Goal: Task Accomplishment & Management: Complete application form

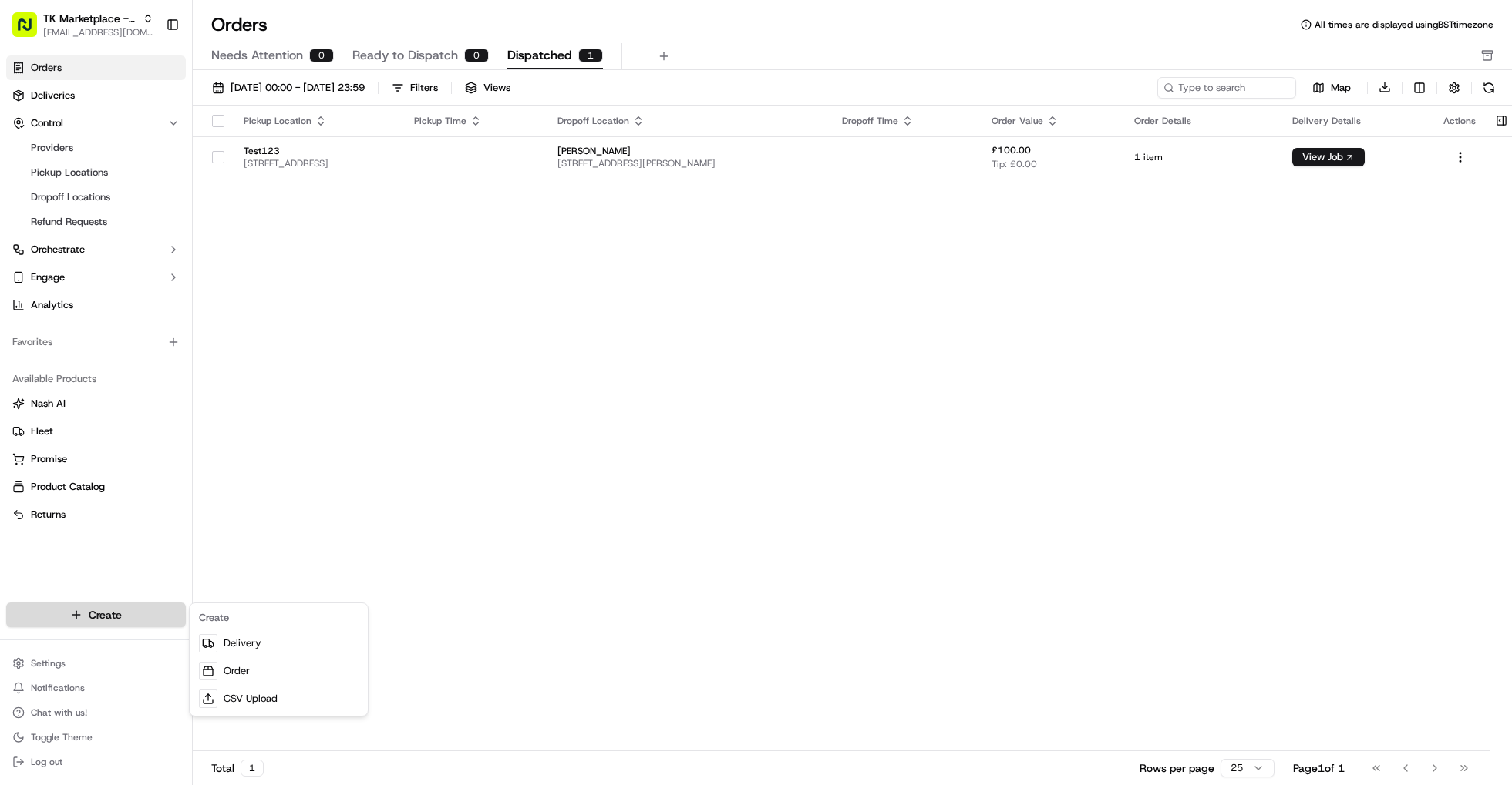
click at [150, 614] on html "TK Marketplace - TKD jaminaguanzon@tradekart.com Toggle Sidebar Orders Deliveri…" at bounding box center [756, 392] width 1512 height 785
click at [267, 643] on link "Delivery" at bounding box center [278, 643] width 172 height 27
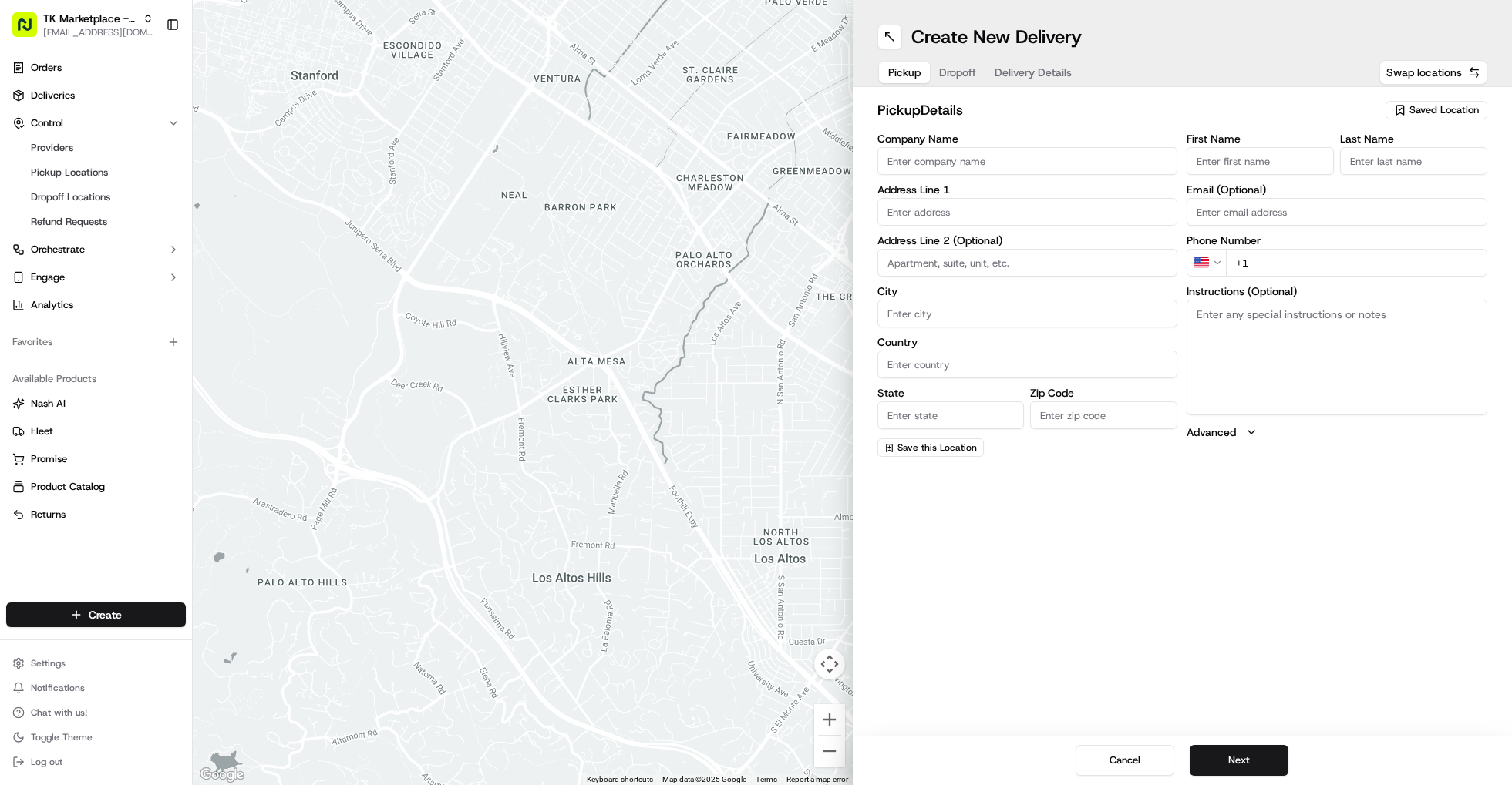
click at [1002, 151] on input "Company Name" at bounding box center [1027, 161] width 301 height 27
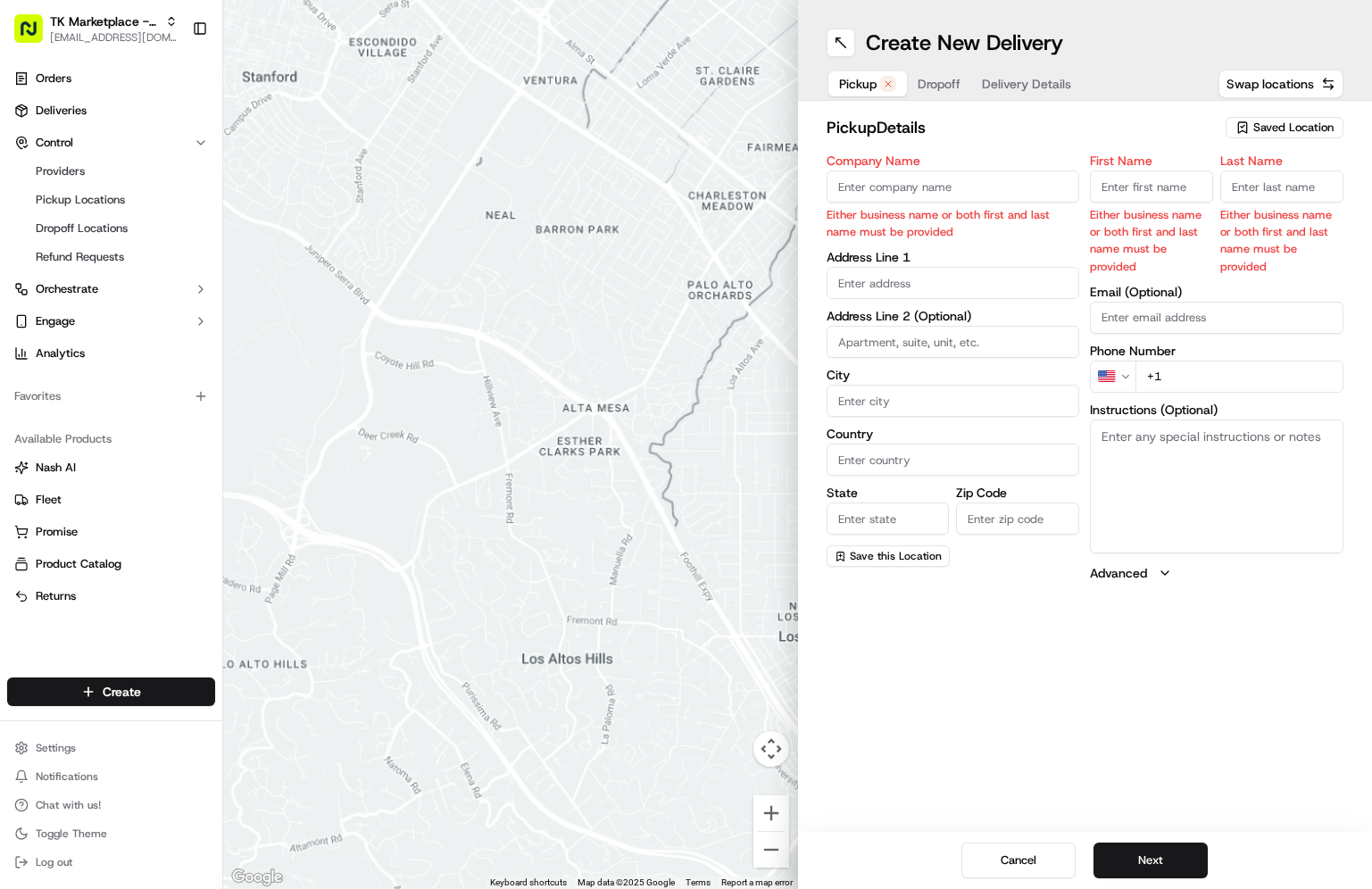
click at [885, 185] on input "Company Name" at bounding box center [953, 186] width 254 height 32
paste input "Paint Stop High Wycombe"
type input "Paint Stop High Wycombe"
click at [1178, 187] on input "First Name" at bounding box center [1151, 186] width 123 height 32
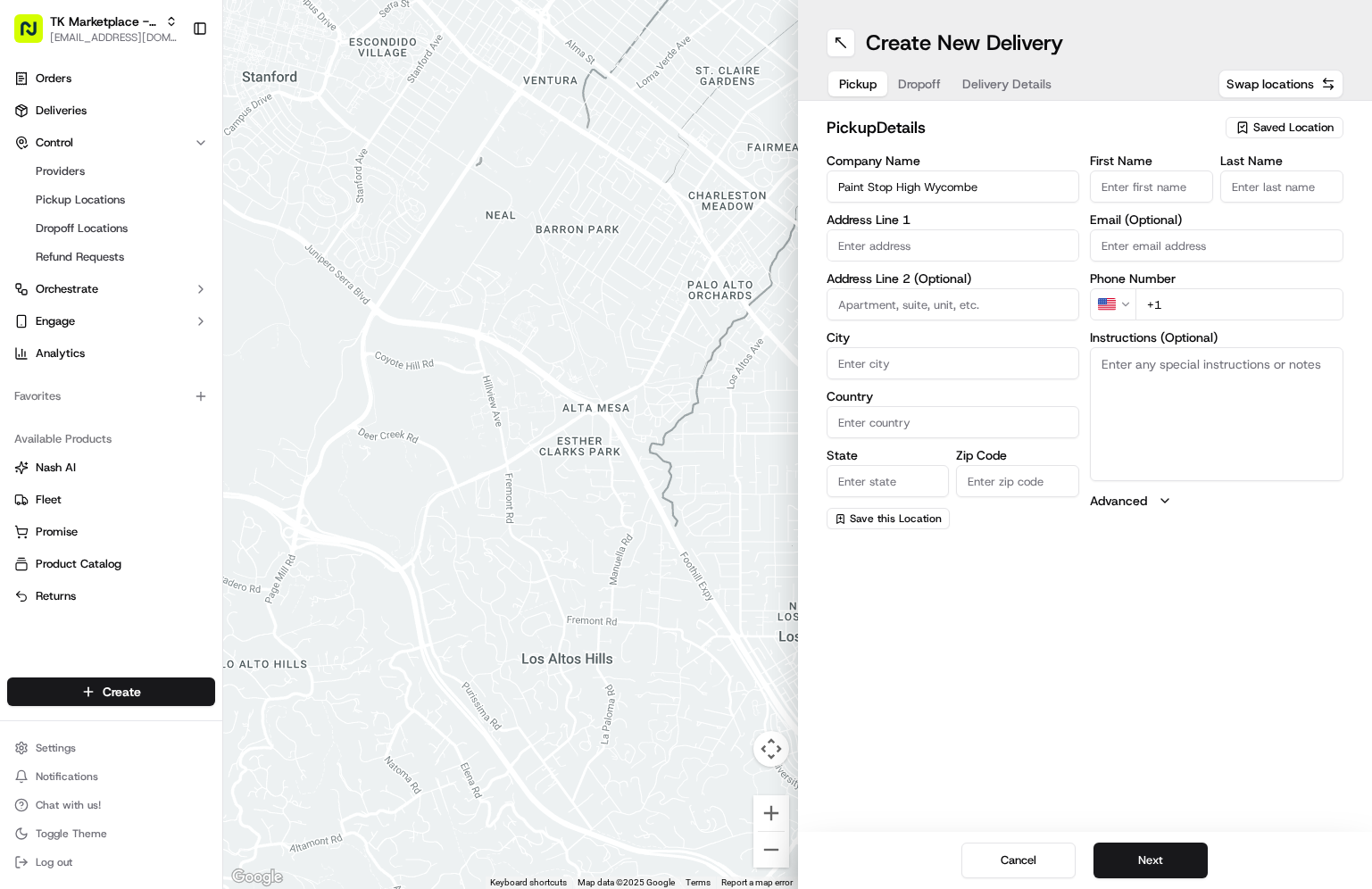
paste input "Paint Stop High Wycombe"
type input "Paint Stop High Wycombe"
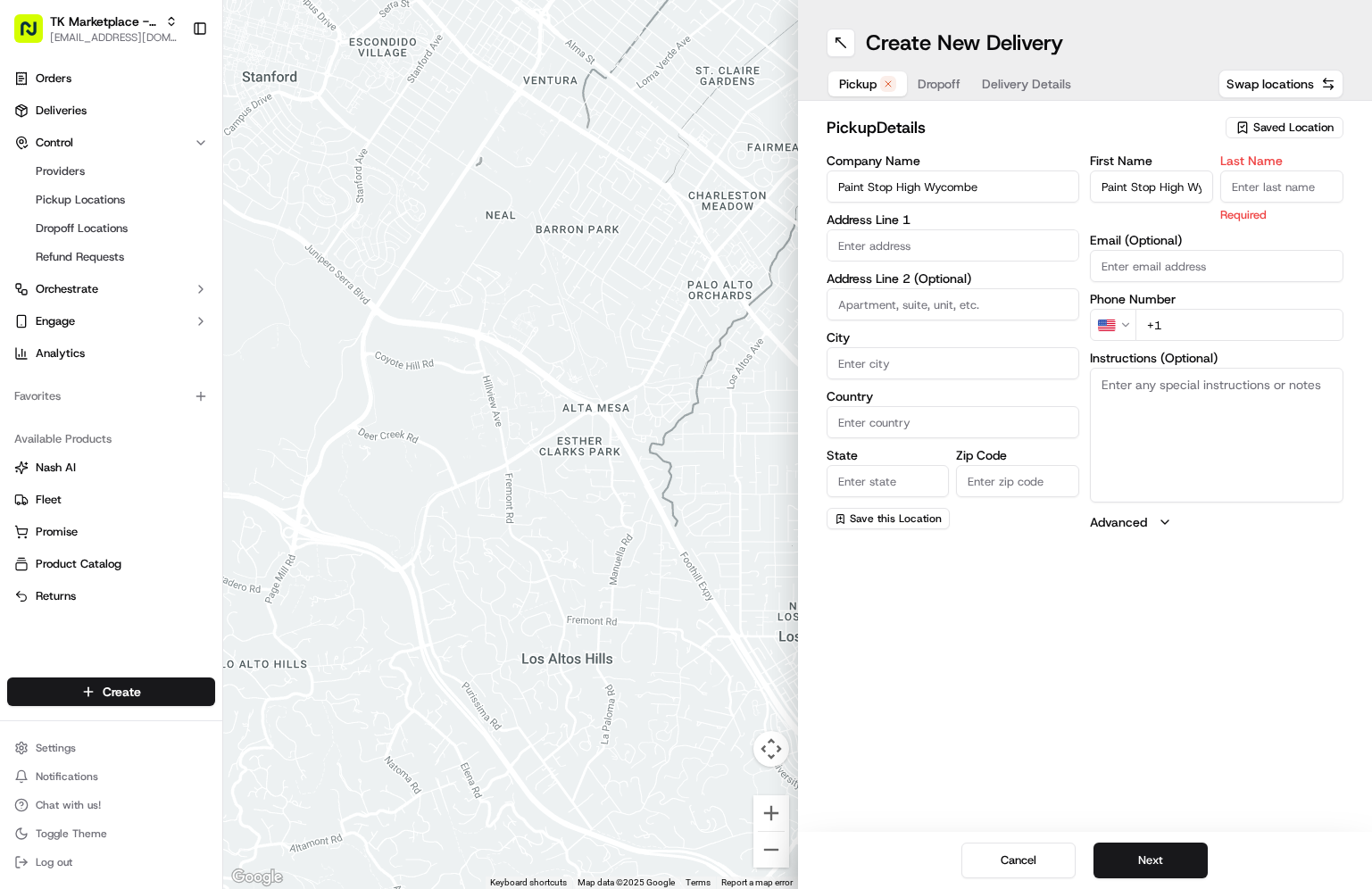
click at [1266, 198] on input "Last Name" at bounding box center [1282, 186] width 123 height 32
click at [906, 620] on div "Create New Delivery Pickup Dropoff Delivery Details Swap locations pickup Detai…" at bounding box center [1086, 444] width 575 height 889
click at [1288, 189] on input "Last Name" at bounding box center [1282, 186] width 123 height 32
paste input "Paint Stop High Wycombe"
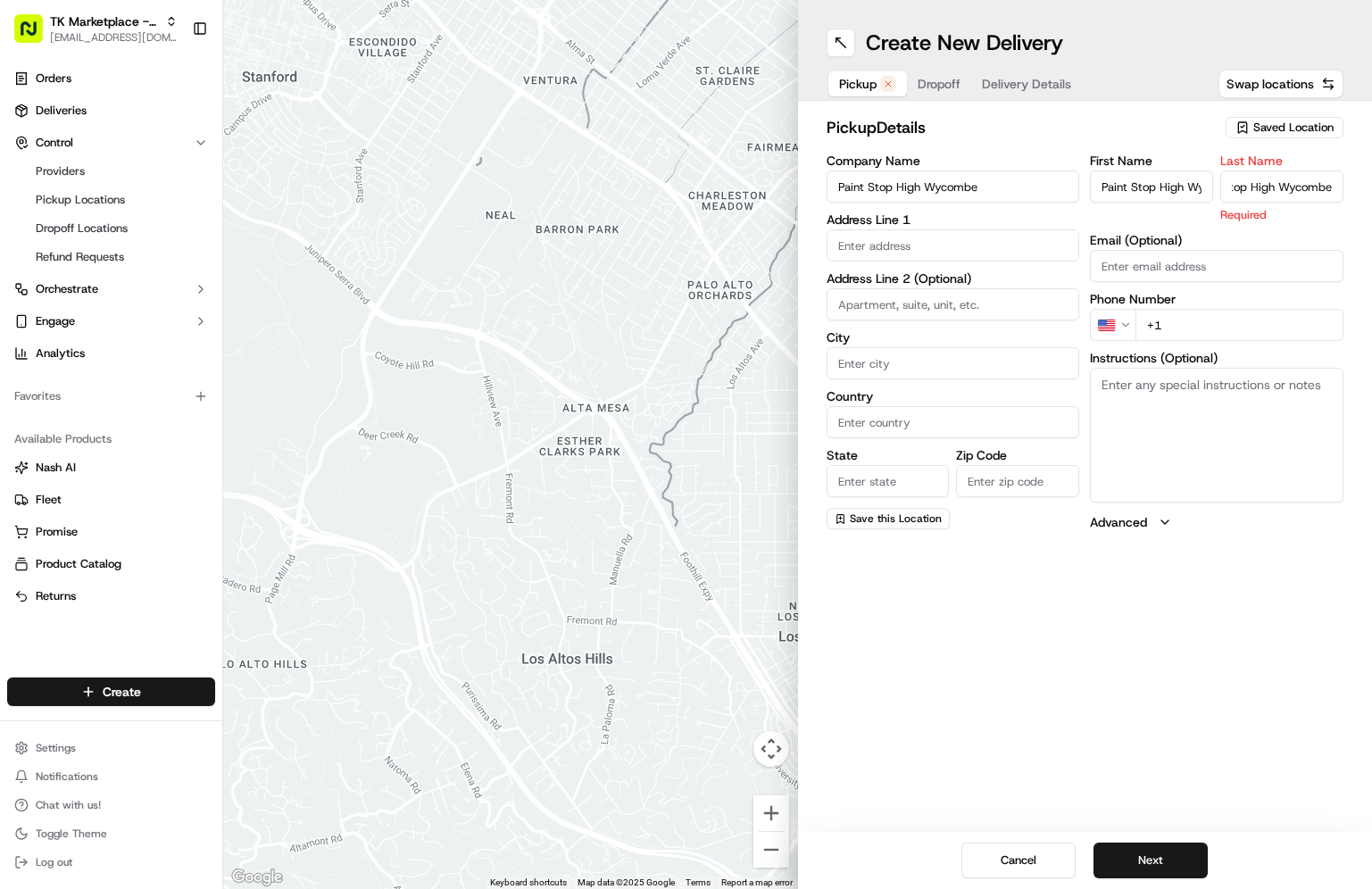
type input "Paint Stop High Wycombe"
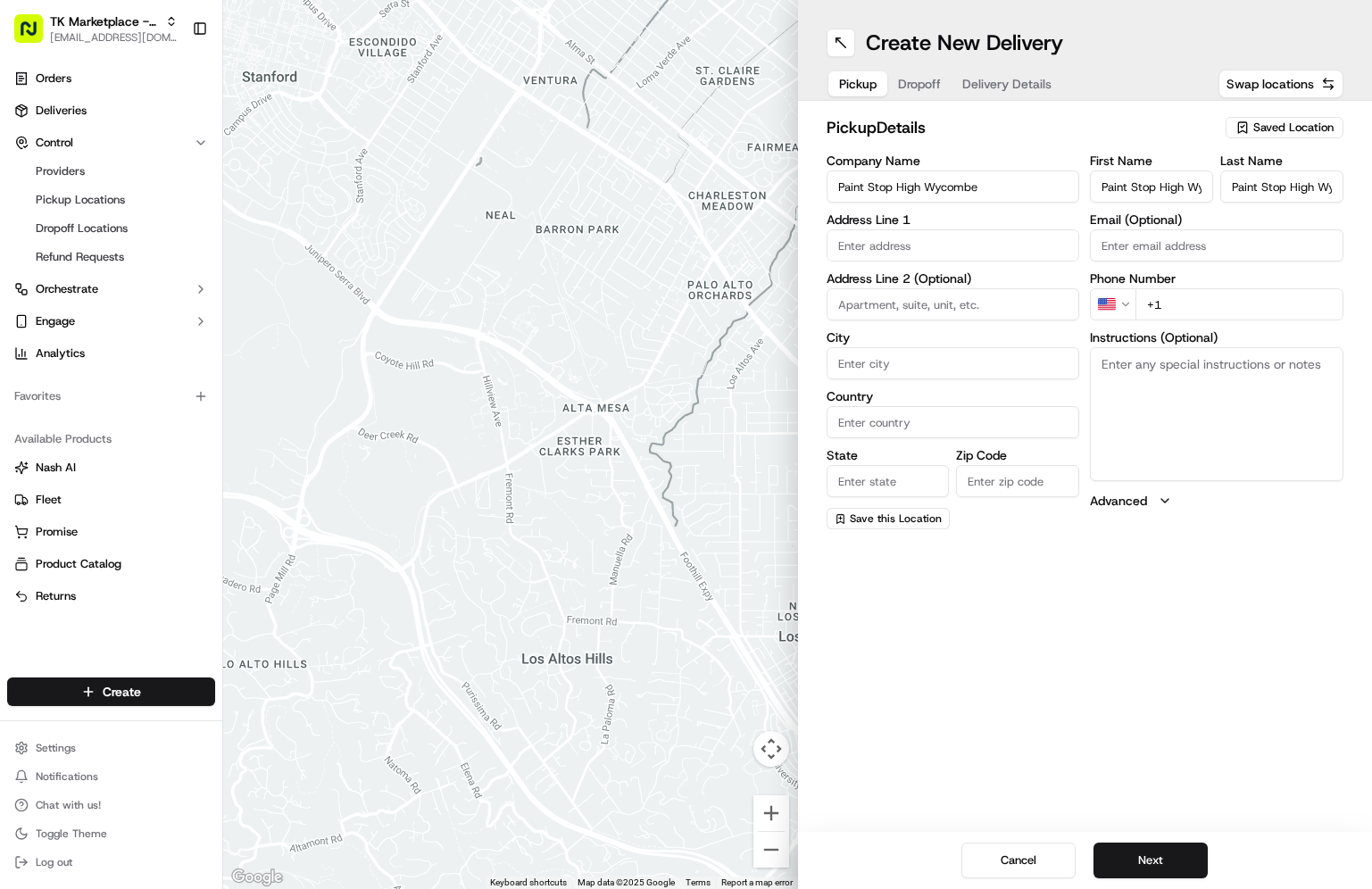
click at [1288, 244] on div "Email (Optional)" at bounding box center [1216, 237] width 254 height 48
click at [919, 245] on input "text" at bounding box center [953, 245] width 254 height 32
paste input "Capital House, Westbourne Street London HP11 2PZ, High Wycombe"
click at [944, 280] on div "Capital House, Westbourne Street, High Wycombe HP11 2PZ, UK" at bounding box center [954, 283] width 245 height 27
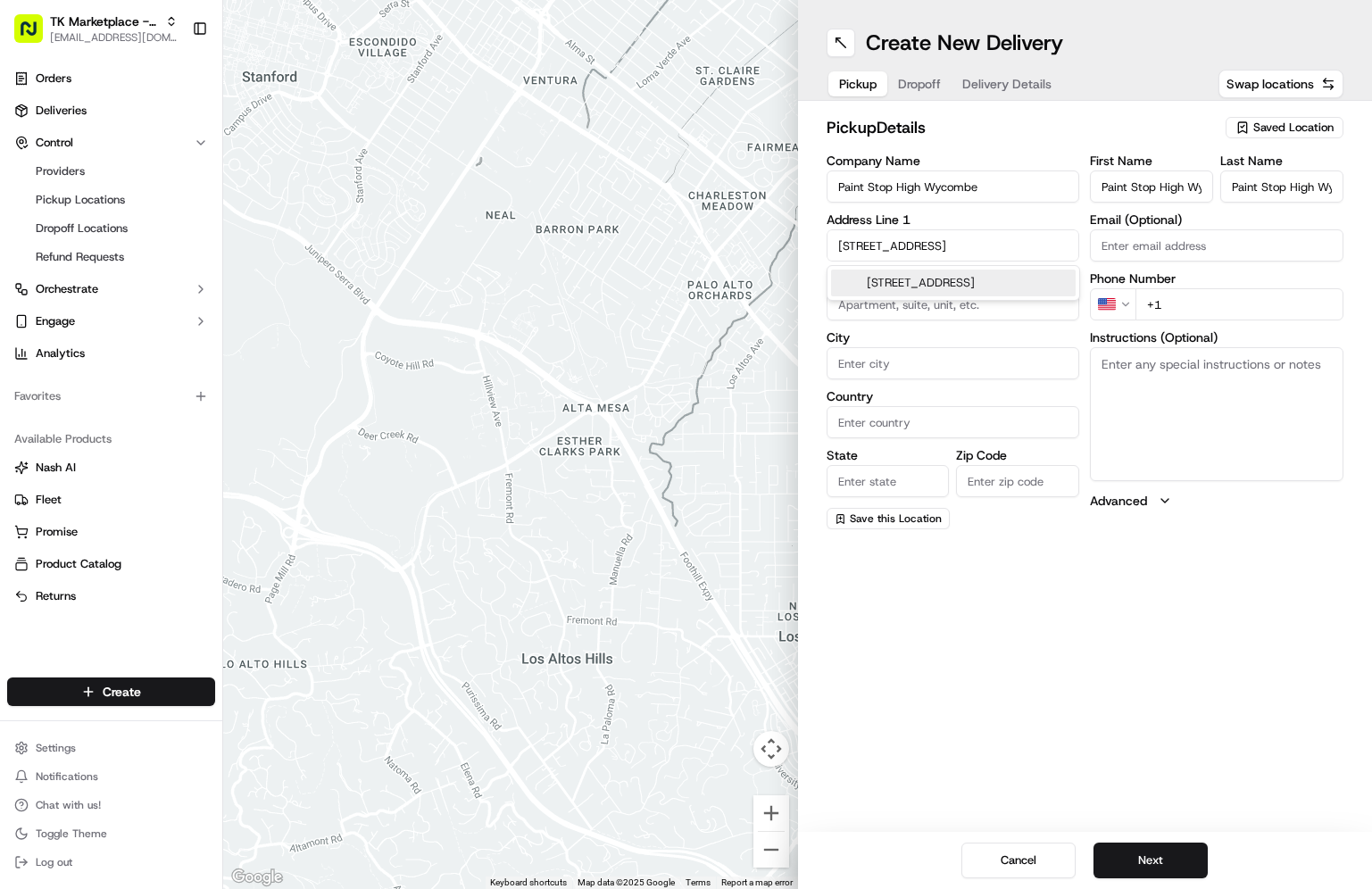
scroll to position [0, 115]
type input "Capital House, Westbourne St, High Wycombe HP11 2PZ, UK"
type input "High Wycombe"
type input "United Kingdom"
type input "[GEOGRAPHIC_DATA]"
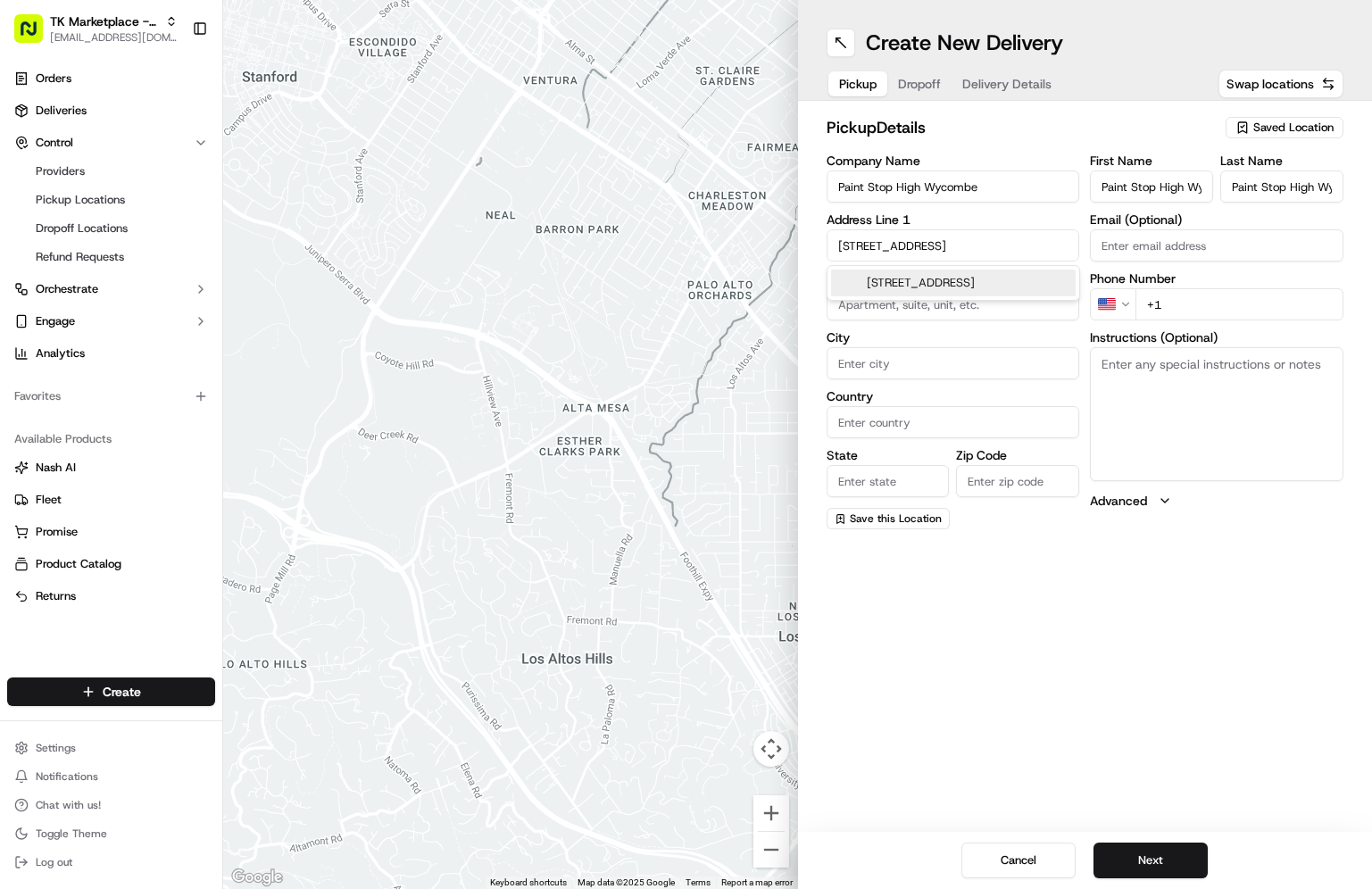
type input "HP11 2PZ"
type input "Westbourne Street"
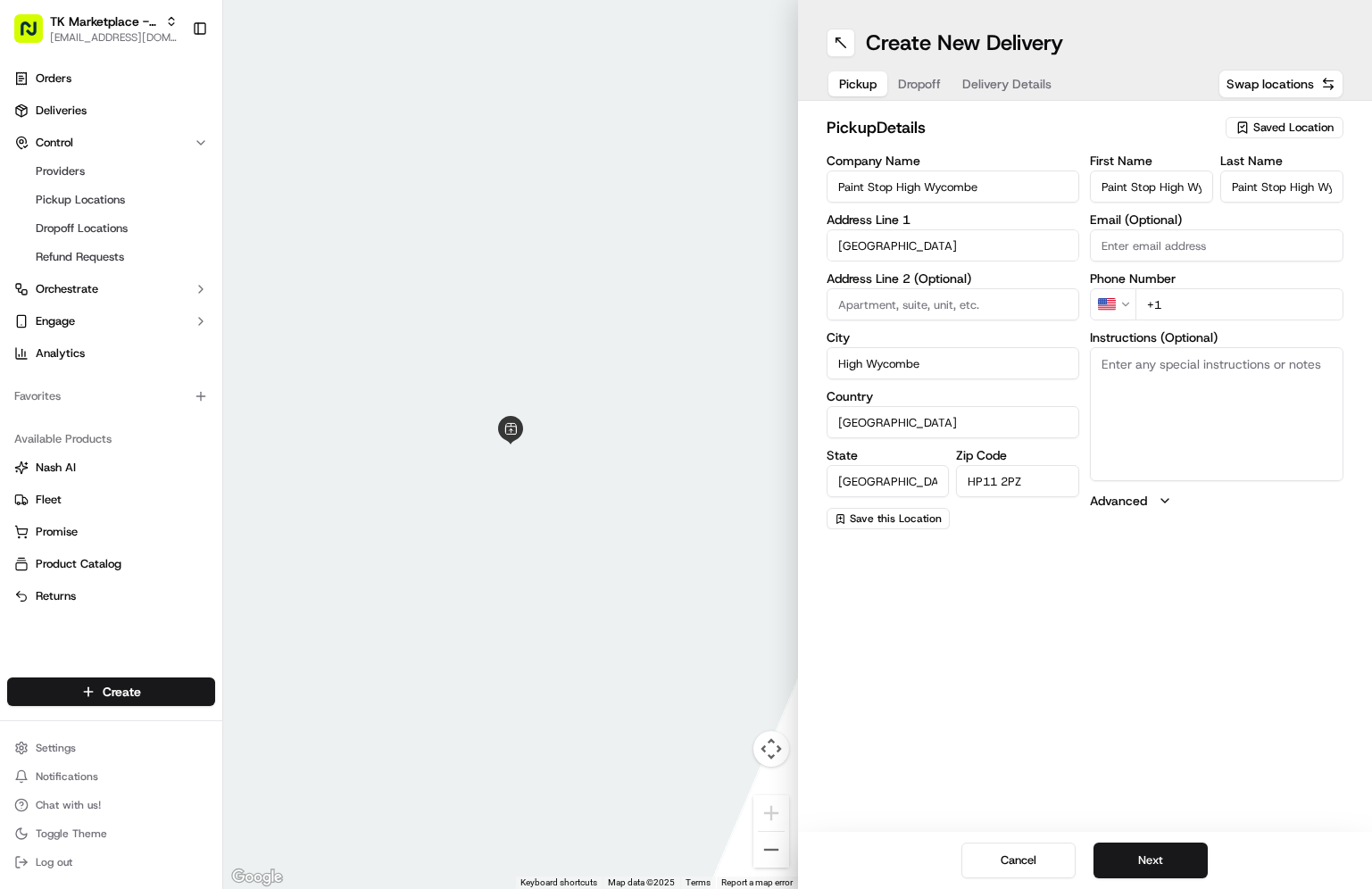
click at [940, 573] on div "Create New Delivery Pickup Dropoff Delivery Details Swap locations pickup Detai…" at bounding box center [1086, 444] width 575 height 889
click at [1193, 249] on input "Email (Optional)" at bounding box center [1216, 245] width 254 height 32
paste input "hw@paintstop.uk"
type input "hw@paintstop.uk"
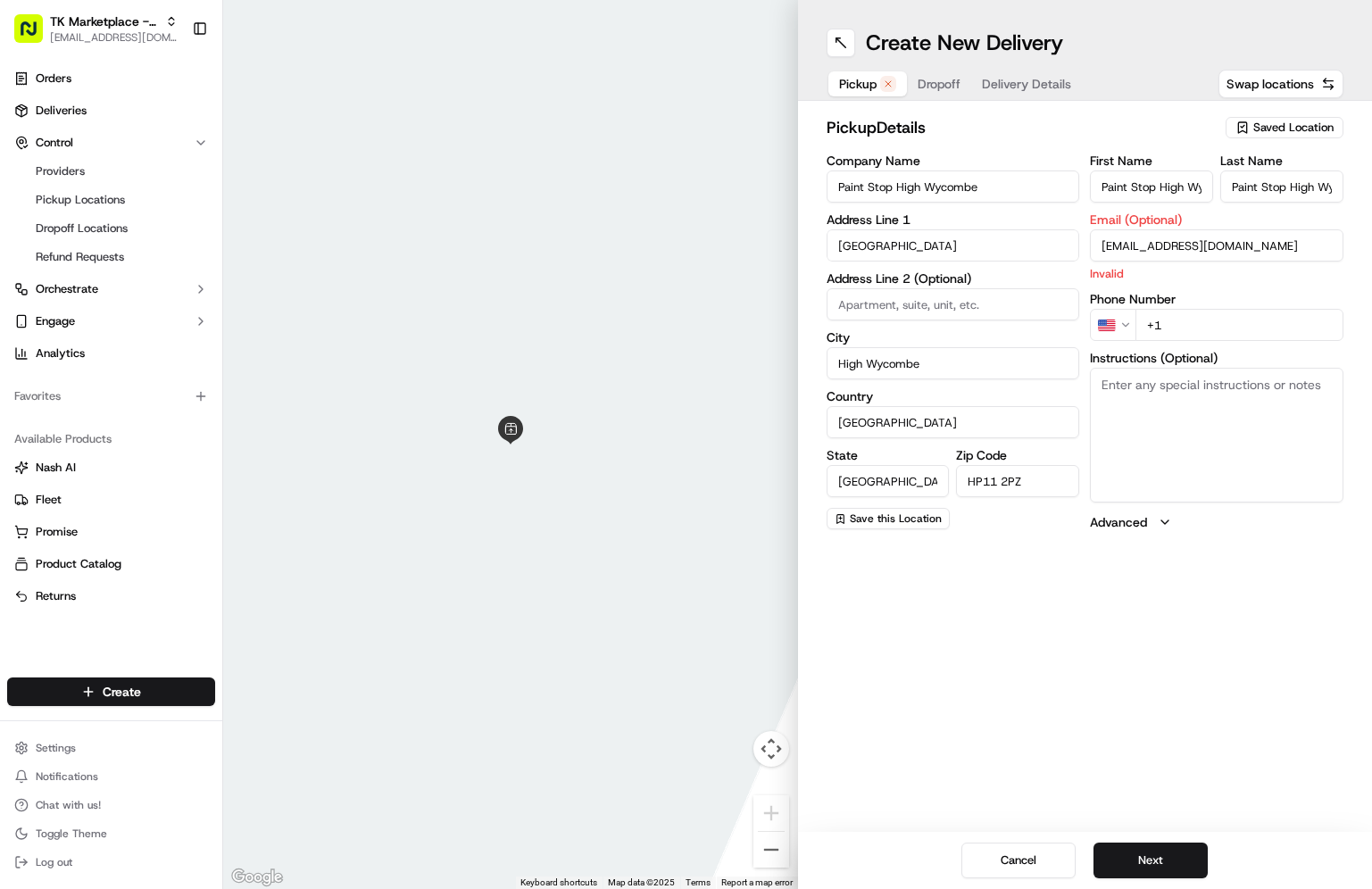
click at [905, 635] on div "Create New Delivery Pickup Dropoff Delivery Details Swap locations pickup Detai…" at bounding box center [1086, 444] width 575 height 889
click at [1183, 338] on input "+1" at bounding box center [1240, 324] width 208 height 32
paste input "44 1494 952222"
type input "+44 1494 952222"
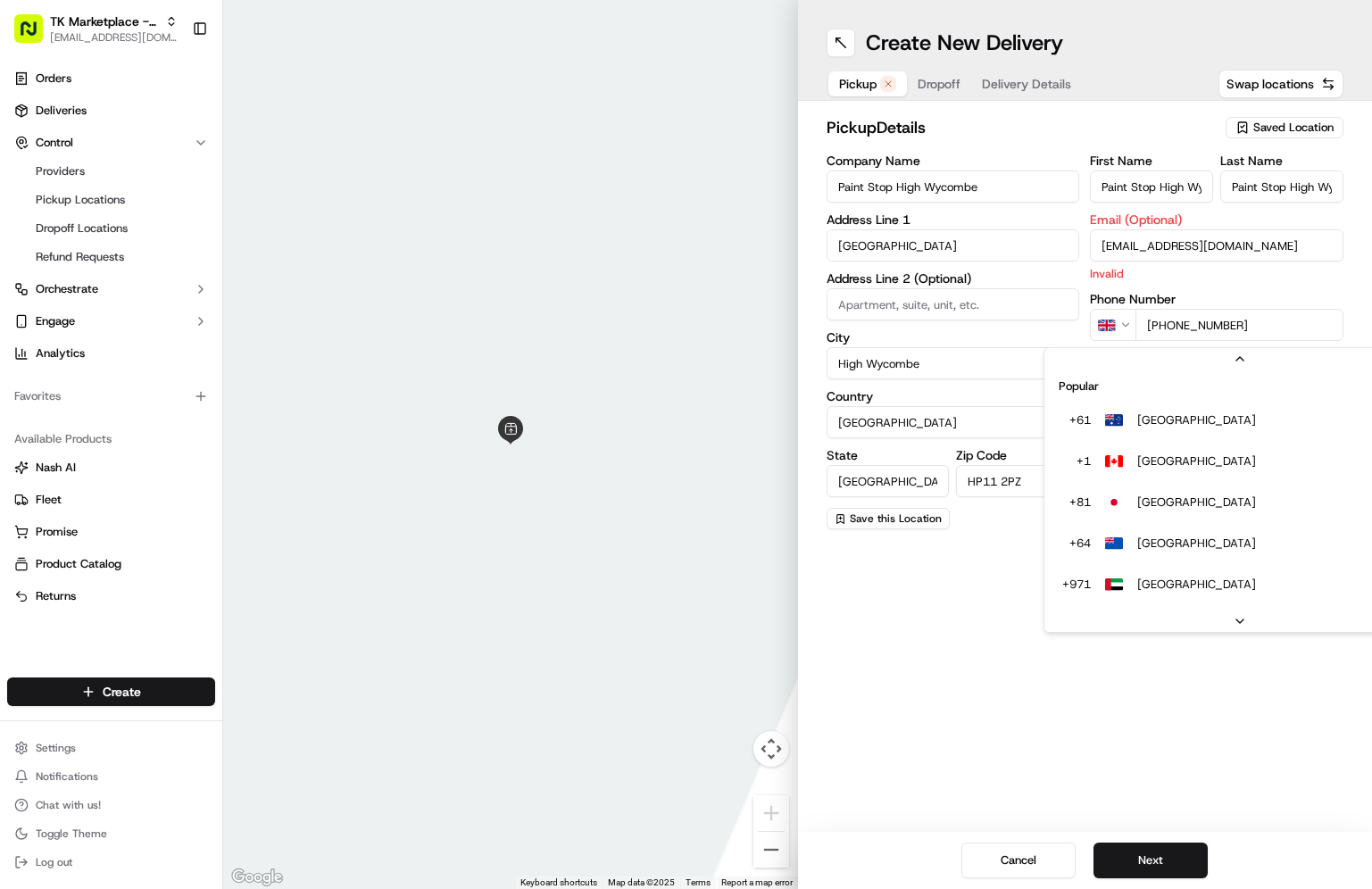
scroll to position [36, 0]
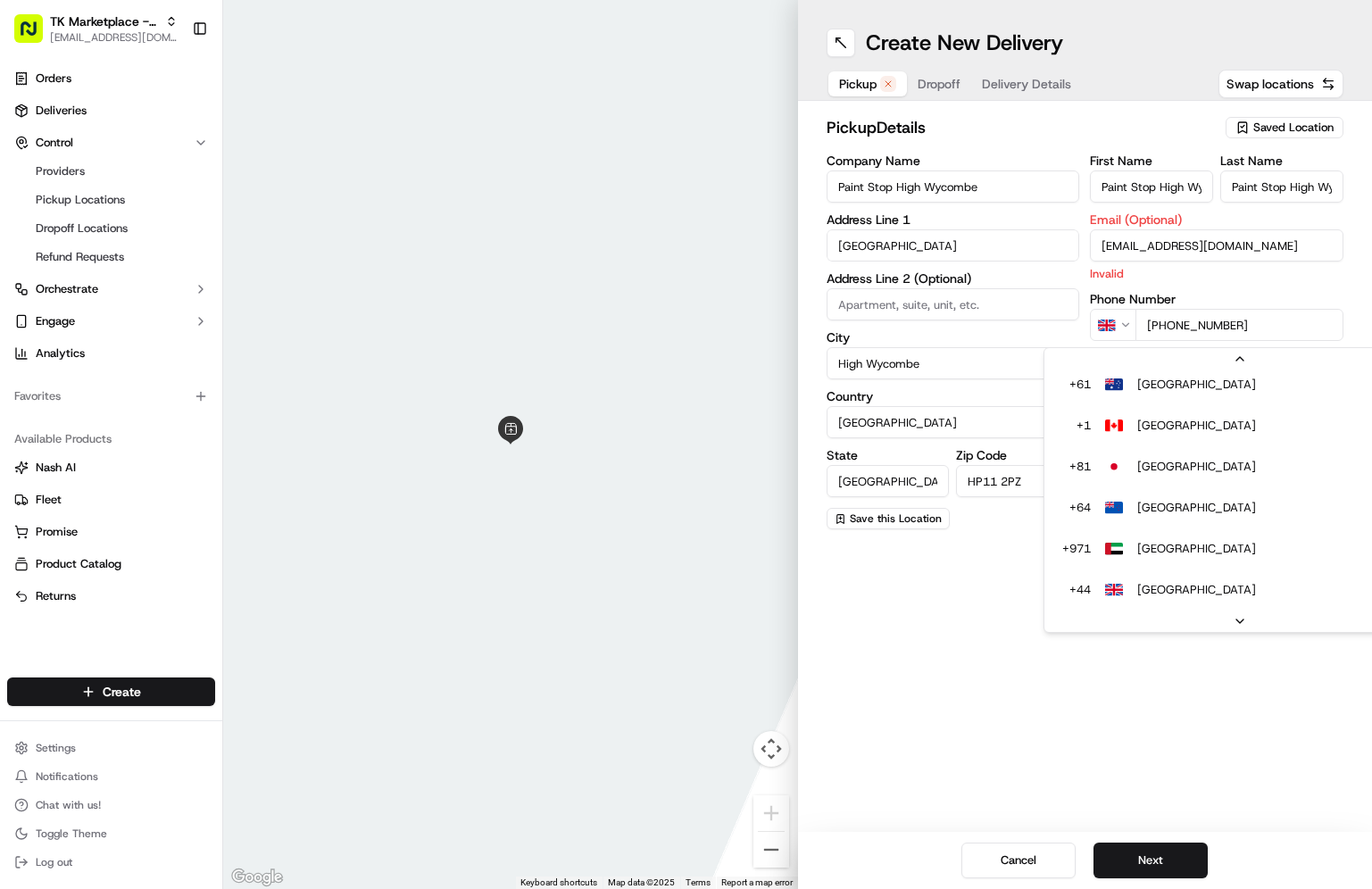
click at [1121, 327] on html "TK Marketplace - TKD jaminaguanzon@tradekart.com Toggle Sidebar Orders Deliveri…" at bounding box center [686, 444] width 1372 height 889
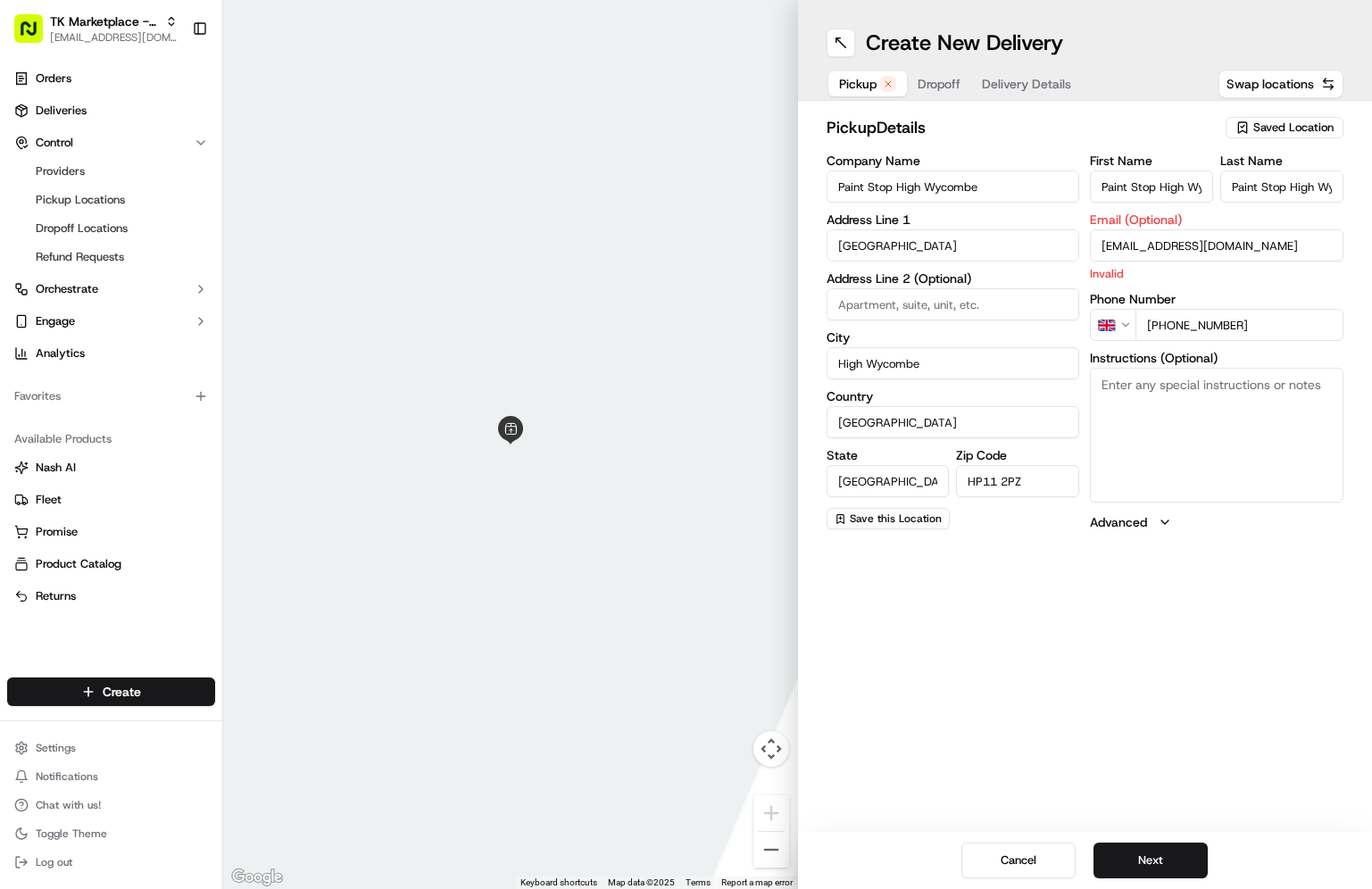
click at [872, 633] on html "TK Marketplace - TKD jaminaguanzon@tradekart.com Toggle Sidebar Orders Deliveri…" at bounding box center [686, 444] width 1372 height 889
click at [1227, 685] on div "Create New Delivery Pickup Dropoff Delivery Details Swap locations pickup Detai…" at bounding box center [1086, 444] width 575 height 889
drag, startPoint x: 932, startPoint y: 648, endPoint x: 962, endPoint y: 585, distance: 69.8
click at [933, 638] on div "Create New Delivery Pickup Dropoff Delivery Details Swap locations pickup Detai…" at bounding box center [1086, 444] width 575 height 889
click at [1223, 253] on input "hw@paintstop.uk" at bounding box center [1216, 245] width 254 height 32
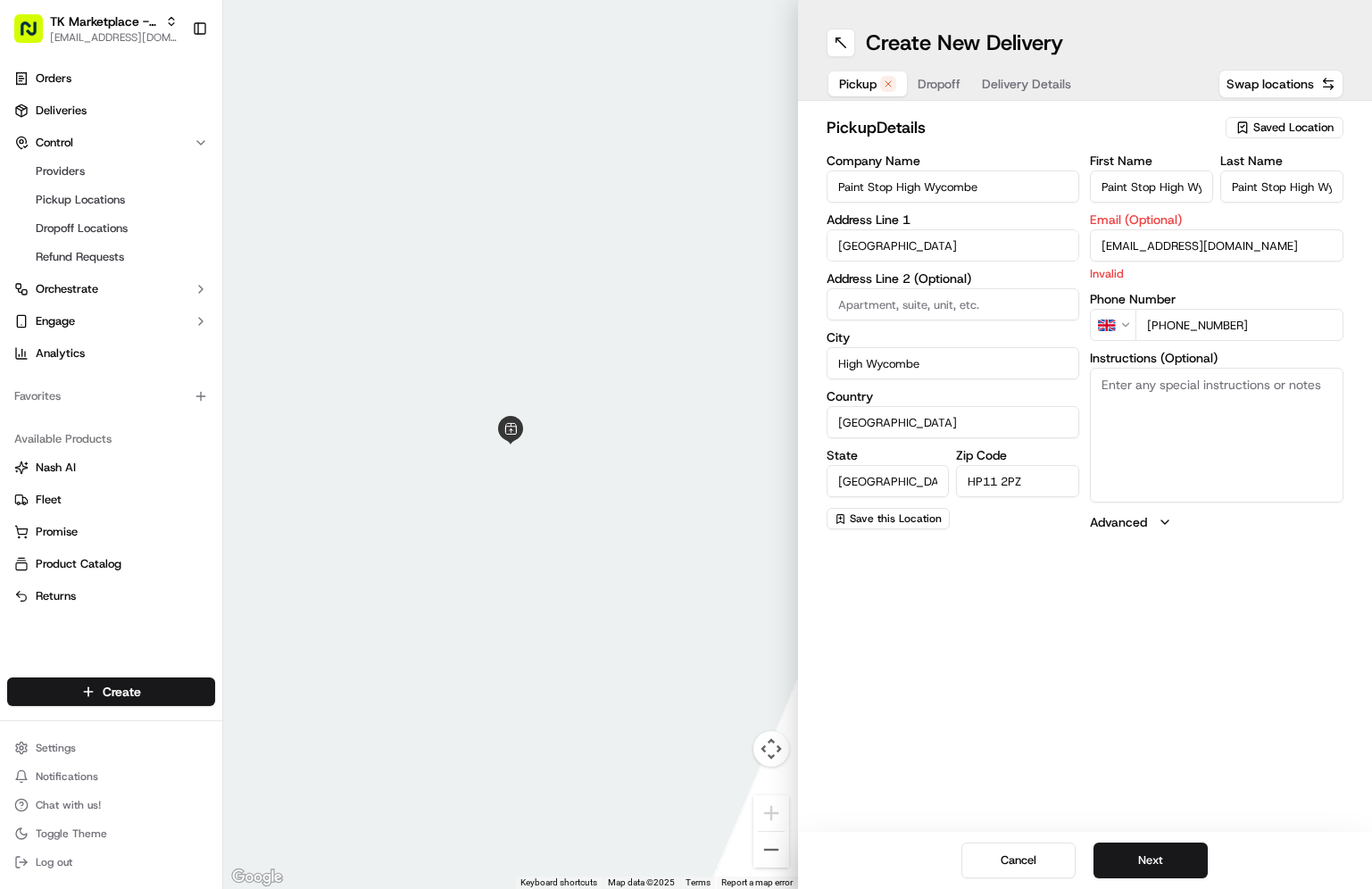
paste input
click at [1102, 240] on input "hw@paintstop.uk" at bounding box center [1216, 245] width 254 height 32
type input "hw@paintstop.uk"
click at [1073, 584] on div "Create New Delivery Pickup Dropoff Delivery Details Swap locations pickup Detai…" at bounding box center [1086, 444] width 575 height 889
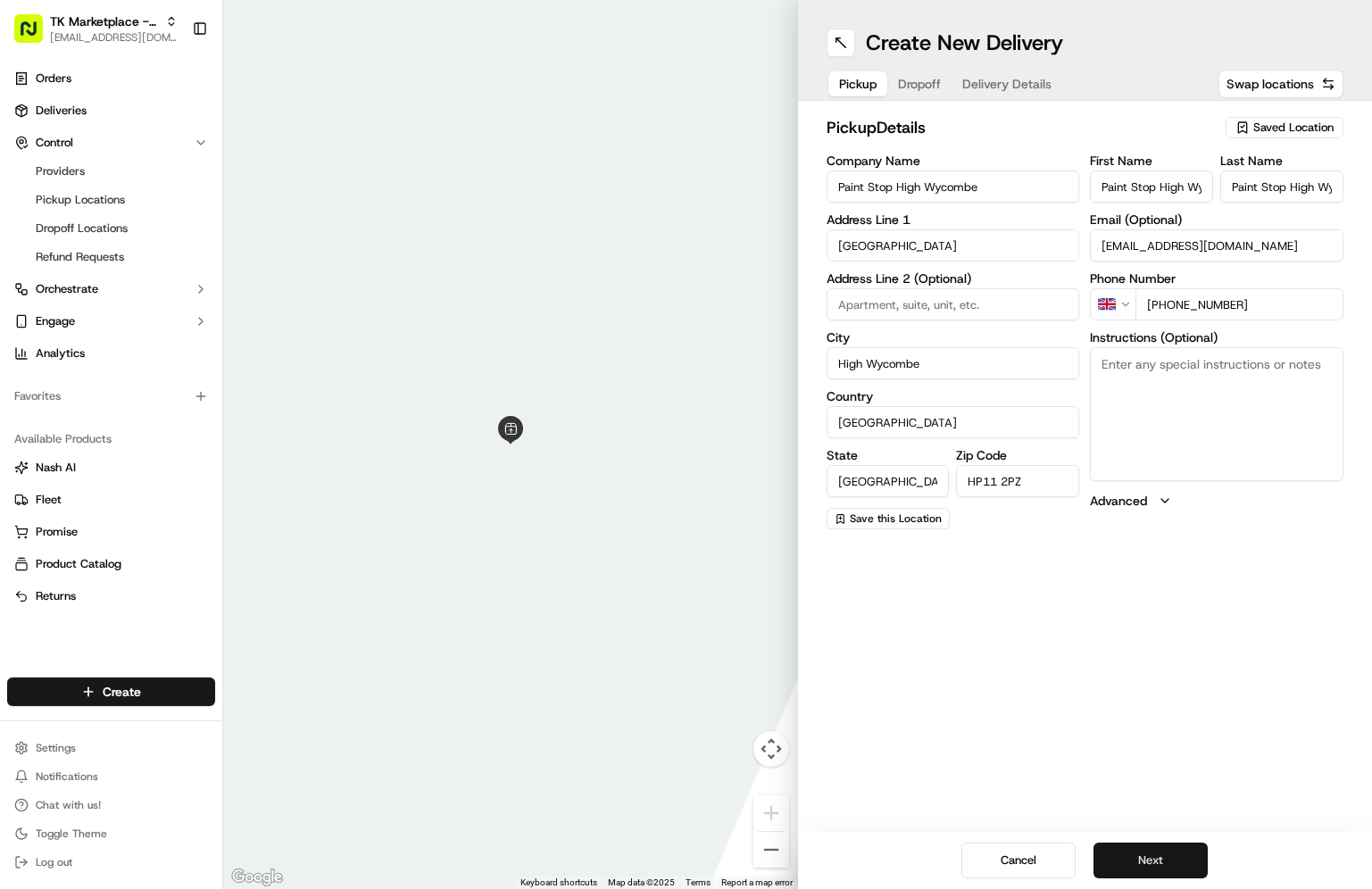
click at [1154, 864] on button "Next" at bounding box center [1150, 860] width 115 height 36
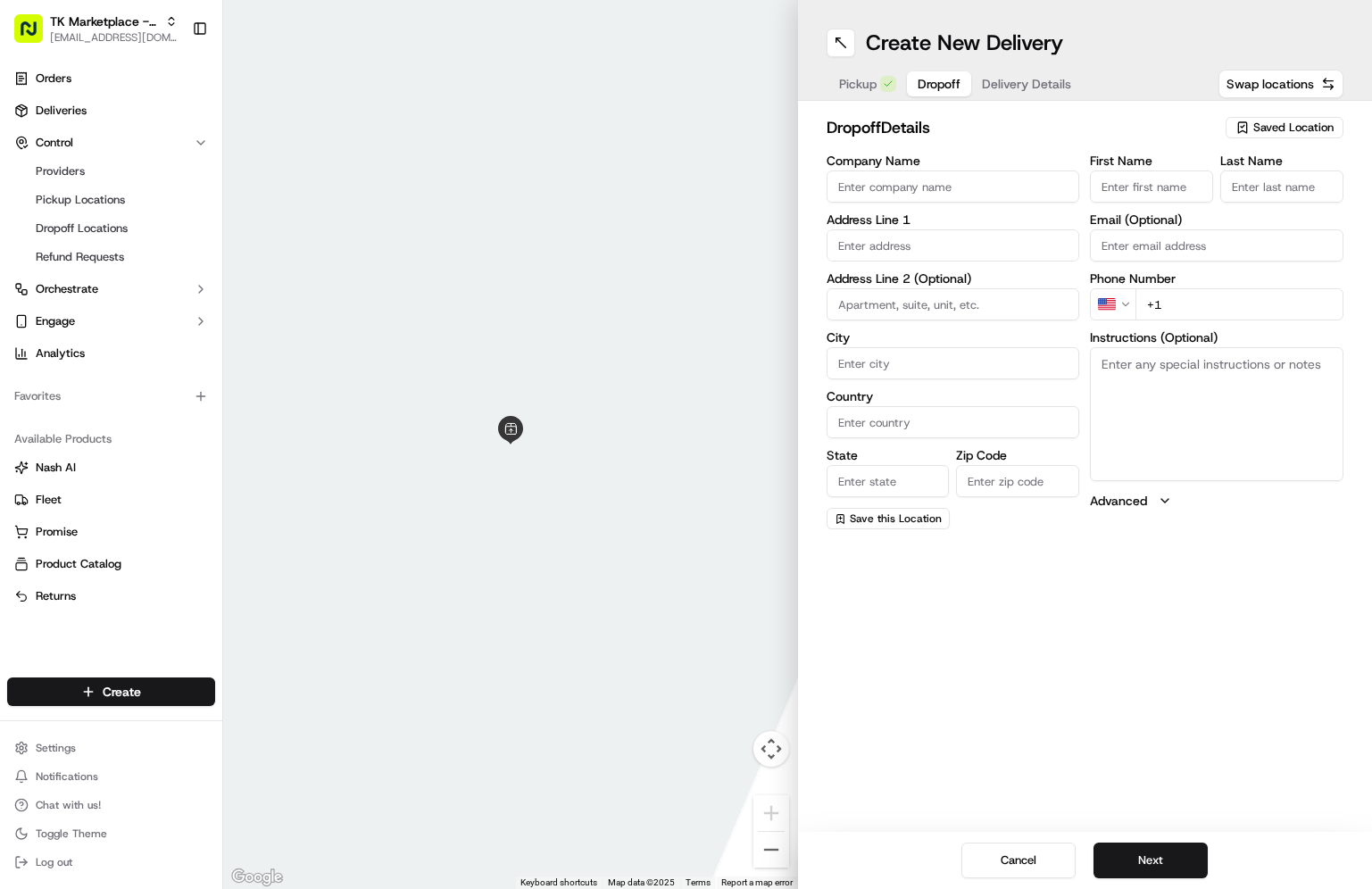
click at [933, 187] on input "Company Name" at bounding box center [953, 186] width 254 height 32
paste input "Rebecca Sills"
type input "Rebecca Sills"
click at [1172, 194] on input "First Name" at bounding box center [1151, 186] width 123 height 32
paste input "Rebecca Sills"
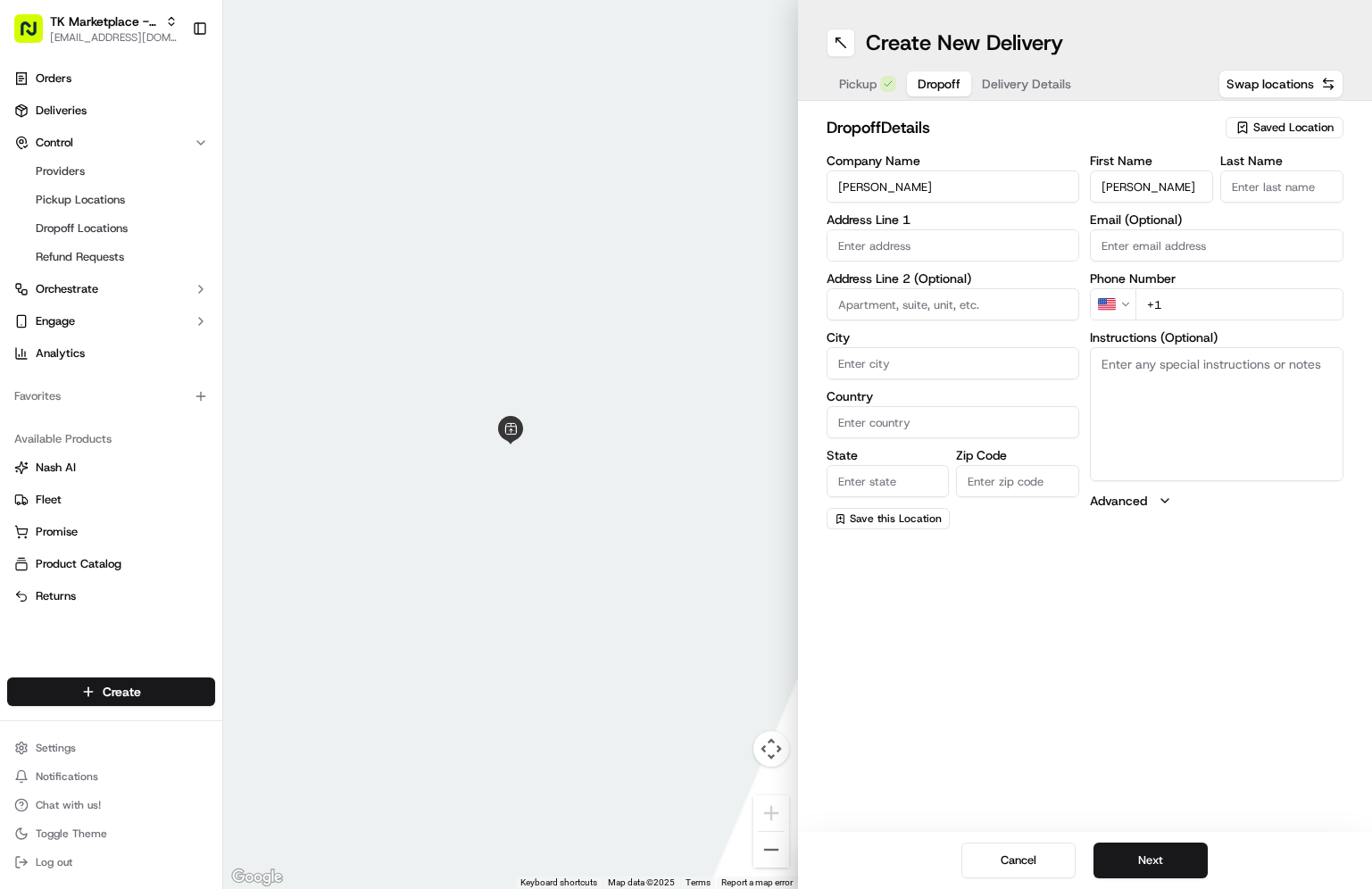
drag, startPoint x: 1158, startPoint y: 187, endPoint x: 1189, endPoint y: 187, distance: 31.0
click at [1189, 187] on input "Rebecca Sills" at bounding box center [1151, 186] width 123 height 32
type input "Rebecca"
click at [1267, 187] on input "Last Name" at bounding box center [1282, 186] width 123 height 32
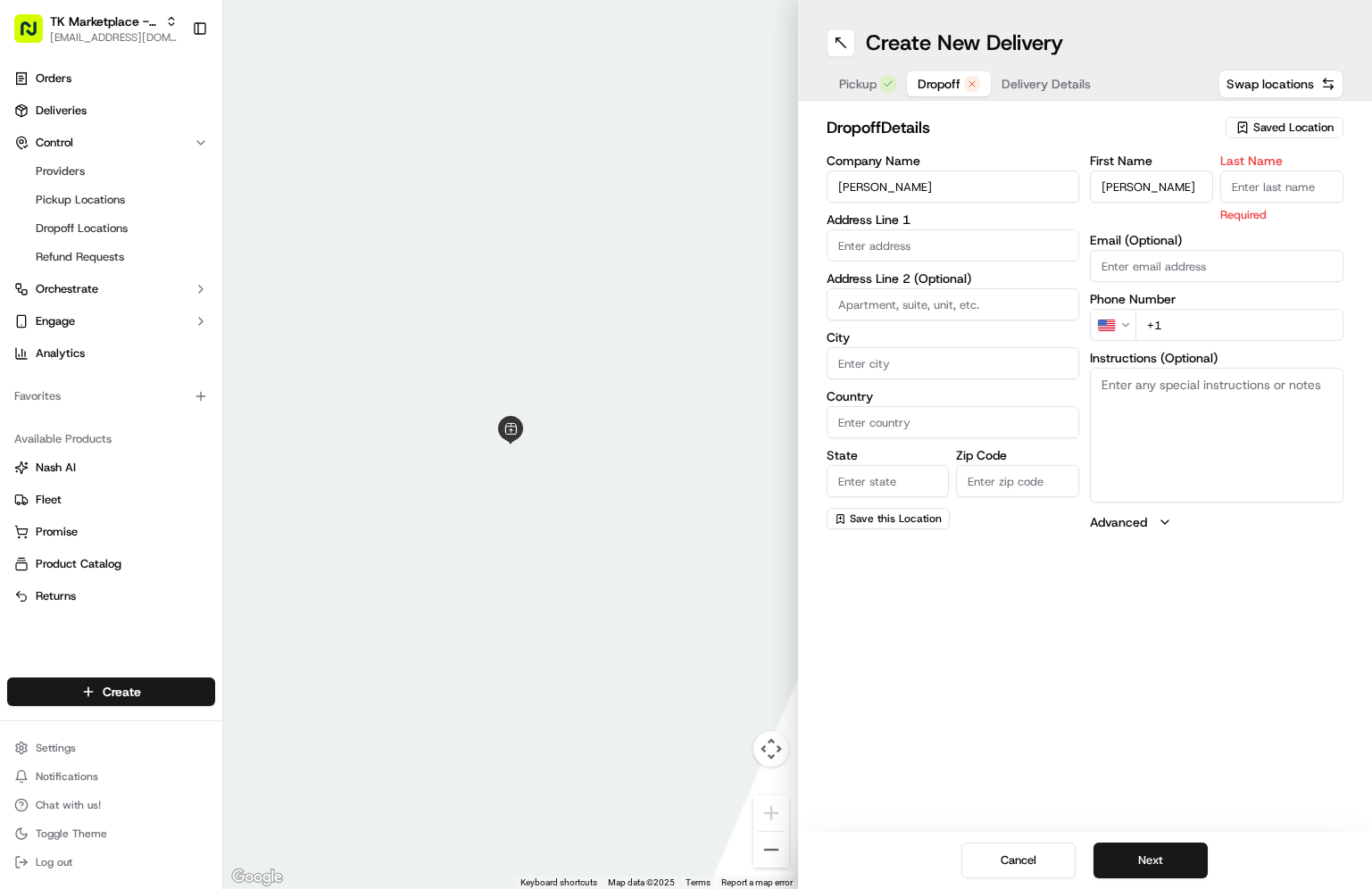
paste input "Sills"
type input "Sills"
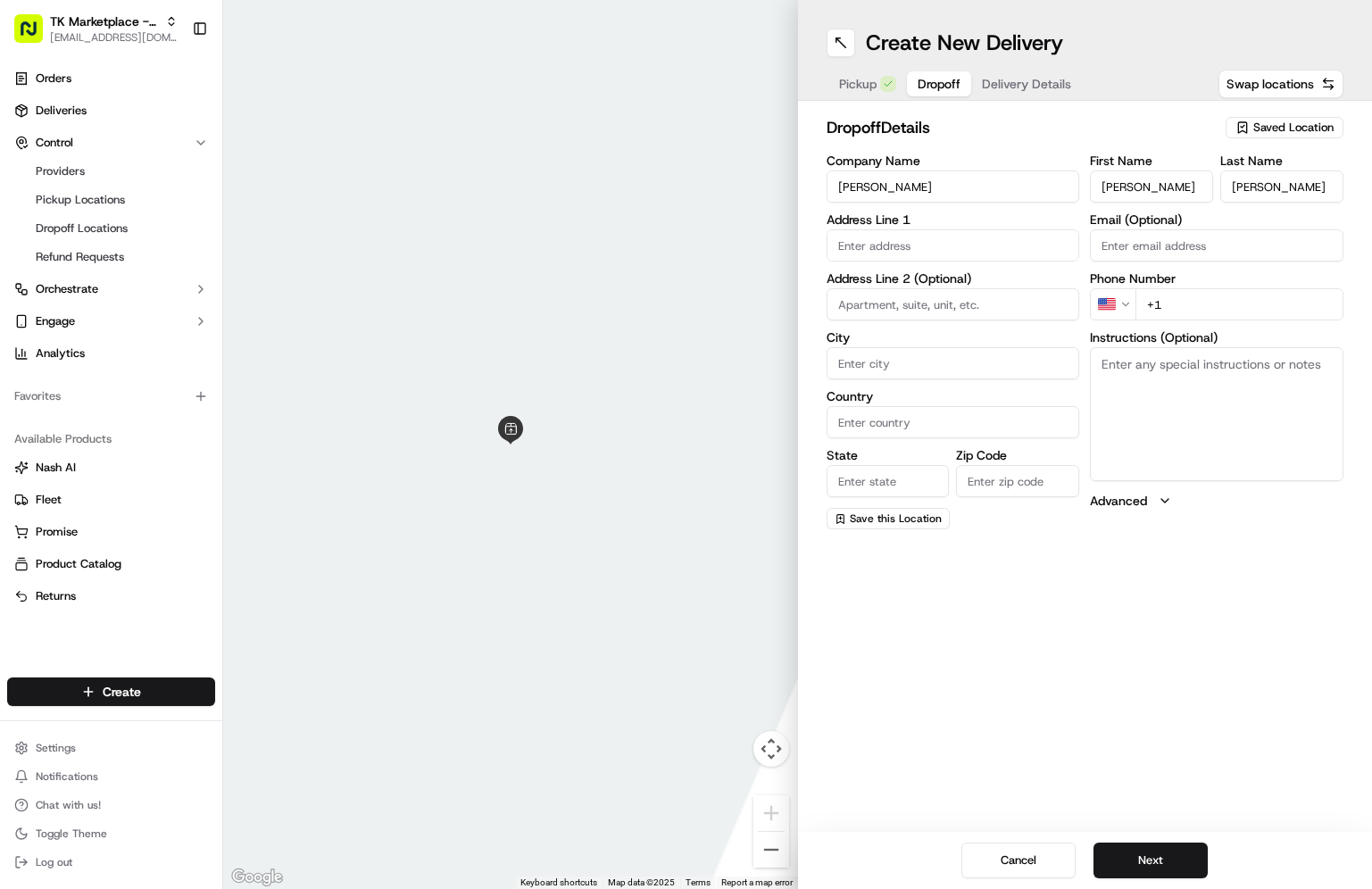
click at [1138, 128] on h2 "dropoff Details" at bounding box center [1021, 127] width 390 height 25
click at [1019, 133] on h2 "dropoff Details" at bounding box center [1021, 127] width 390 height 25
click at [1136, 252] on input "Email (Optional)" at bounding box center [1216, 245] width 254 height 32
paste input "becky_sills@hotmail.com"
type input "becky_sills@hotmail.com"
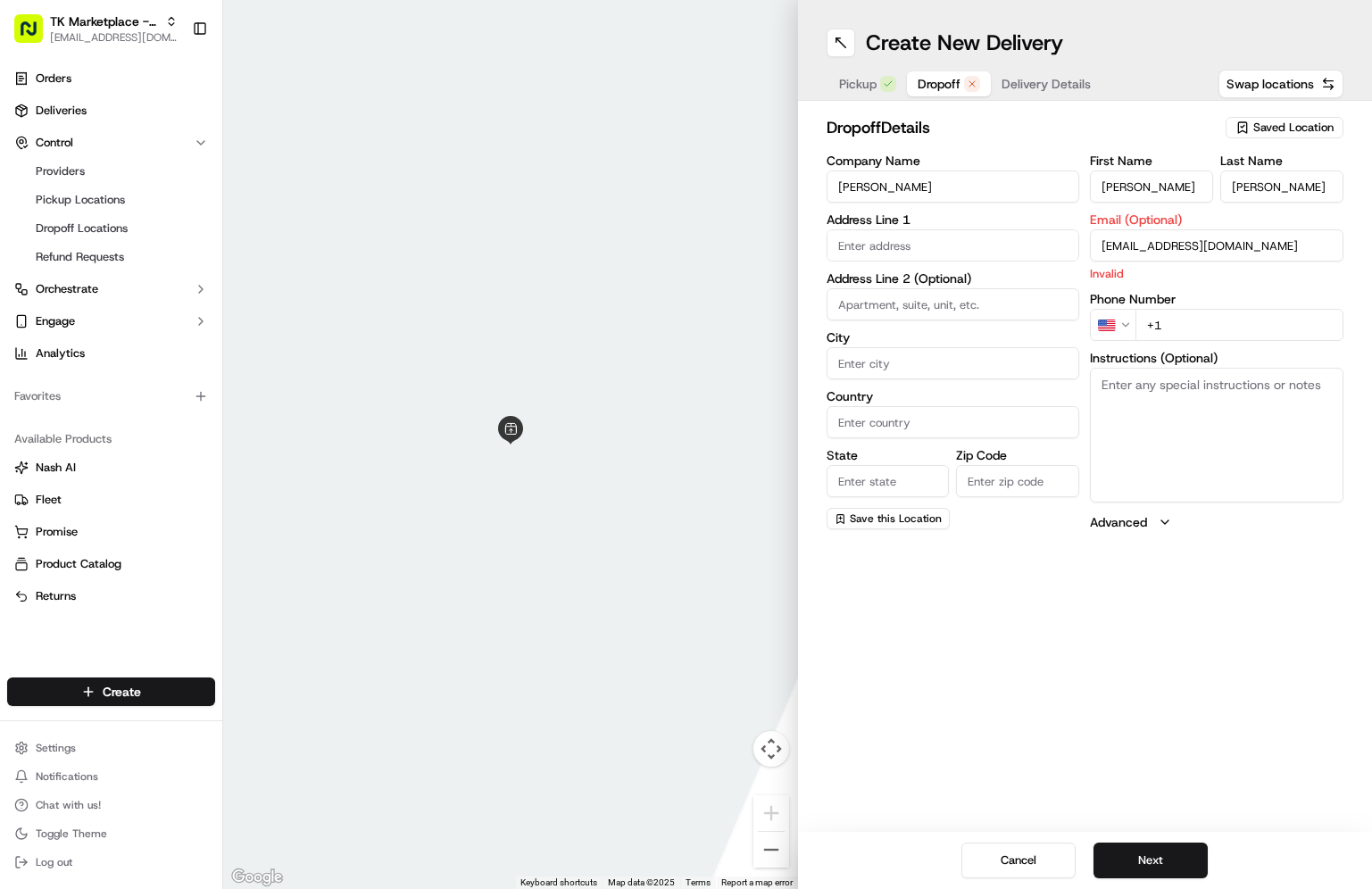
click at [921, 302] on input at bounding box center [953, 304] width 254 height 32
click at [939, 235] on input "text" at bounding box center [953, 245] width 254 height 32
paste input "Chadwell Hill Farm, Lower Icknield Way Princes Risborough HP27 9RL, Buckinghams…"
click at [977, 245] on input "Chadwell Hill Farm, Lower Icknield Way Princes Risborough HP27 9RL, Buckinghams…" at bounding box center [953, 245] width 254 height 32
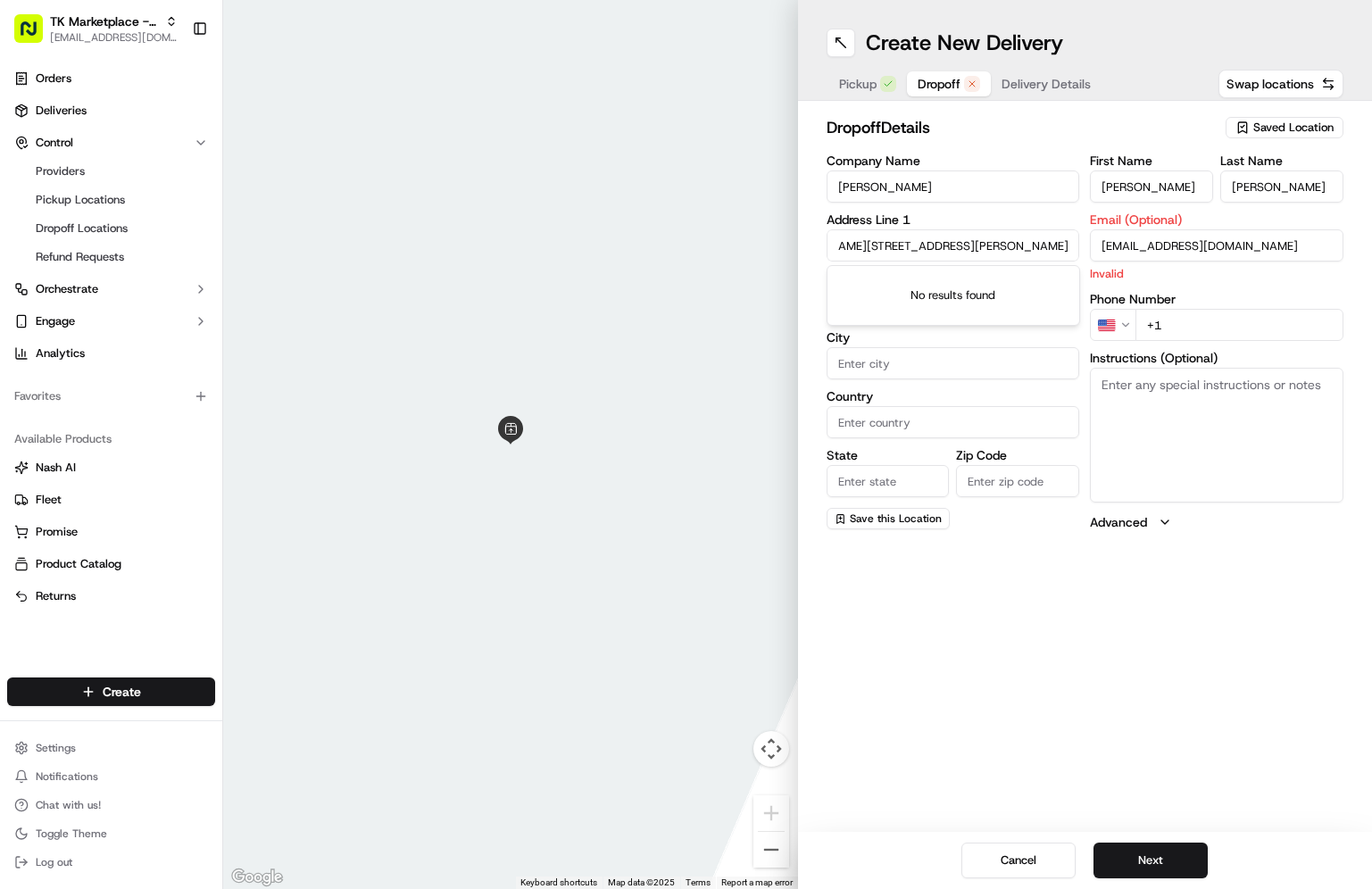
drag, startPoint x: 979, startPoint y: 244, endPoint x: 1147, endPoint y: 244, distance: 168.0
click at [1147, 244] on div "Company Name Rebecca Sills Address Line 1 Chadwell Hill Farm, Lower Icknield Wa…" at bounding box center [1085, 342] width 518 height 377
drag, startPoint x: 912, startPoint y: 247, endPoint x: 779, endPoint y: 239, distance: 133.2
click at [779, 239] on div "← Move left → Move right ↑ Move up ↓ Move down + Zoom in - Zoom out Home Jump l…" at bounding box center [797, 444] width 1149 height 889
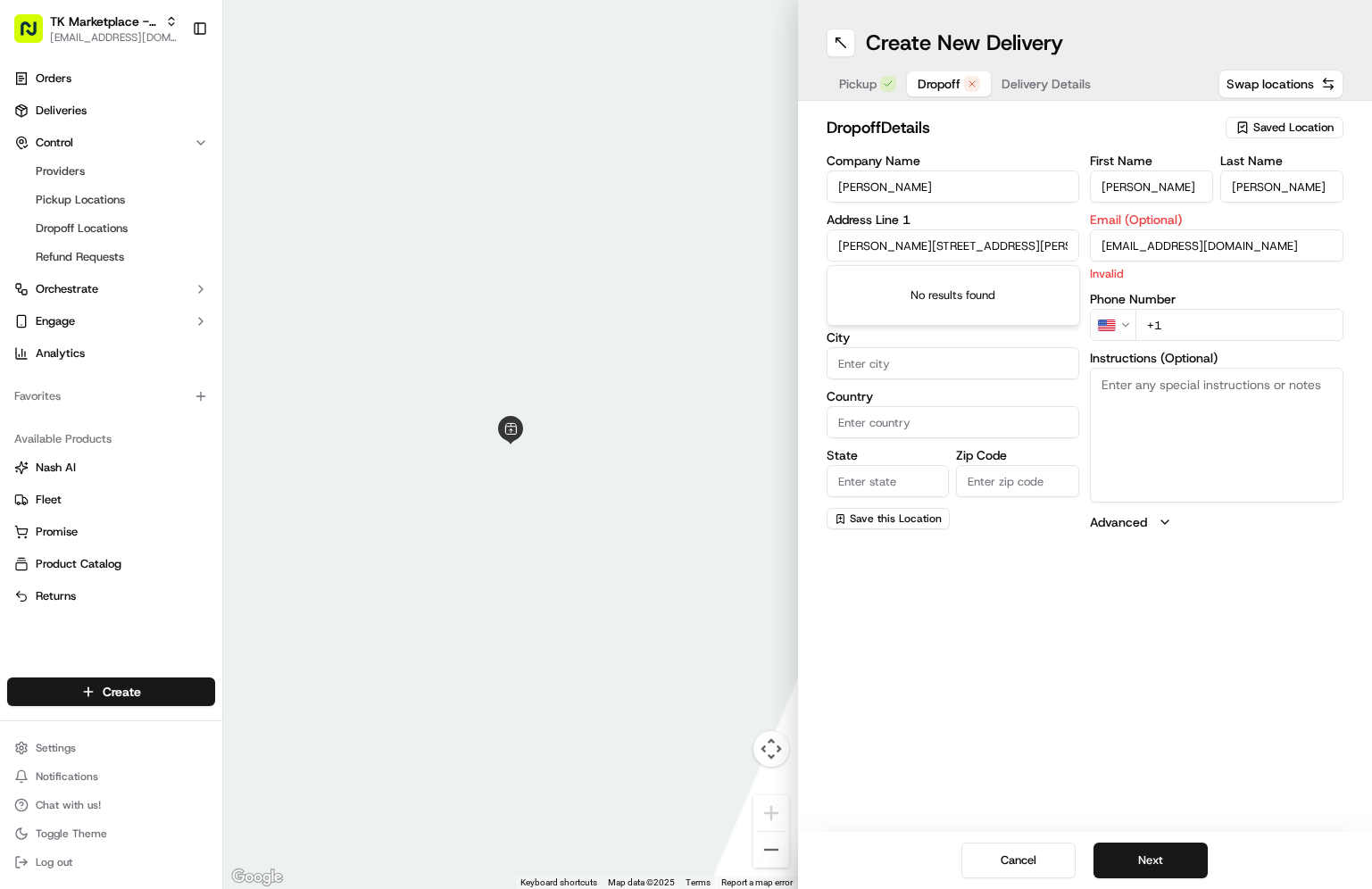
click at [963, 252] on input "Chadwell Hill Farm, Lower Icknield Way Princes Risborough HP27 9RL" at bounding box center [953, 245] width 254 height 32
click at [845, 809] on div "Create New Delivery Pickup Dropoff Delivery Details Swap locations dropoff Deta…" at bounding box center [1086, 444] width 575 height 889
click at [978, 236] on input "Chadwell Hill Farm, Lower Icknield Way Princes Risborough HP27 9RL" at bounding box center [953, 245] width 254 height 32
paste input "Lower Icknield Way, Longwick, Princes Risborough HP27 9RL, United Kingdom"
click at [988, 295] on div "No results found" at bounding box center [953, 295] width 252 height 59
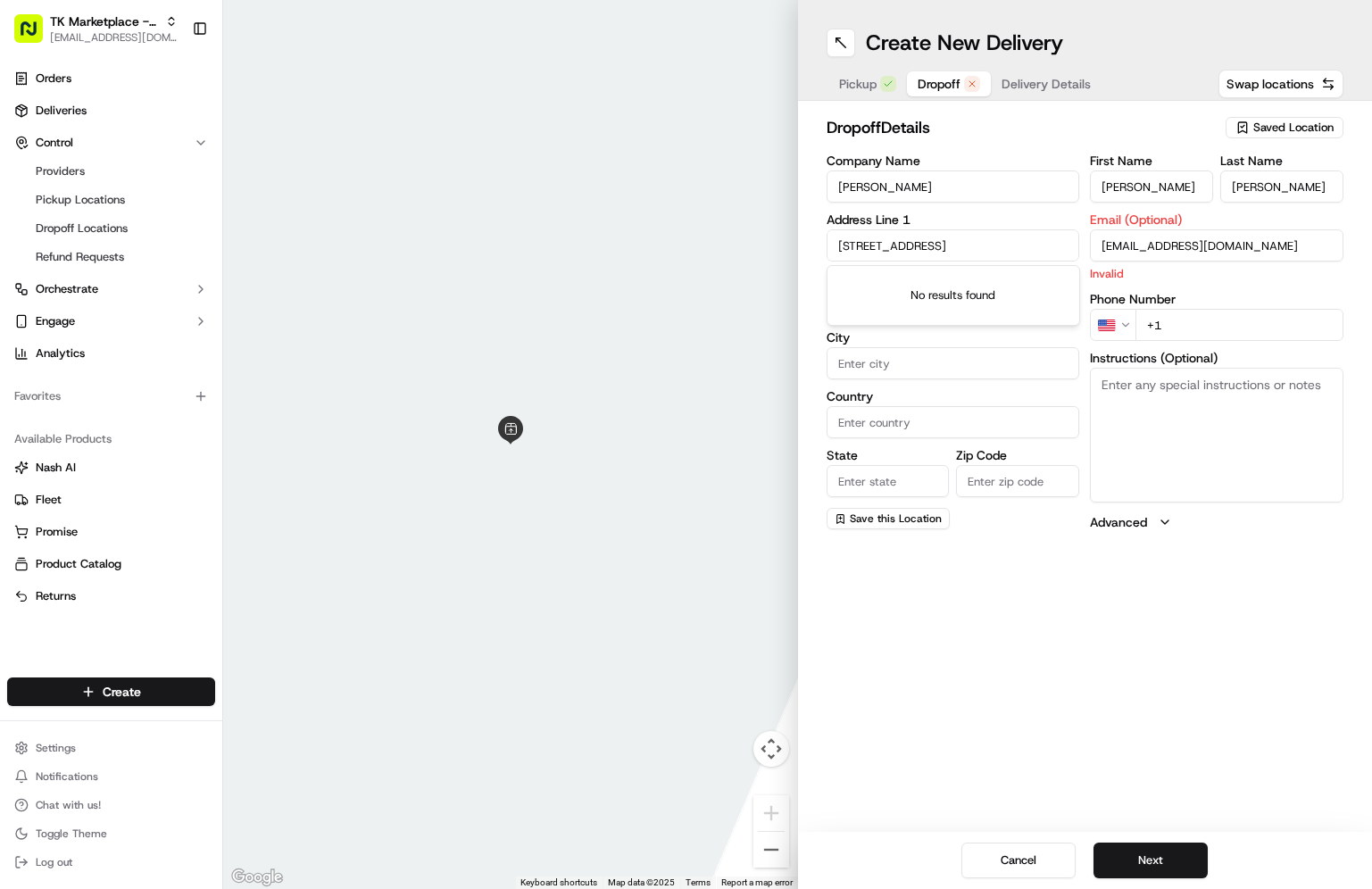
click at [977, 246] on input "Lower Icknield Way, Longwick, Princes Risborough HP27 9RL, United Kingdom" at bounding box center [953, 245] width 254 height 32
paste input "Chadwell Hill Farm, Lower Icknield Way Princes Risborough"
click at [976, 285] on div "No results found" at bounding box center [953, 295] width 252 height 59
click at [953, 239] on input "Chadwell Hill Farm, Lower Icknield Way Princes Risborough" at bounding box center [953, 245] width 254 height 32
paste input "Lower Icknield Way Princes Risborough"
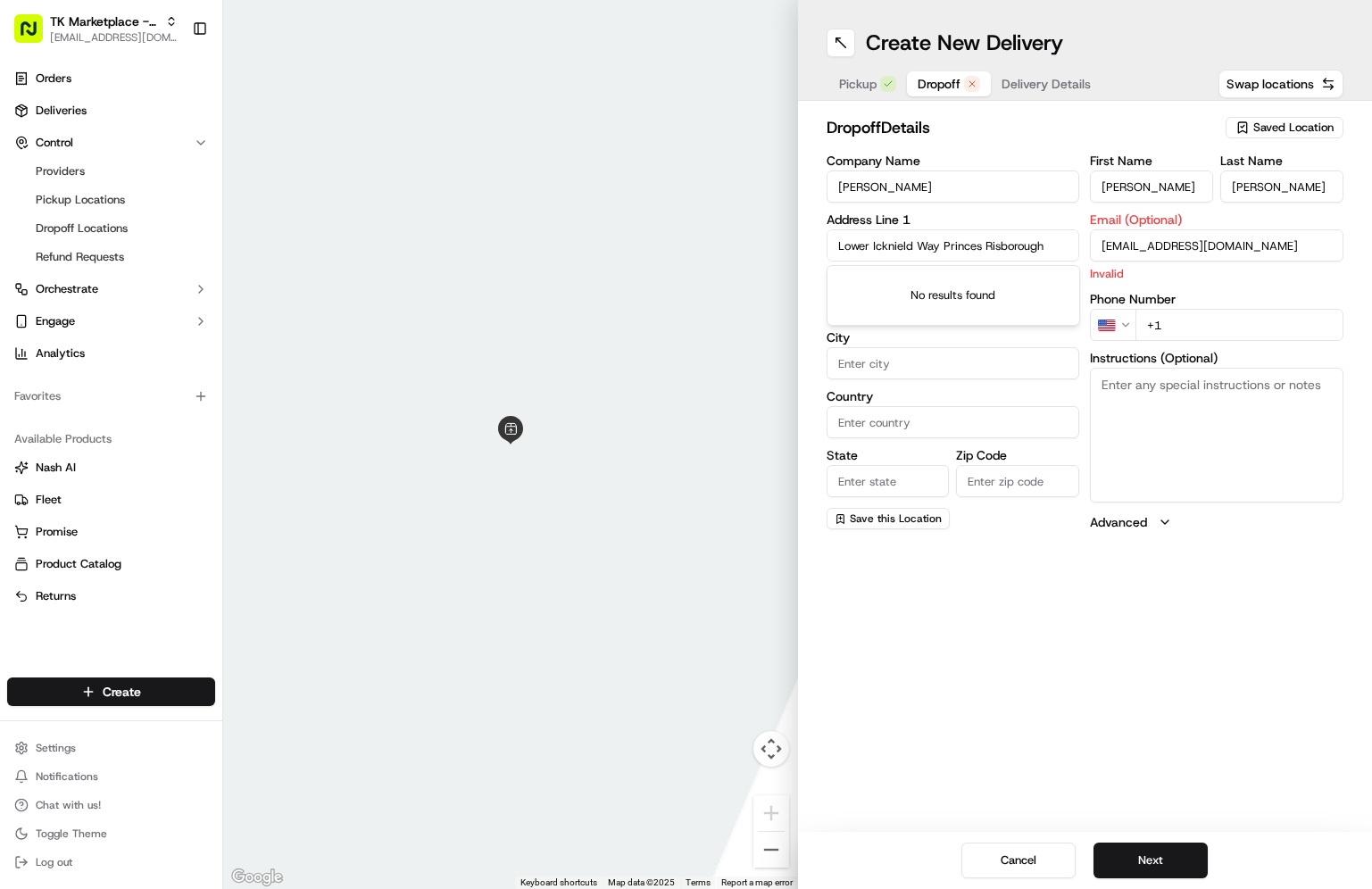
type input "Lower Icknield Way Princes Risborough"
click at [945, 247] on input "Lower Icknield Way Princes Risborough" at bounding box center [953, 245] width 254 height 32
paste input "HP27 9RL"
click at [942, 249] on input "HP27 9RL" at bounding box center [953, 245] width 254 height 32
paste input "Chadwell Hill Farm, Lower Icknield Way Princes Risborough HP27 9RL, Buckinghams…"
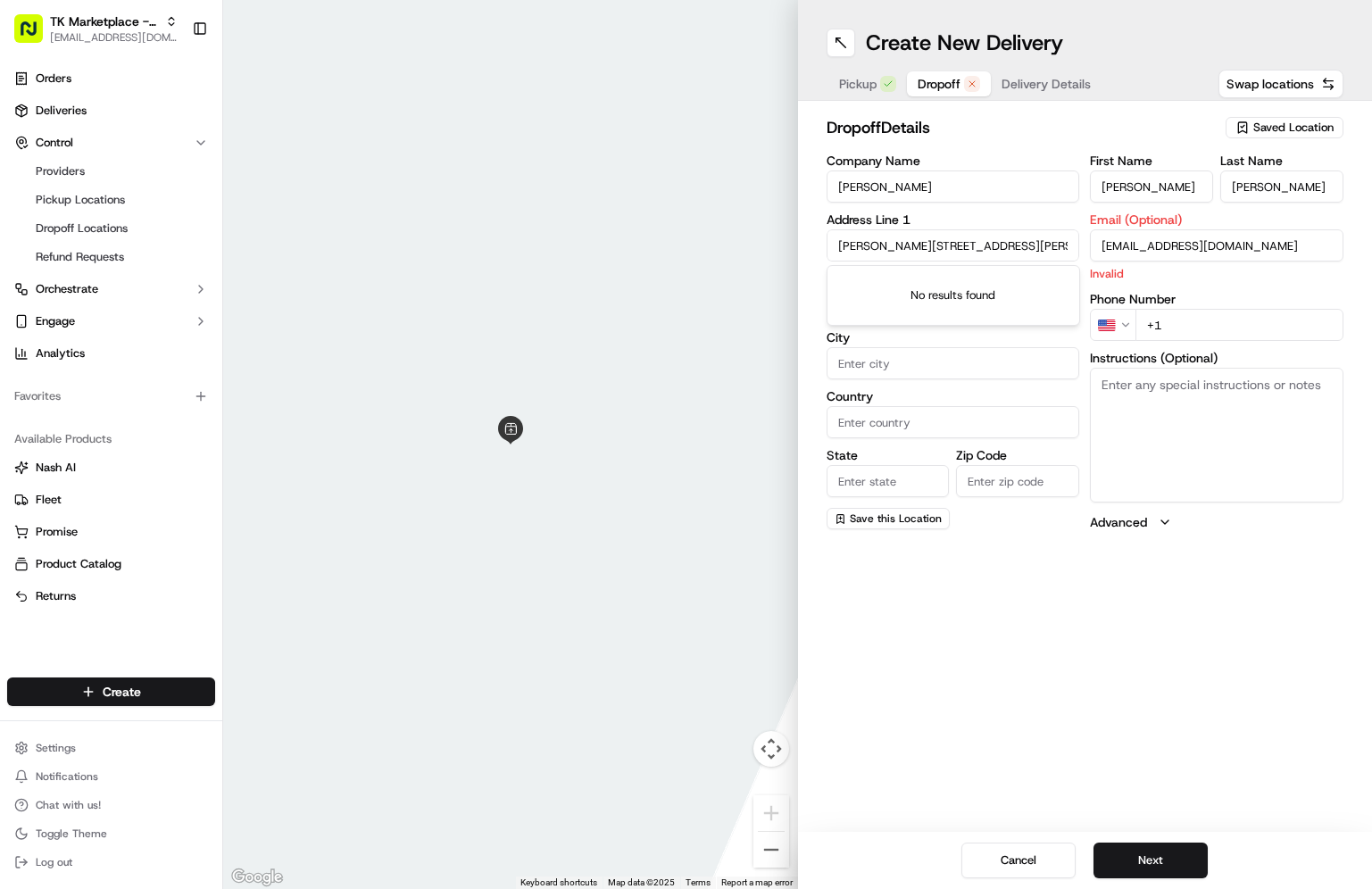
click at [885, 875] on div "Cancel Next" at bounding box center [1086, 860] width 575 height 57
click at [1013, 251] on input "Chadwell Hill Farm, Lower Icknield Way Princes Risborough HP27 9RL, Buckinghams…" at bounding box center [953, 245] width 254 height 32
paste input "26 Maclean Road, London SE23 1PD,"
click at [945, 291] on div "26 MacLean Road, London SE23 1PD, UK" at bounding box center [954, 291] width 245 height 42
type input "26 MacLean Rd, London SE23 1PD, UK"
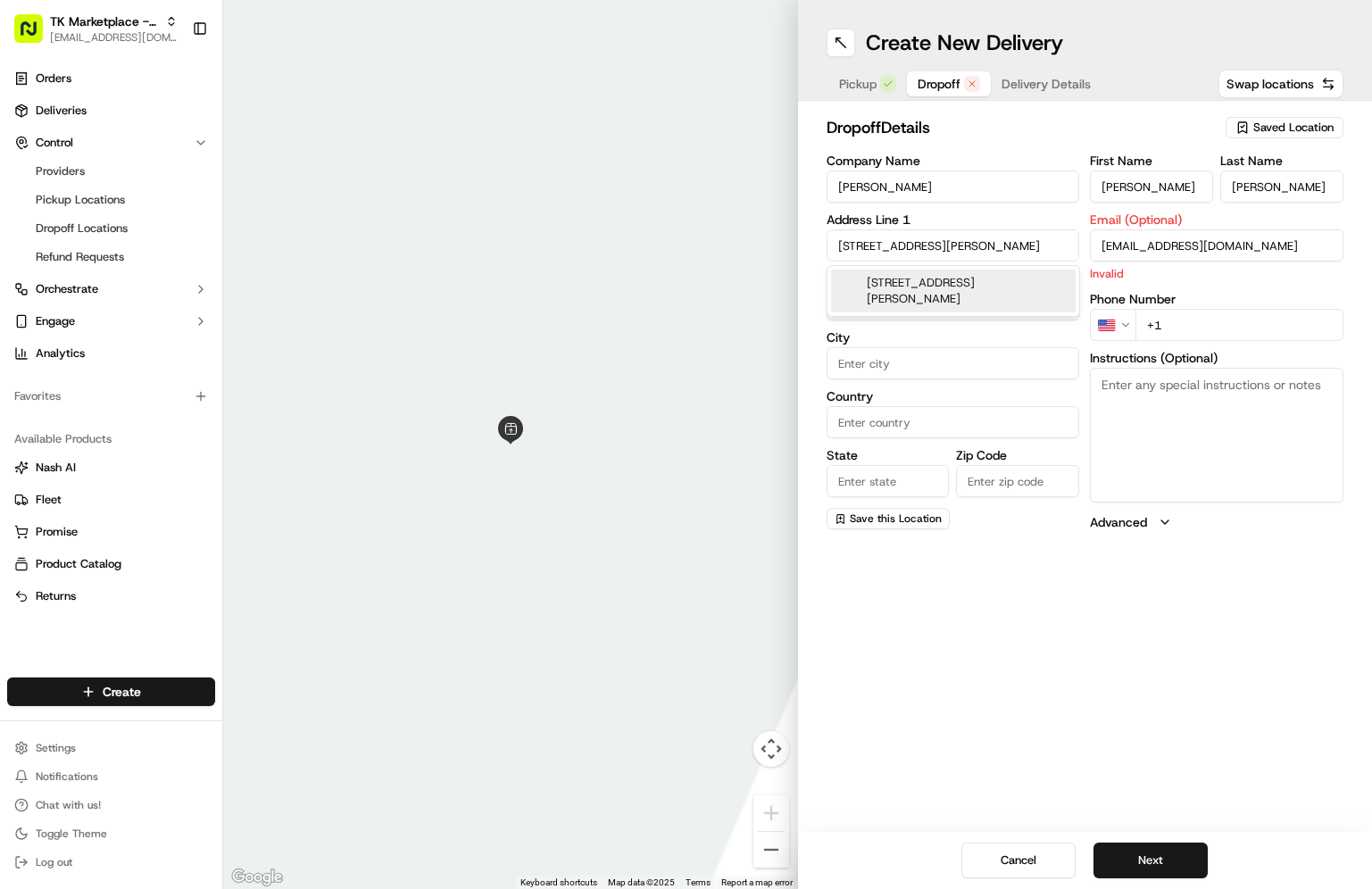
type input "[GEOGRAPHIC_DATA]"
type input "United Kingdom"
type input "[GEOGRAPHIC_DATA]"
type input "SE23 1PD"
type input "26 MacLean Road"
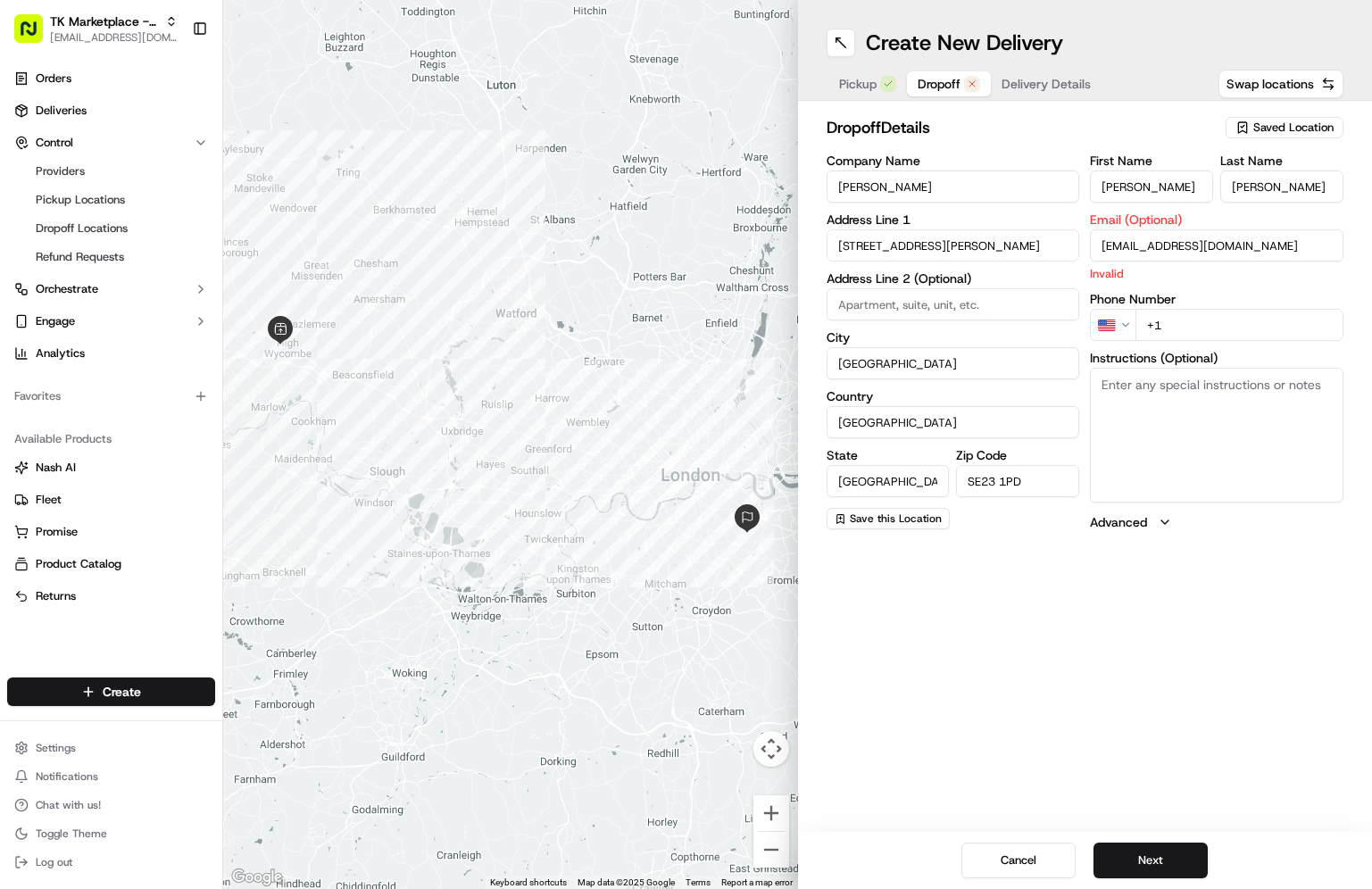
click at [879, 875] on div "Cancel Next" at bounding box center [1086, 860] width 575 height 57
click at [1022, 144] on div "dropoff Details Saved Location" at bounding box center [1085, 130] width 518 height 32
click at [1160, 181] on input "Rebecca" at bounding box center [1151, 186] width 123 height 32
paste input "Ryun Powell"
type input "Ryun Powell"
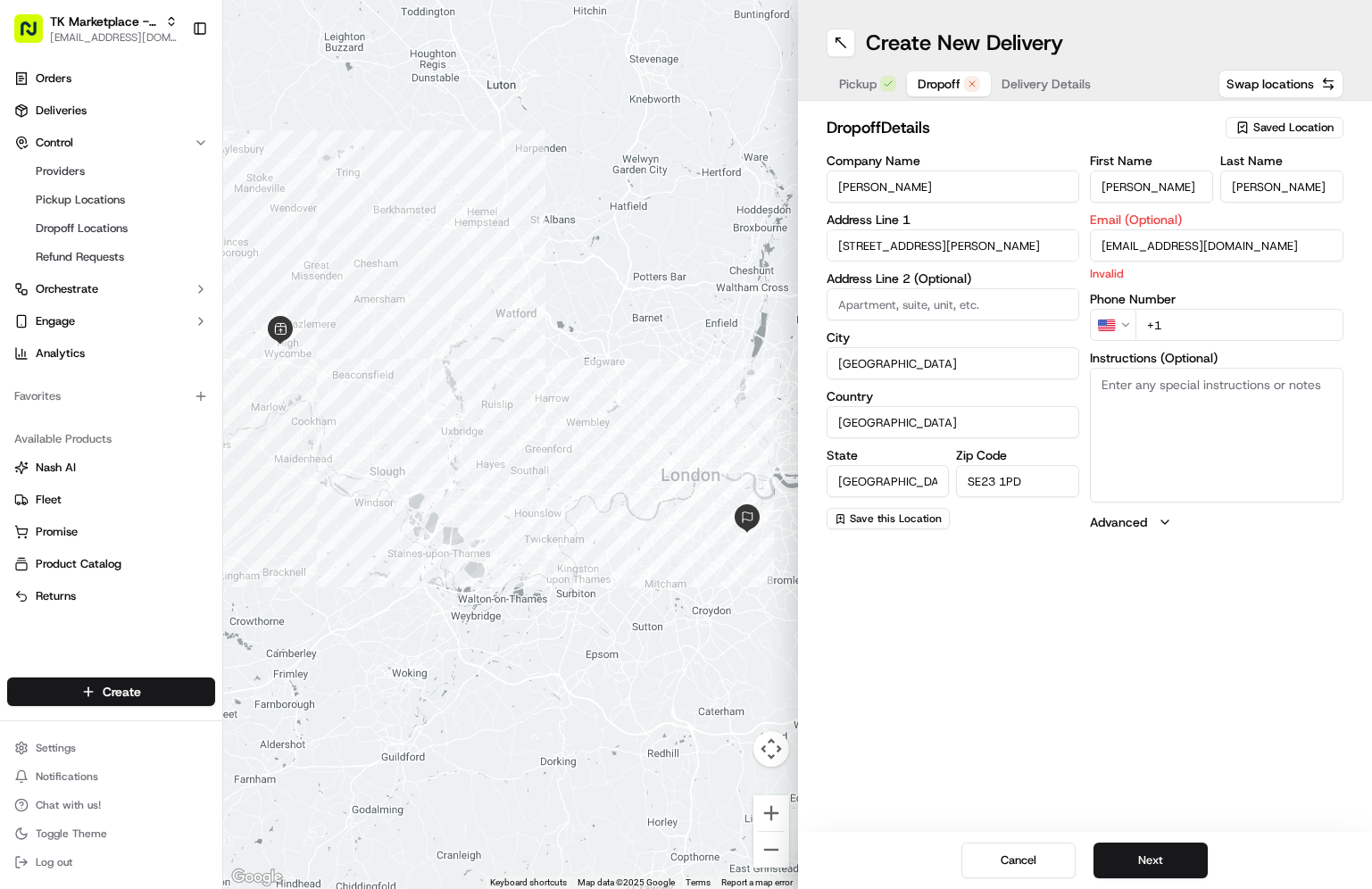
drag, startPoint x: 1275, startPoint y: 185, endPoint x: 1122, endPoint y: 192, distance: 153.2
click at [1127, 189] on div "First Name Ryun Powell Last Name Sills" at bounding box center [1216, 178] width 254 height 48
paste input "Ryun Powell"
drag, startPoint x: 1264, startPoint y: 187, endPoint x: 1188, endPoint y: 195, distance: 76.4
click at [1195, 194] on div "First Name Ryun Powell Last Name Ryun Powell" at bounding box center [1216, 178] width 254 height 48
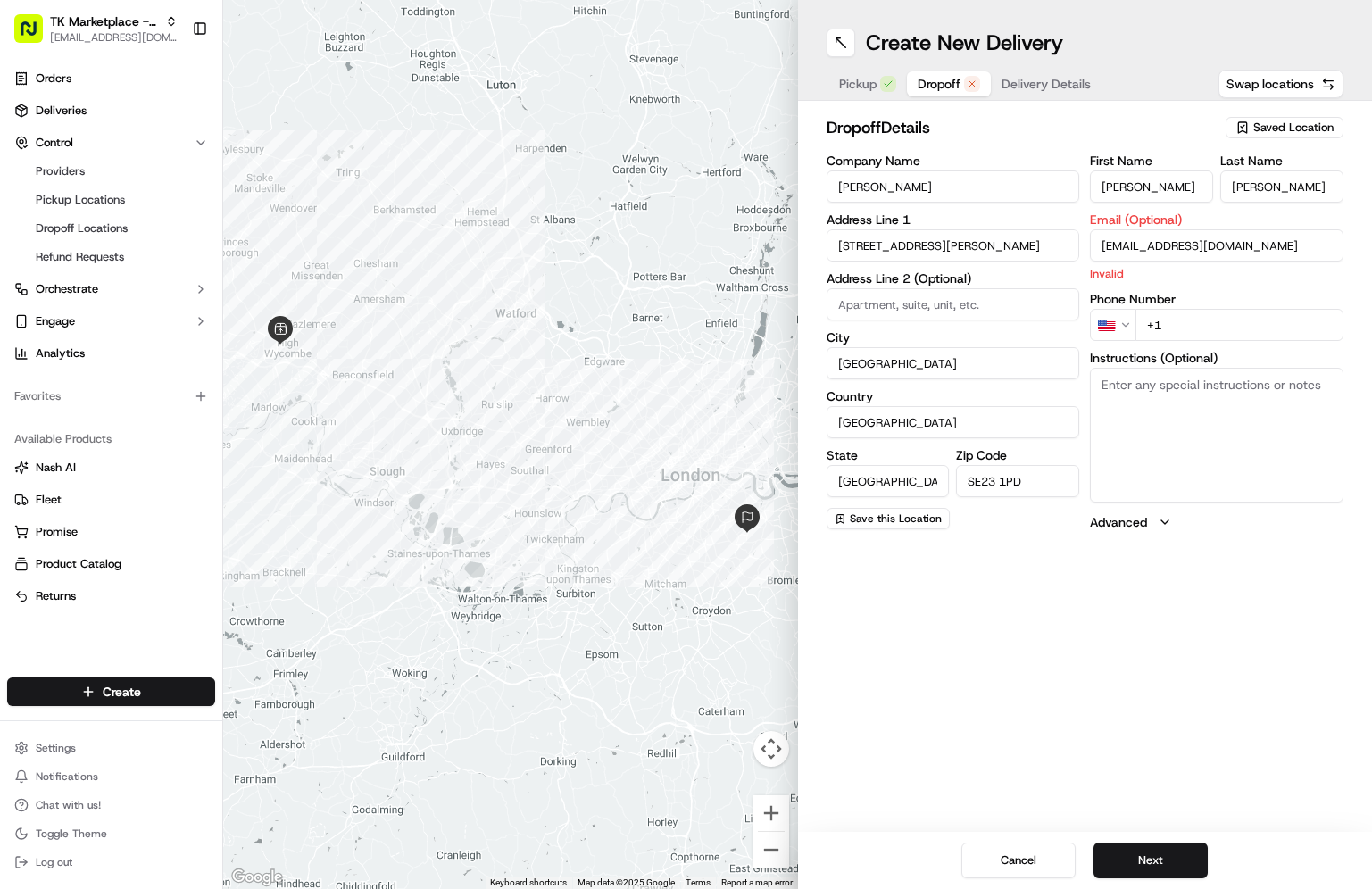
type input "Powell"
drag, startPoint x: 1126, startPoint y: 190, endPoint x: 1208, endPoint y: 191, distance: 82.0
click at [1207, 190] on input "Ryun Powell" at bounding box center [1151, 186] width 123 height 32
type input "Ryun"
drag, startPoint x: 921, startPoint y: 193, endPoint x: 775, endPoint y: 199, distance: 146.1
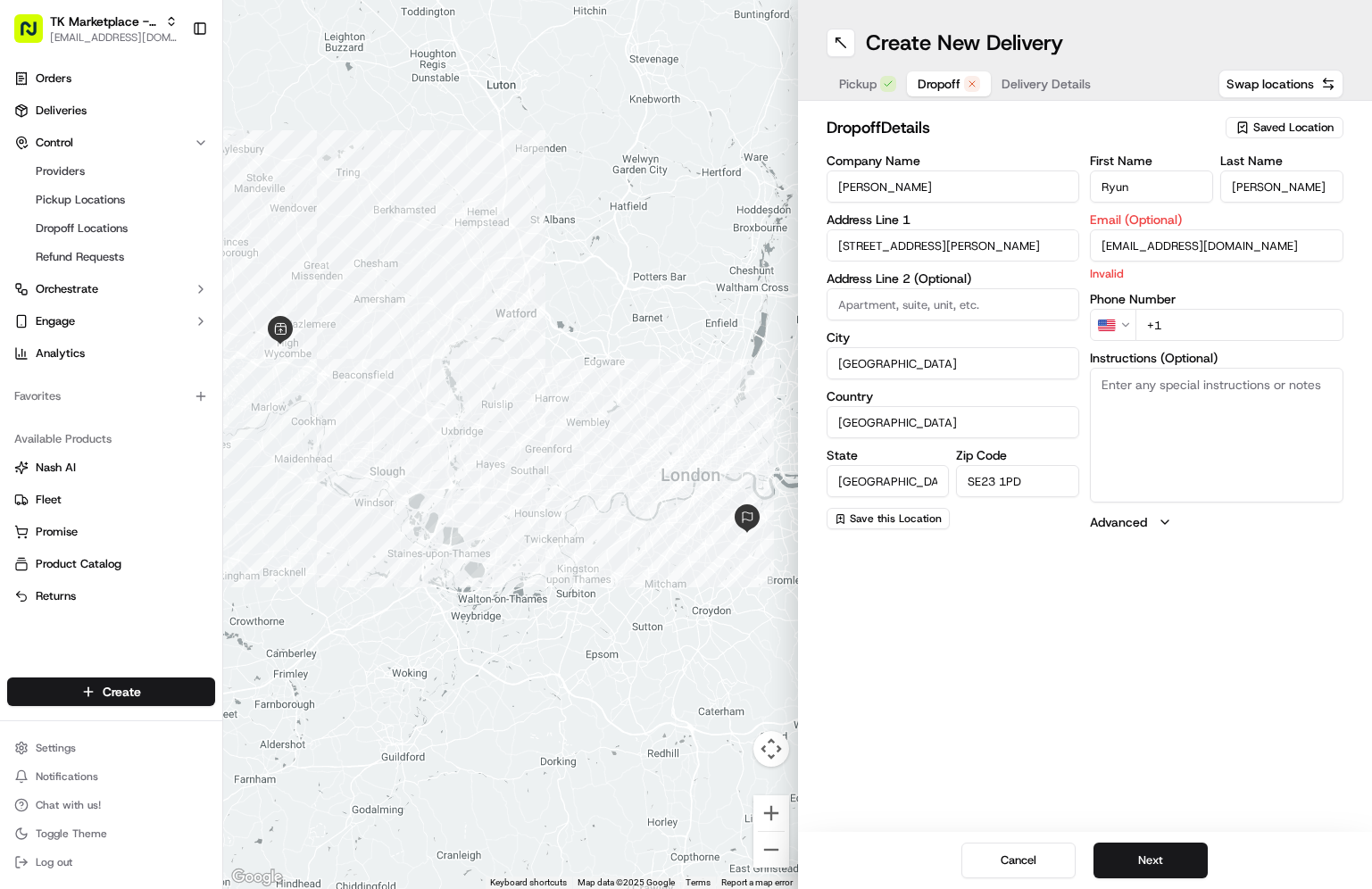
click at [775, 199] on div "← Move left → Move right ↑ Move up ↓ Move down + Zoom in - Zoom out Home Jump l…" at bounding box center [797, 444] width 1149 height 889
paste input "Ryun Powell"
type input "Ryun Powell"
click at [996, 130] on h2 "dropoff Details" at bounding box center [1021, 127] width 390 height 25
drag, startPoint x: 1252, startPoint y: 251, endPoint x: 985, endPoint y: 254, distance: 267.0
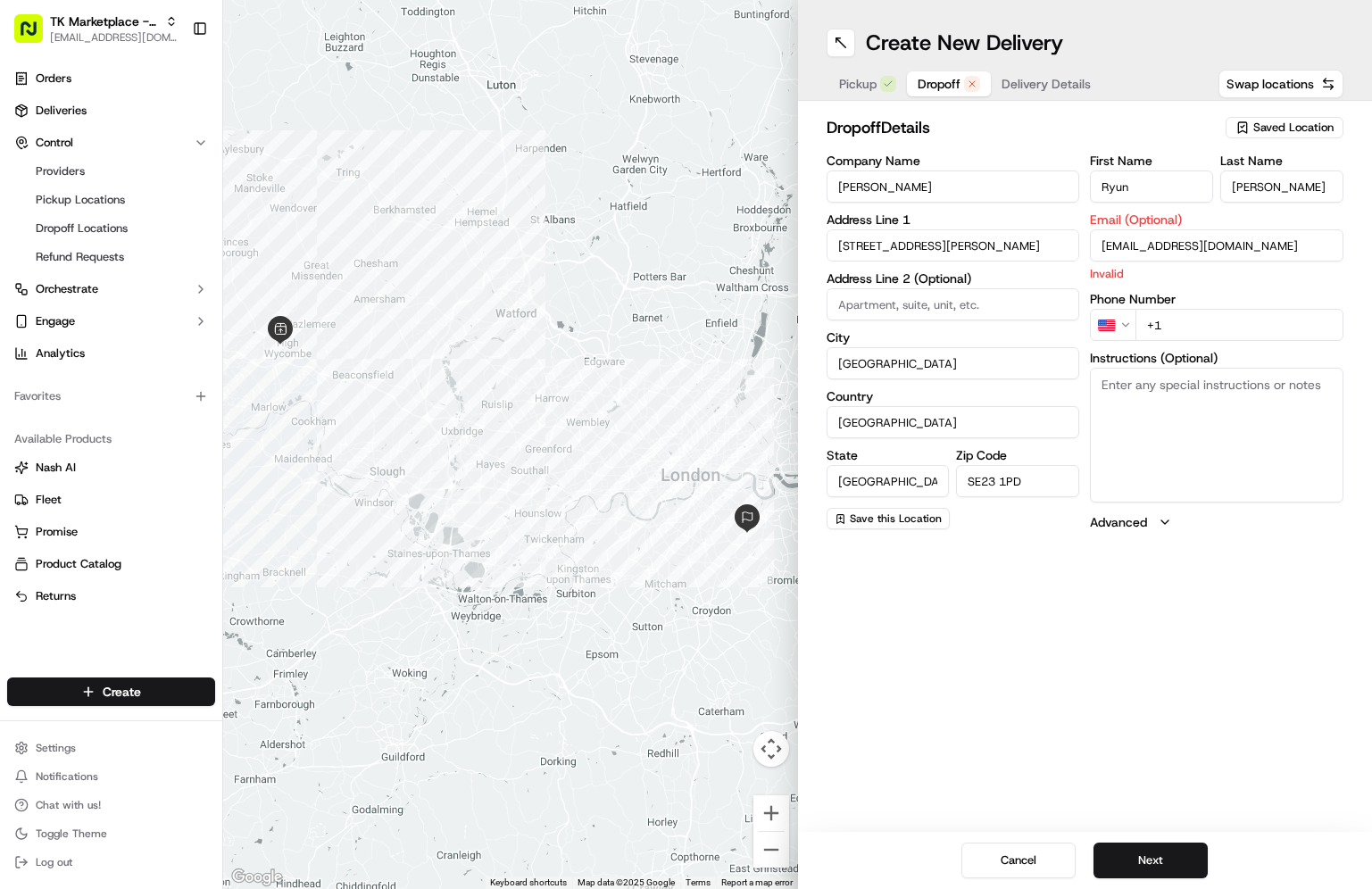
click at [985, 254] on div "Company Name Ryun Powell Address Line 1 26 MacLean Road Address Line 2 (Optiona…" at bounding box center [1085, 342] width 518 height 377
paste input "ryunpowellppp@g"
click at [1104, 243] on input "ryunpowellppp@gmail.com" at bounding box center [1216, 245] width 254 height 32
type input "ryunpowellppp@gmail.com"
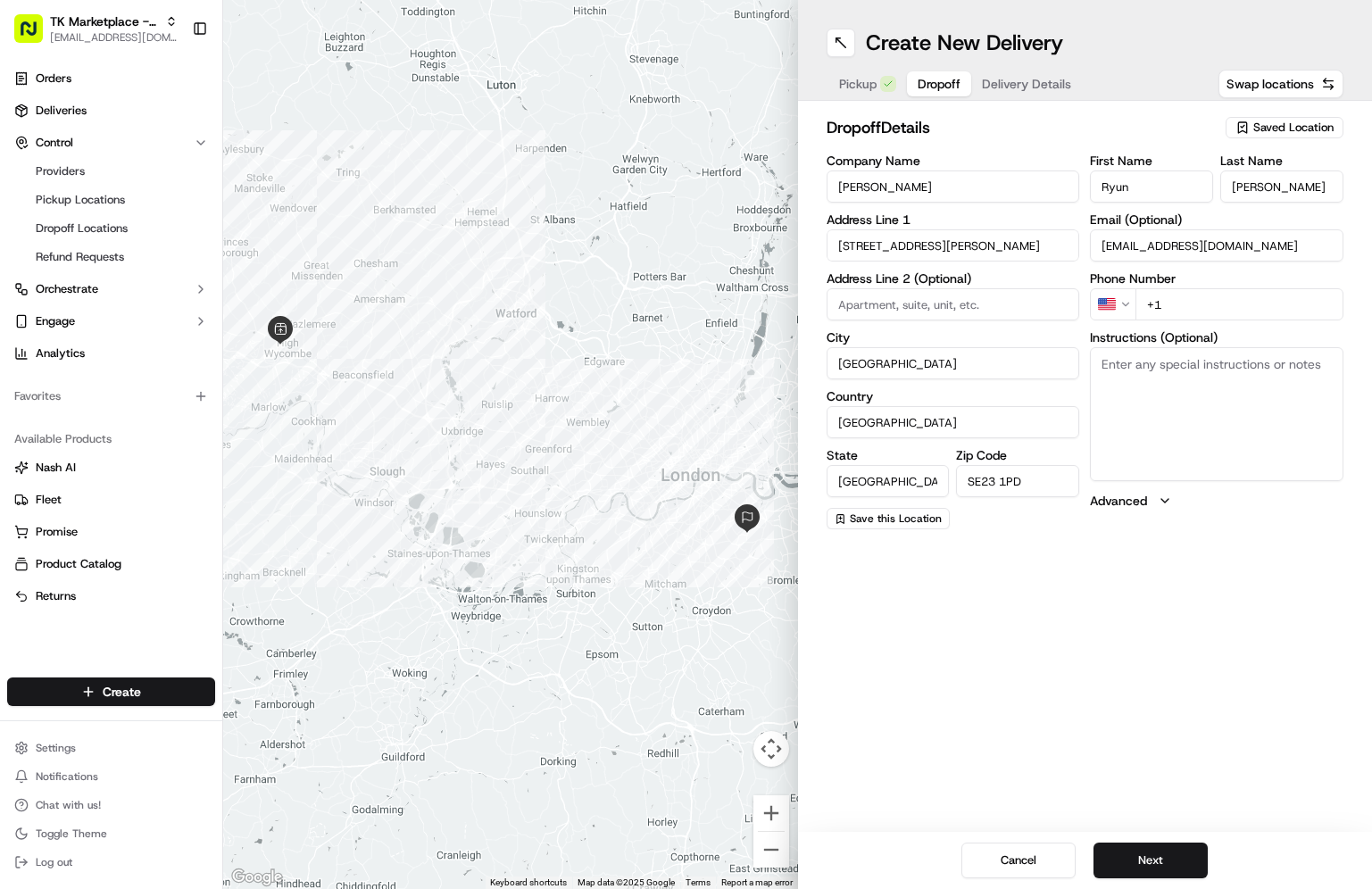
drag, startPoint x: 873, startPoint y: 664, endPoint x: 956, endPoint y: 562, distance: 131.5
click at [879, 643] on div "Create New Delivery Pickup Dropoff Delivery Details Swap locations dropoff Deta…" at bounding box center [1086, 444] width 575 height 889
click at [1209, 306] on input "+1" at bounding box center [1240, 304] width 208 height 32
paste input "44 7496 990117"
type input "+44 7496 990117"
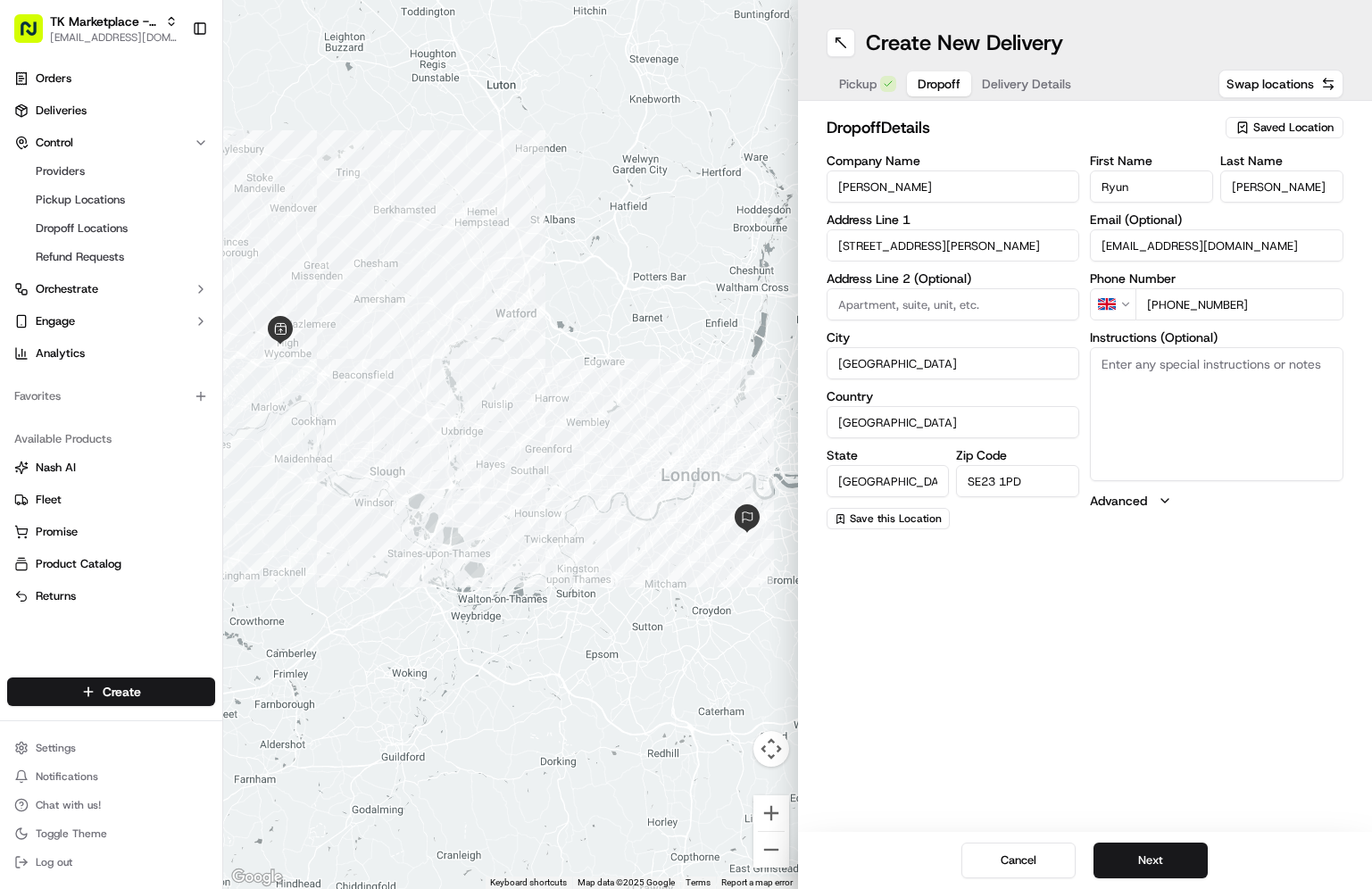
click at [1037, 601] on div "Create New Delivery Pickup Dropoff Delivery Details Swap locations dropoff Deta…" at bounding box center [1086, 444] width 575 height 889
click at [854, 90] on span "Pickup" at bounding box center [857, 84] width 38 height 18
click at [979, 181] on input "Paint Stop High Wycombe" at bounding box center [953, 186] width 254 height 32
paste input "Zyber Beckenham"
type input "Zyber Beckenham"
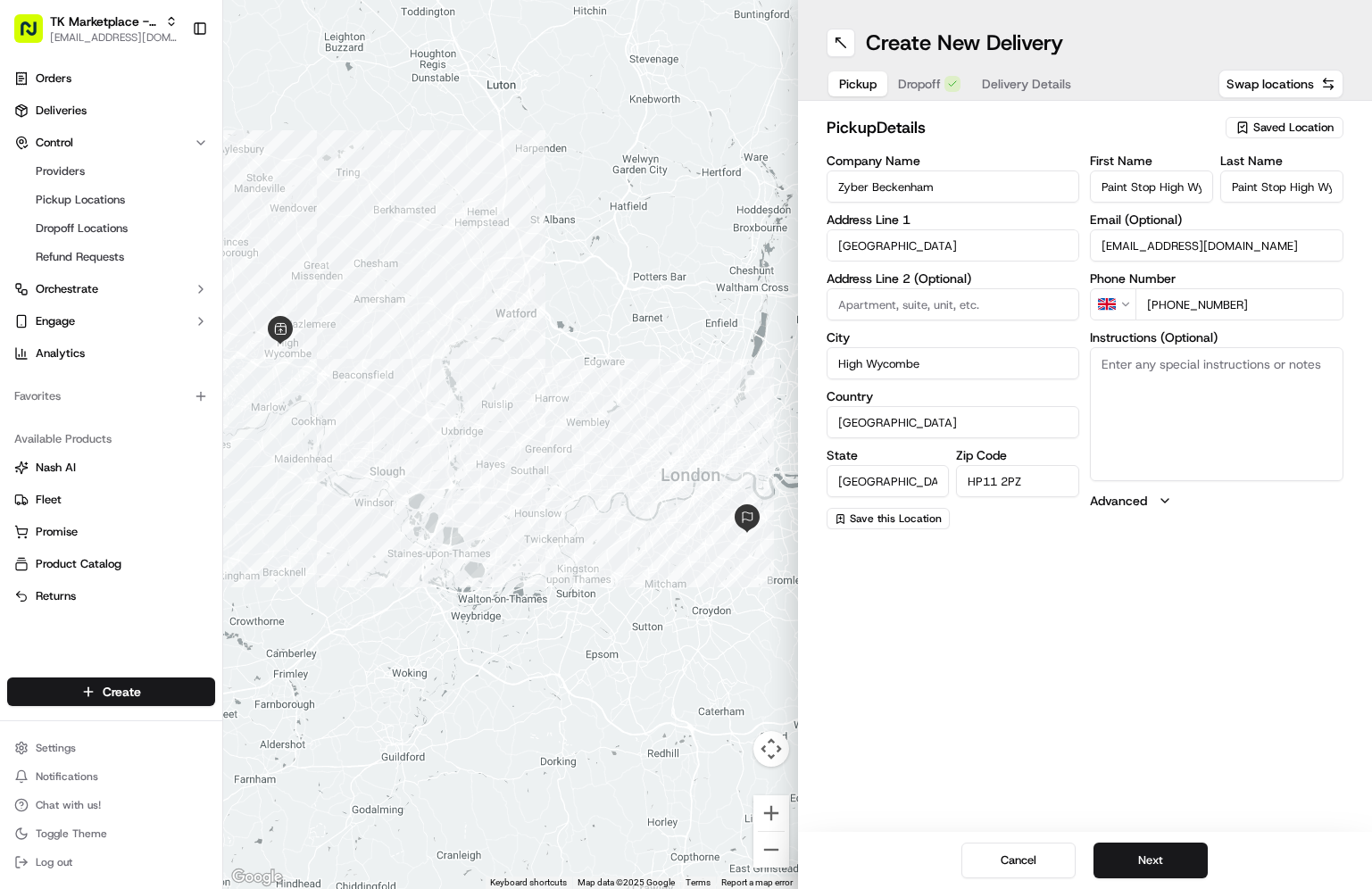
click at [1174, 188] on input "Paint Stop High Wycombe" at bounding box center [1151, 186] width 123 height 32
paste input "Zyber Beckenham"
click at [1146, 182] on input "Zyber Beckenham" at bounding box center [1151, 186] width 123 height 32
drag, startPoint x: 1139, startPoint y: 185, endPoint x: 1224, endPoint y: 182, distance: 85.1
click at [1224, 182] on div "First Name Zyber Beckenham Last Name Paint Stop High Wycombe" at bounding box center [1216, 178] width 254 height 48
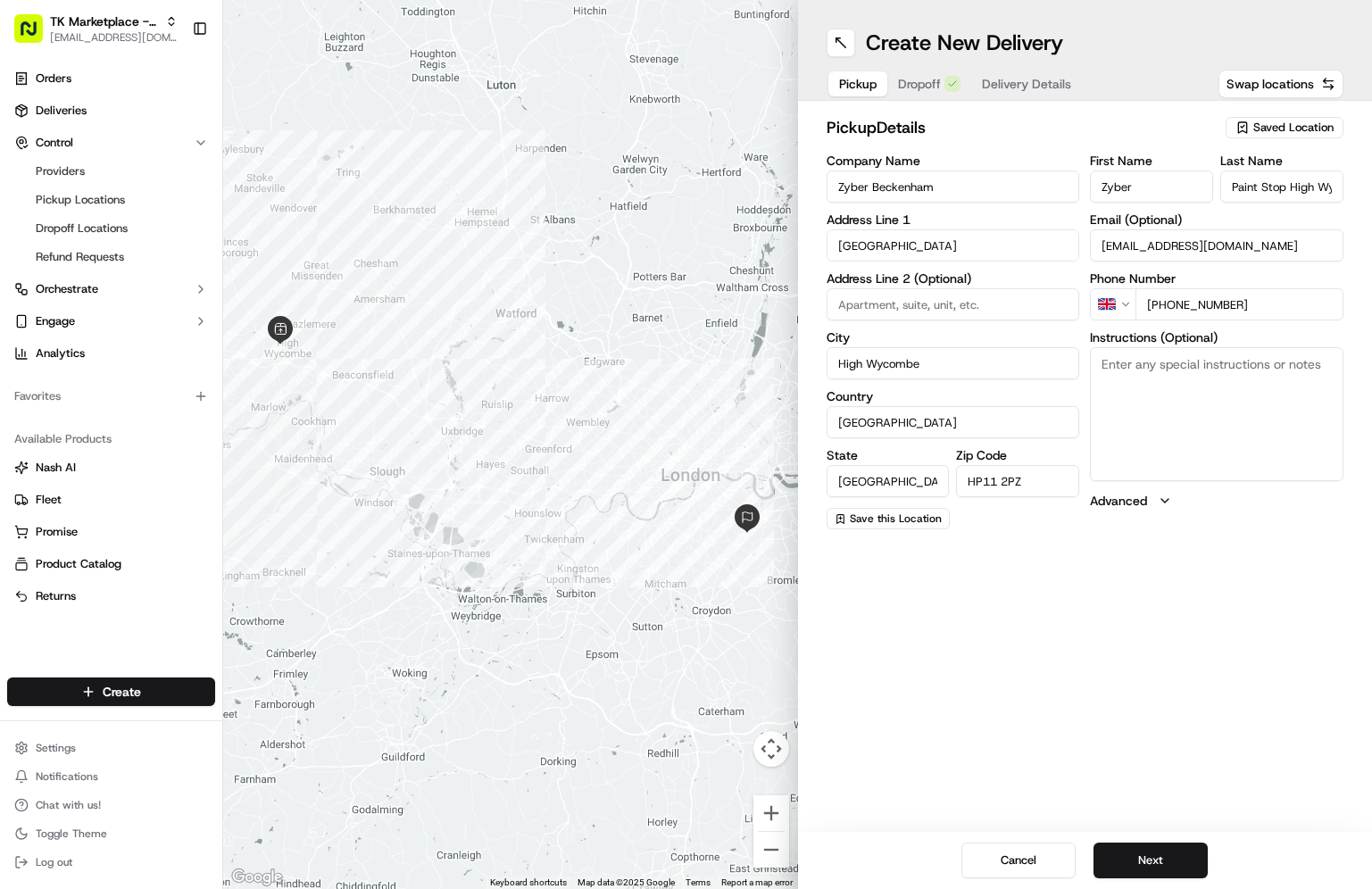
type input "Zyber"
click at [1256, 187] on input "Paint Stop High Wycombe" at bounding box center [1282, 186] width 123 height 32
paste input "Beckenham"
type input "Beckenham"
drag, startPoint x: 1031, startPoint y: 652, endPoint x: 1067, endPoint y: 548, distance: 110.1
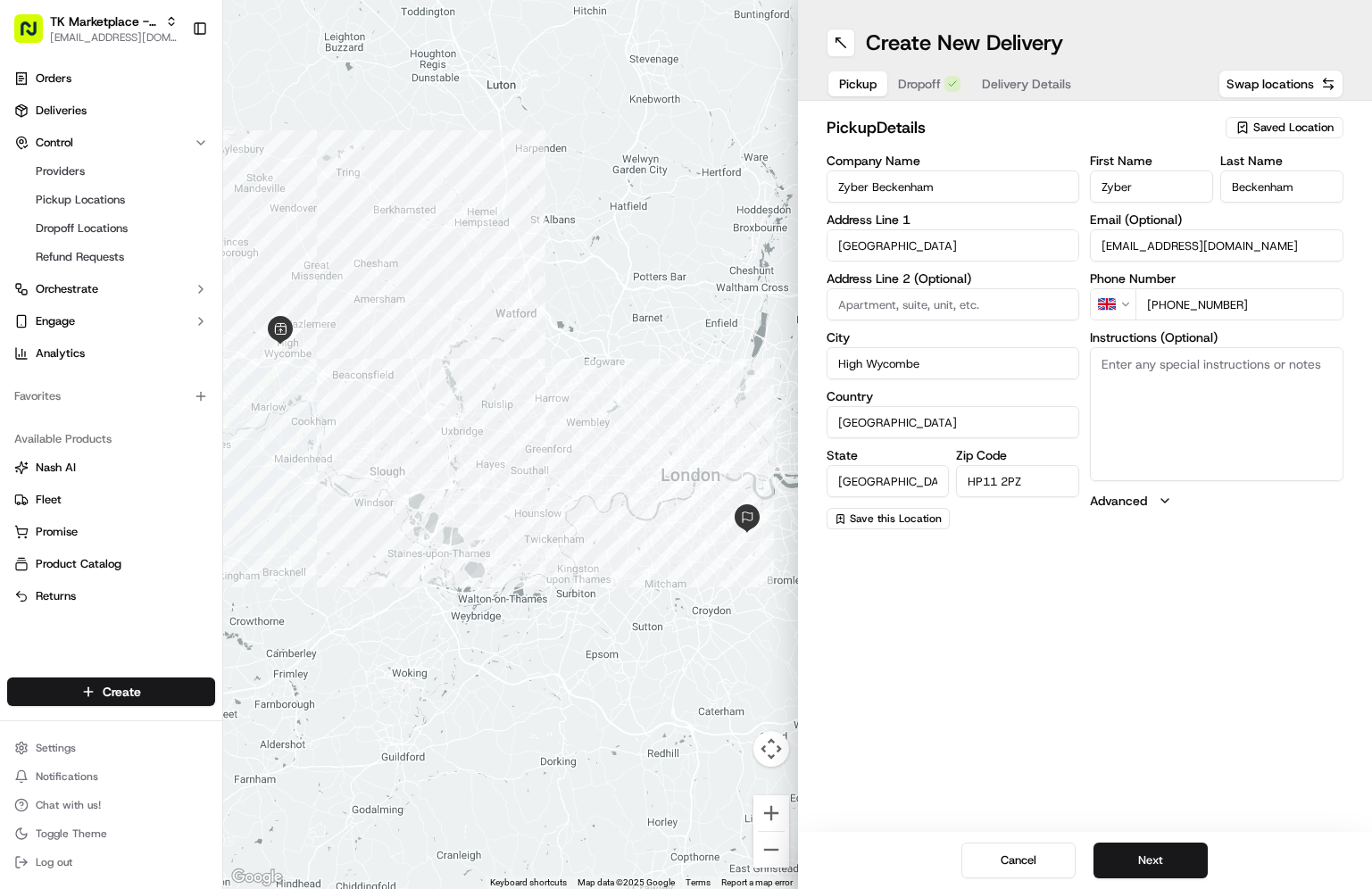
click at [1031, 647] on div "Create New Delivery Pickup Dropoff Delivery Details Swap locations pickup Detai…" at bounding box center [1086, 444] width 575 height 889
click at [1226, 243] on input "hw@paintstop.uk" at bounding box center [1216, 245] width 254 height 32
paste input "manager.beckenham@zybertools.co"
click at [1107, 248] on input "manager.beckenham@zybertools.co.uk" at bounding box center [1216, 245] width 254 height 32
type input "manager.beckenham@zybertools.co.uk"
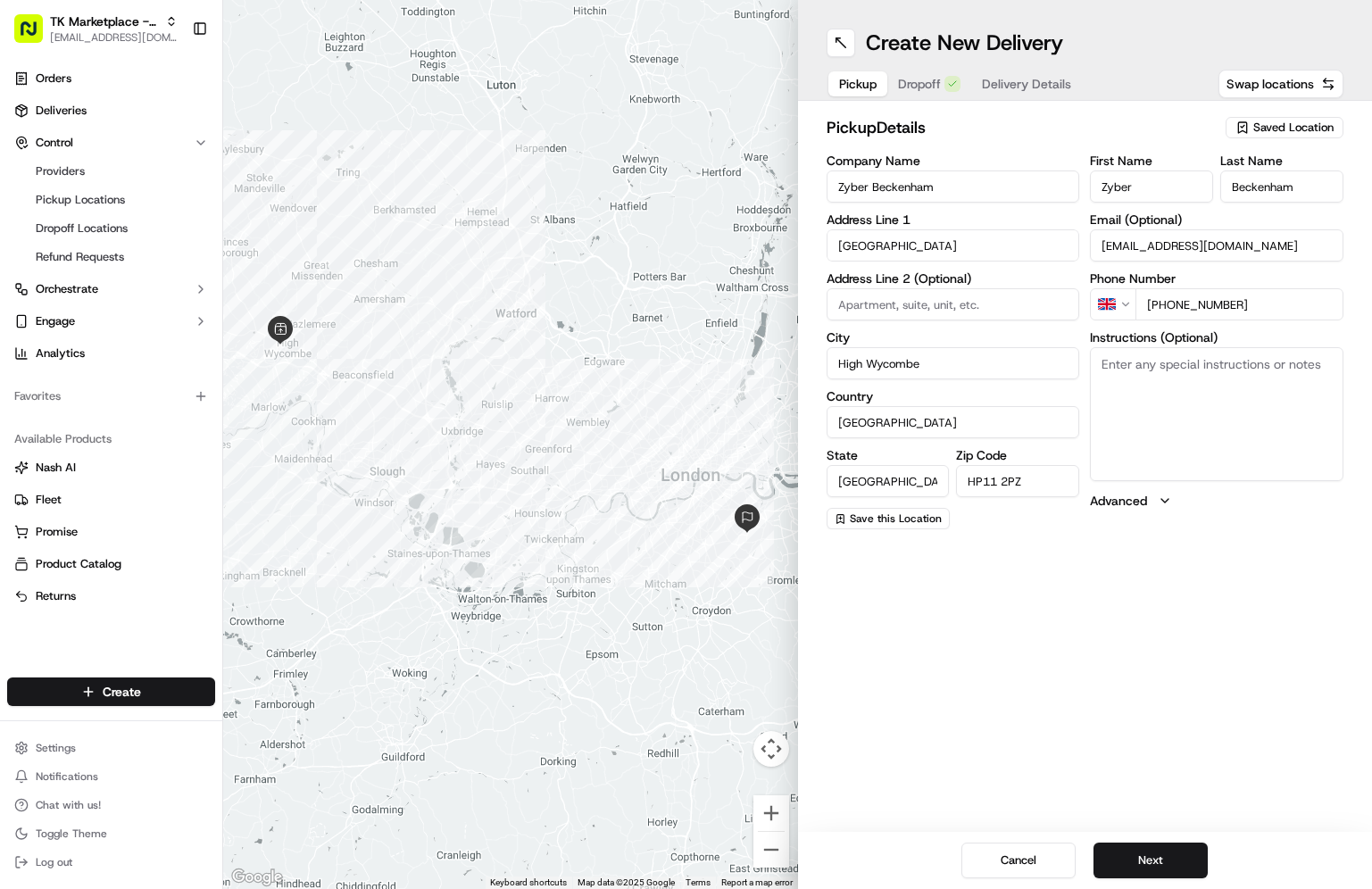
drag, startPoint x: 936, startPoint y: 633, endPoint x: 1017, endPoint y: 518, distance: 140.7
click at [942, 621] on div "Create New Delivery Pickup Dropoff Delivery Details Swap locations pickup Detai…" at bounding box center [1086, 444] width 575 height 889
click at [1247, 308] on input "+44 1494 952222" at bounding box center [1240, 304] width 208 height 32
paste input "20 8778 4"
type input "+44 20 8778 4222"
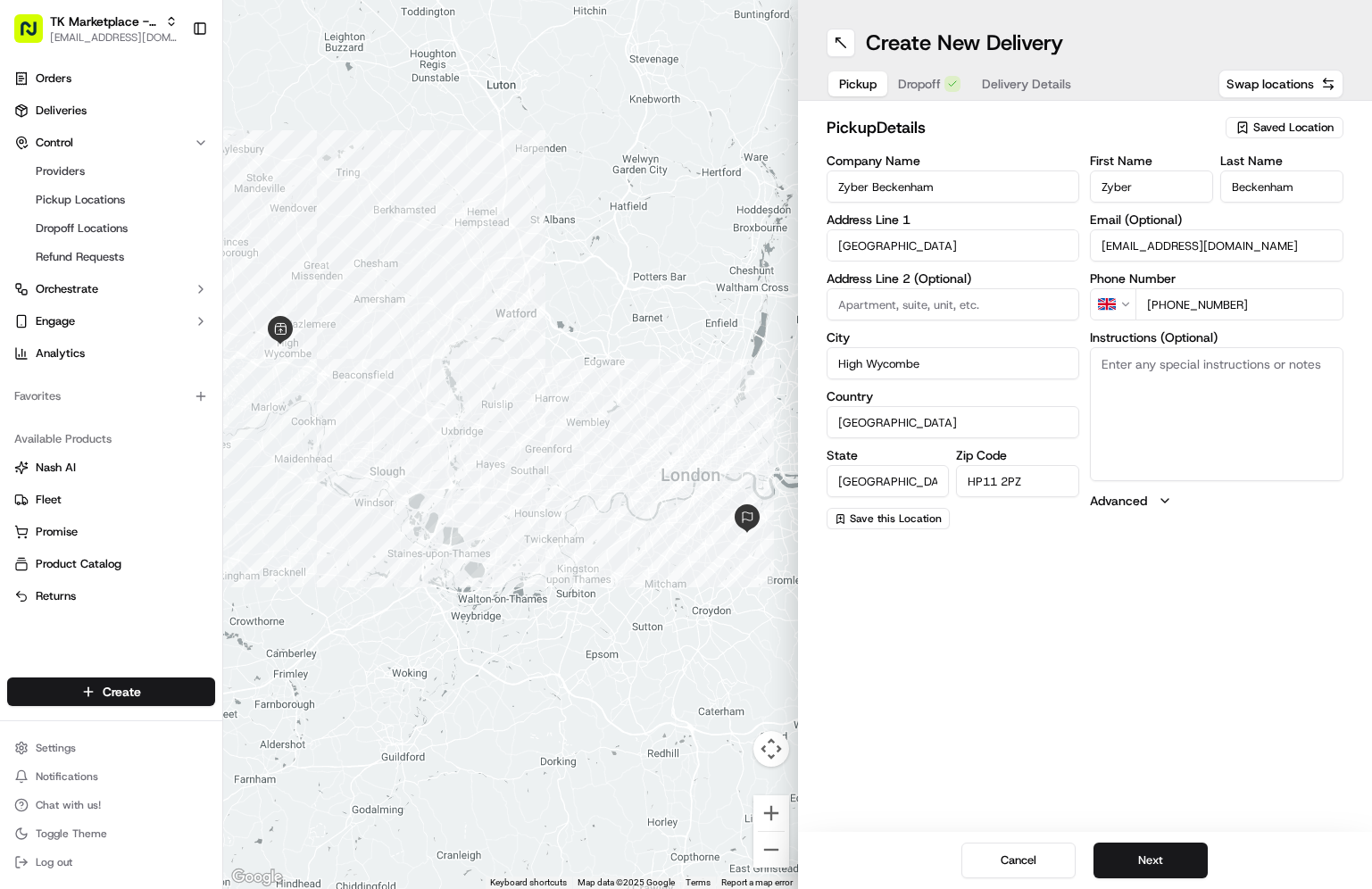
click at [870, 238] on input "Westbourne Street" at bounding box center [953, 245] width 254 height 32
paste input "Zyber Beckenham"
click at [970, 229] on input "Zyber Beckenham" at bounding box center [953, 245] width 254 height 32
click at [967, 247] on input "Zyber Beckenham" at bounding box center [953, 245] width 254 height 32
paste input "76 Elmers End Road, ,, Beckenham SE20 7UX,"
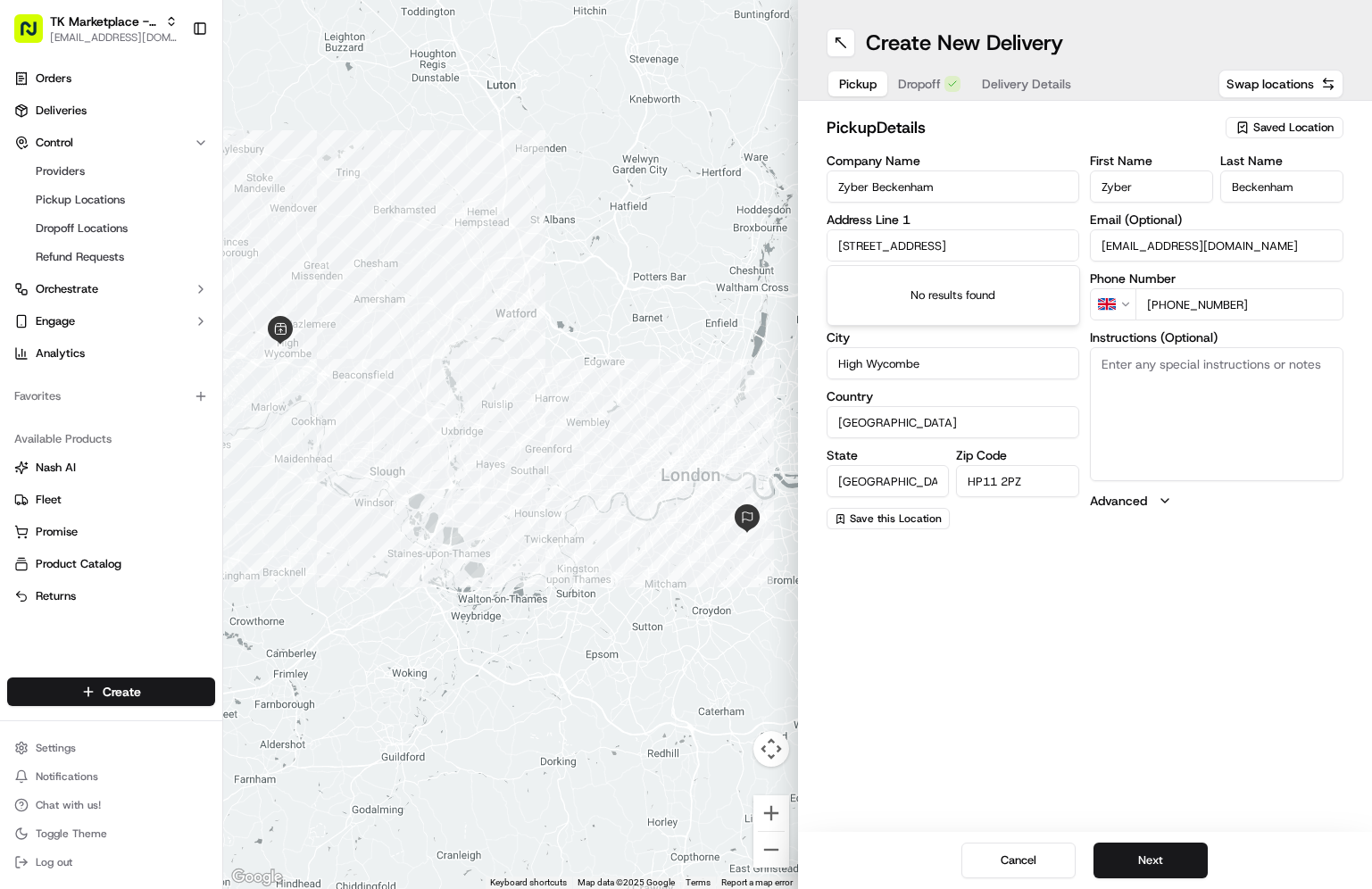
scroll to position [0, 84]
click at [987, 290] on div "76 Elmers End Road, Beckenham BR3 4TA, UK" at bounding box center [954, 283] width 245 height 27
type input "76 Elmers End Rd, London SE20 7UX, UK"
type input "[GEOGRAPHIC_DATA]"
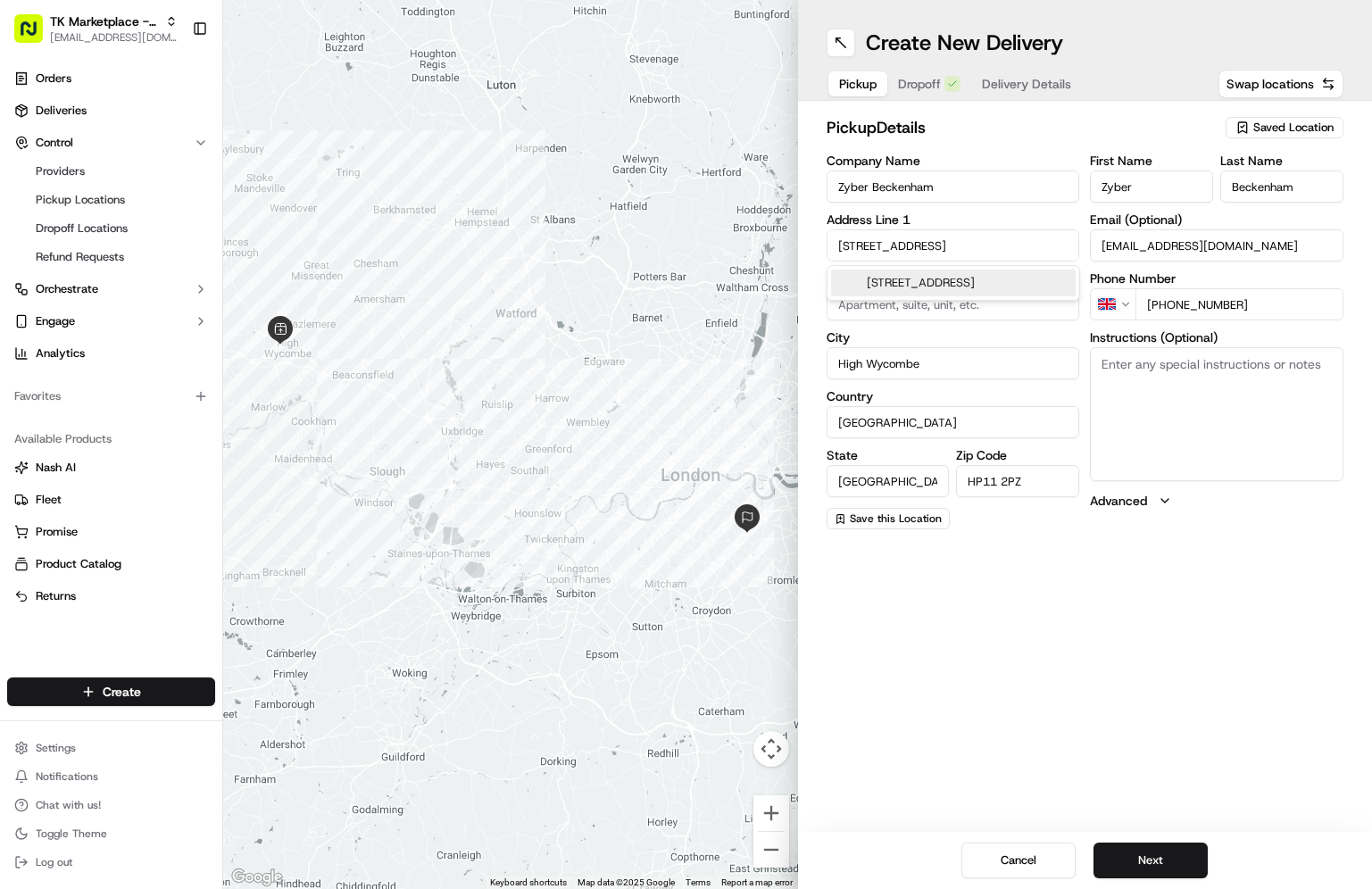
type input "SE20 7UX"
type input "76 Elmers End Road"
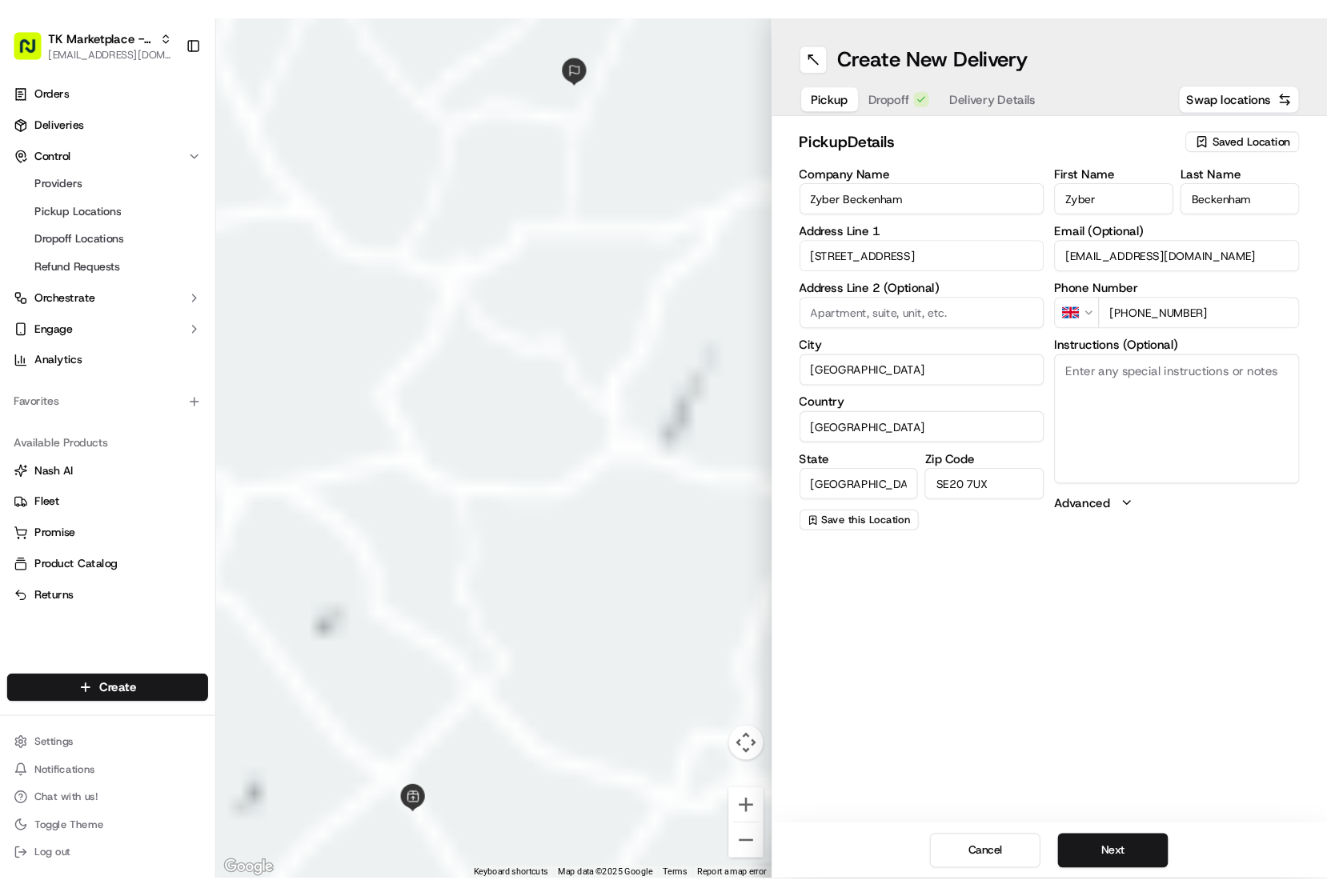
scroll to position [0, 0]
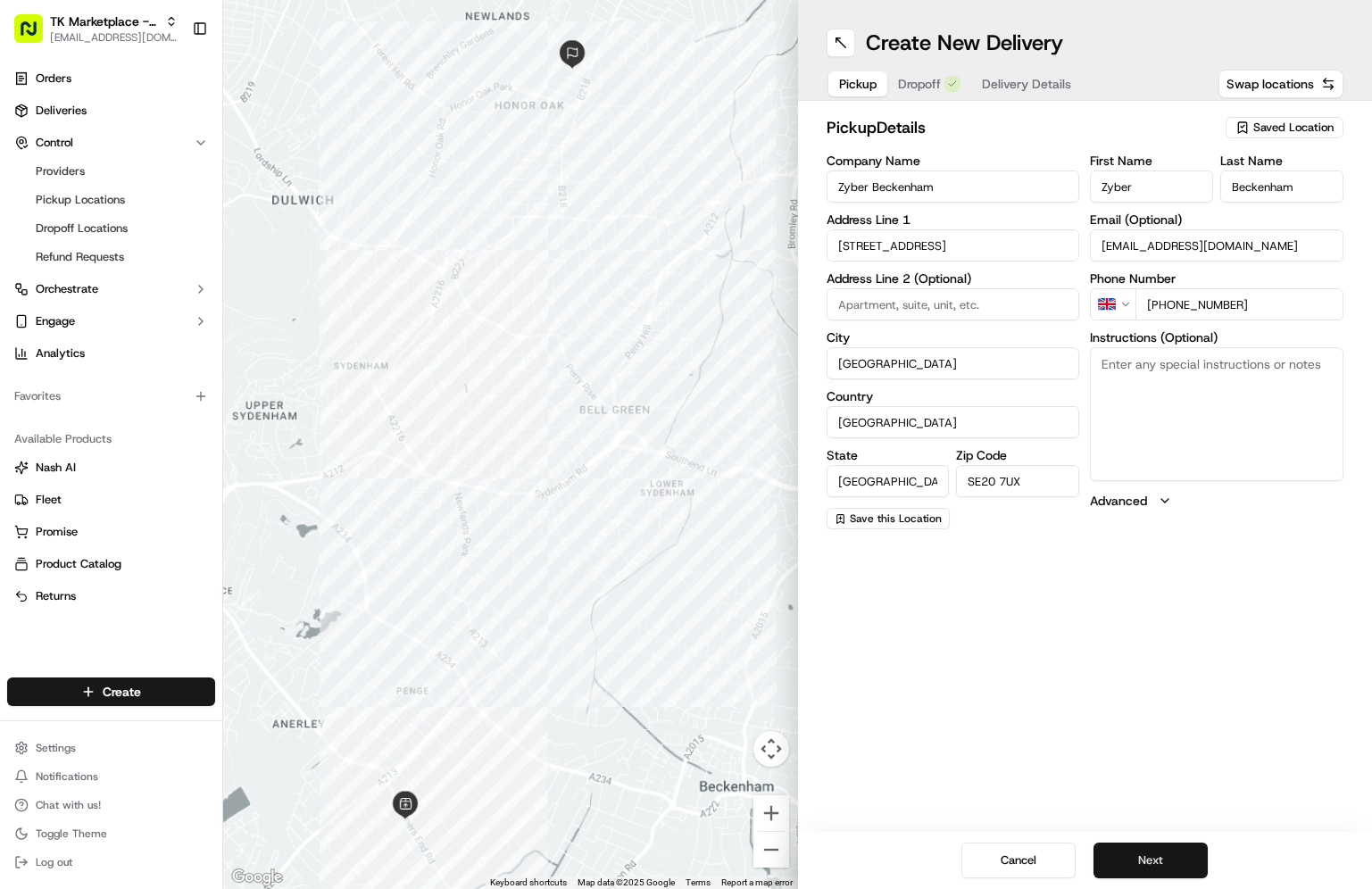
click at [1163, 857] on button "Next" at bounding box center [1150, 860] width 115 height 36
click at [1176, 873] on button "Next" at bounding box center [1150, 860] width 115 height 36
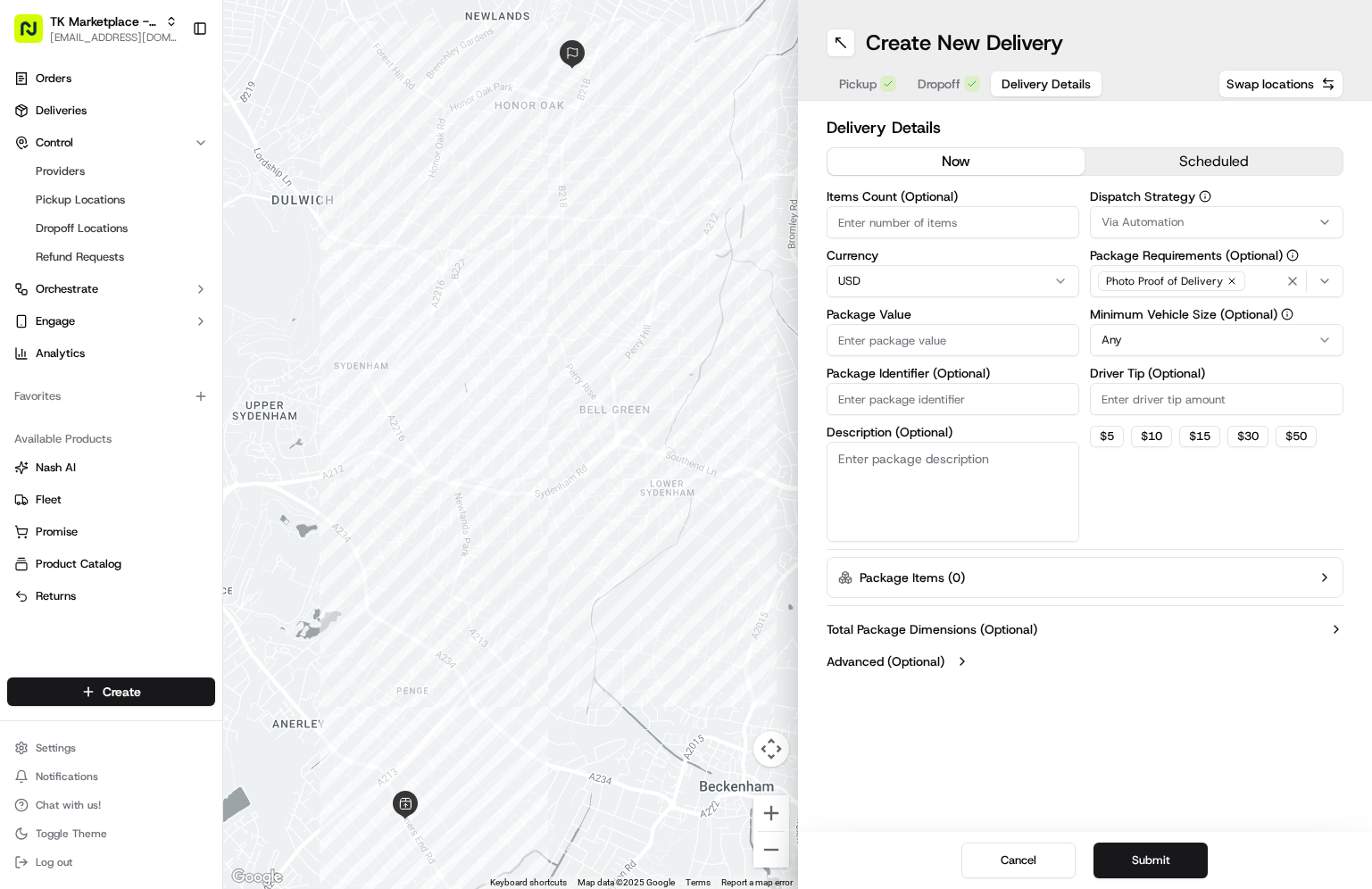
click at [920, 220] on input "Items Count (Optional)" at bounding box center [953, 222] width 254 height 32
type input "3"
click at [1325, 222] on icon "button" at bounding box center [1325, 222] width 14 height 14
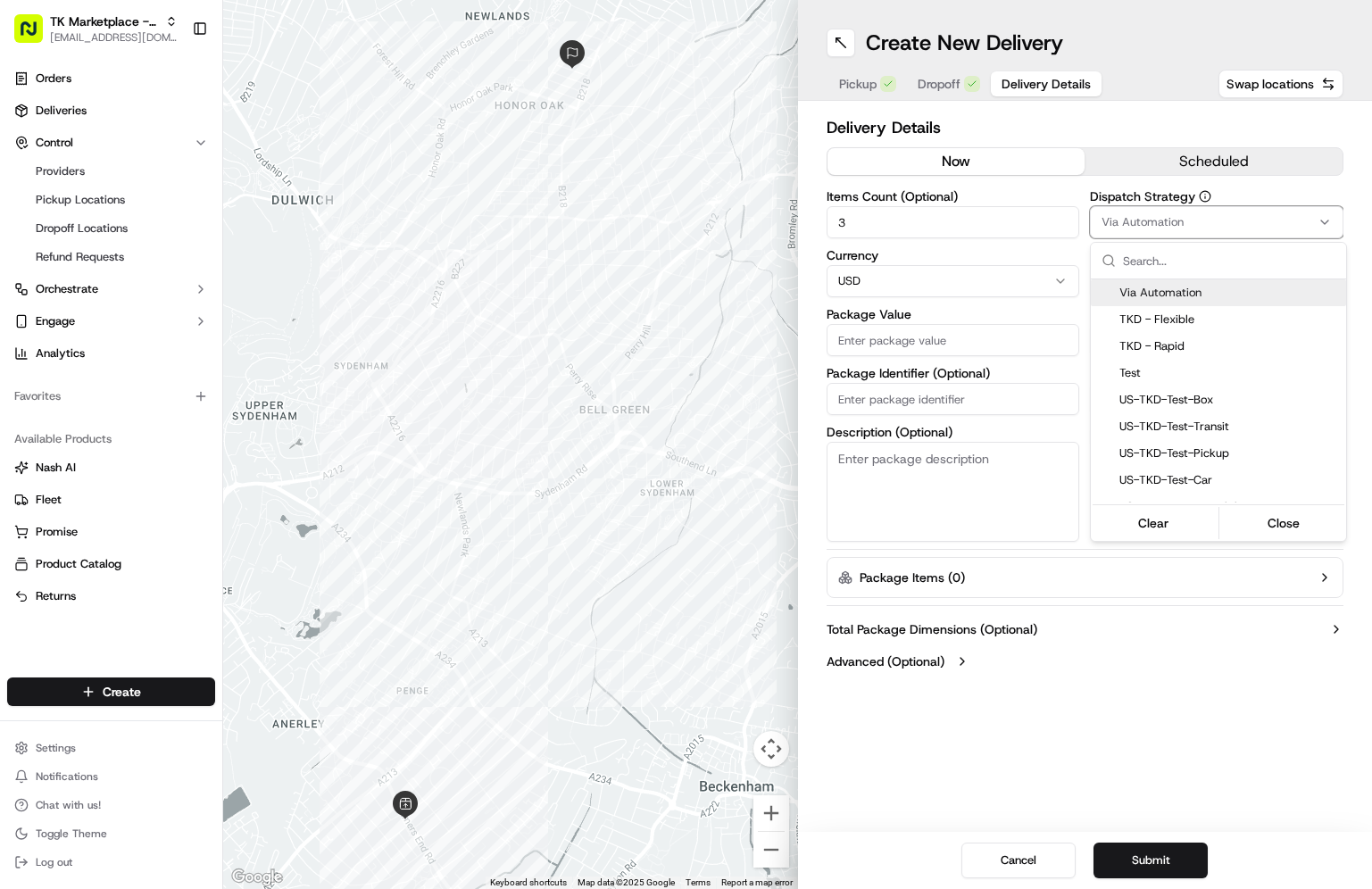
click at [1351, 187] on html "TK Marketplace - TKD jaminaguanzon@tradekart.com Toggle Sidebar Orders Deliveri…" at bounding box center [686, 444] width 1372 height 889
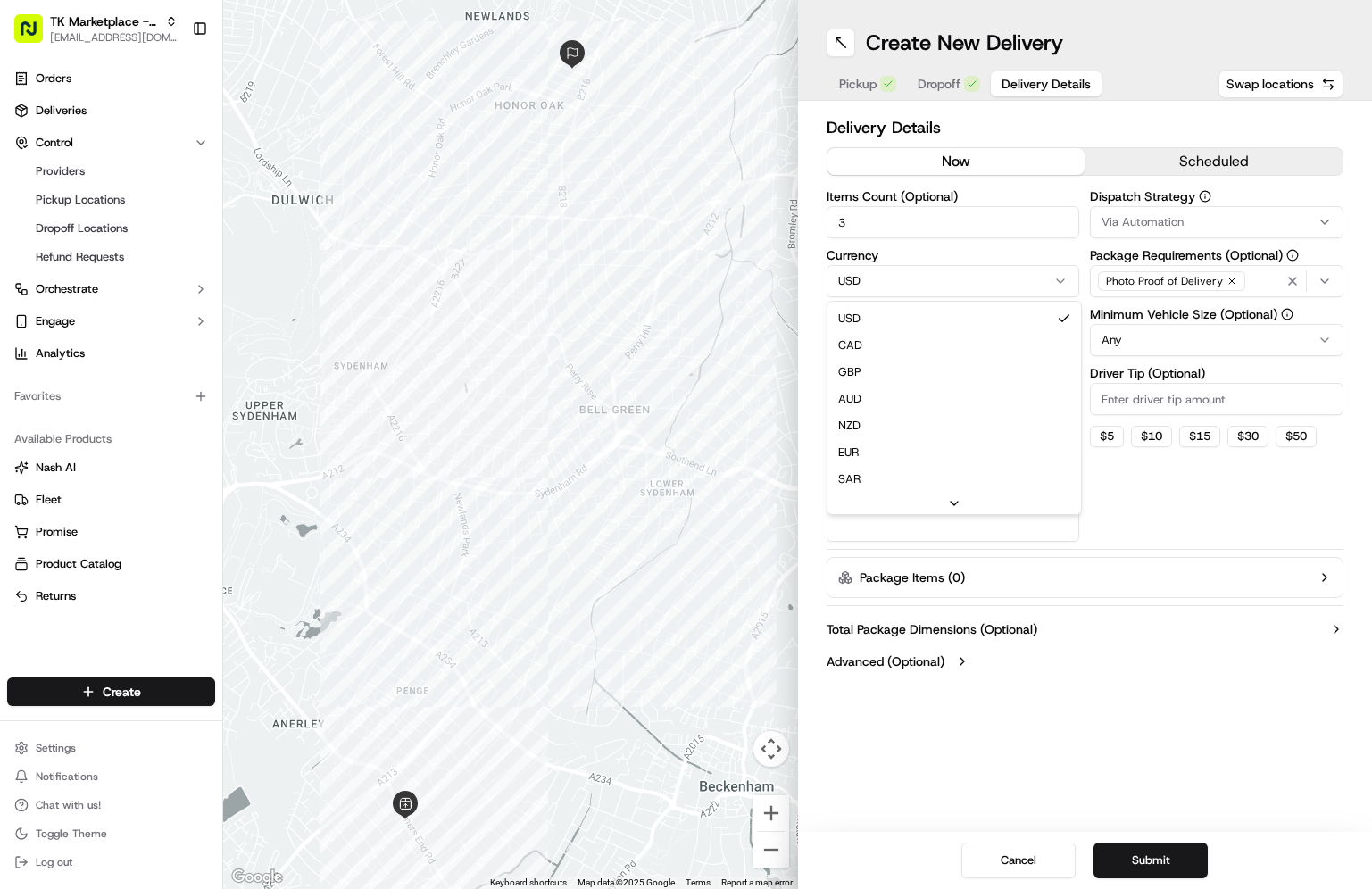
click at [995, 285] on html "TK Marketplace - TKD jaminaguanzon@tradekart.com Toggle Sidebar Orders Deliveri…" at bounding box center [686, 444] width 1372 height 889
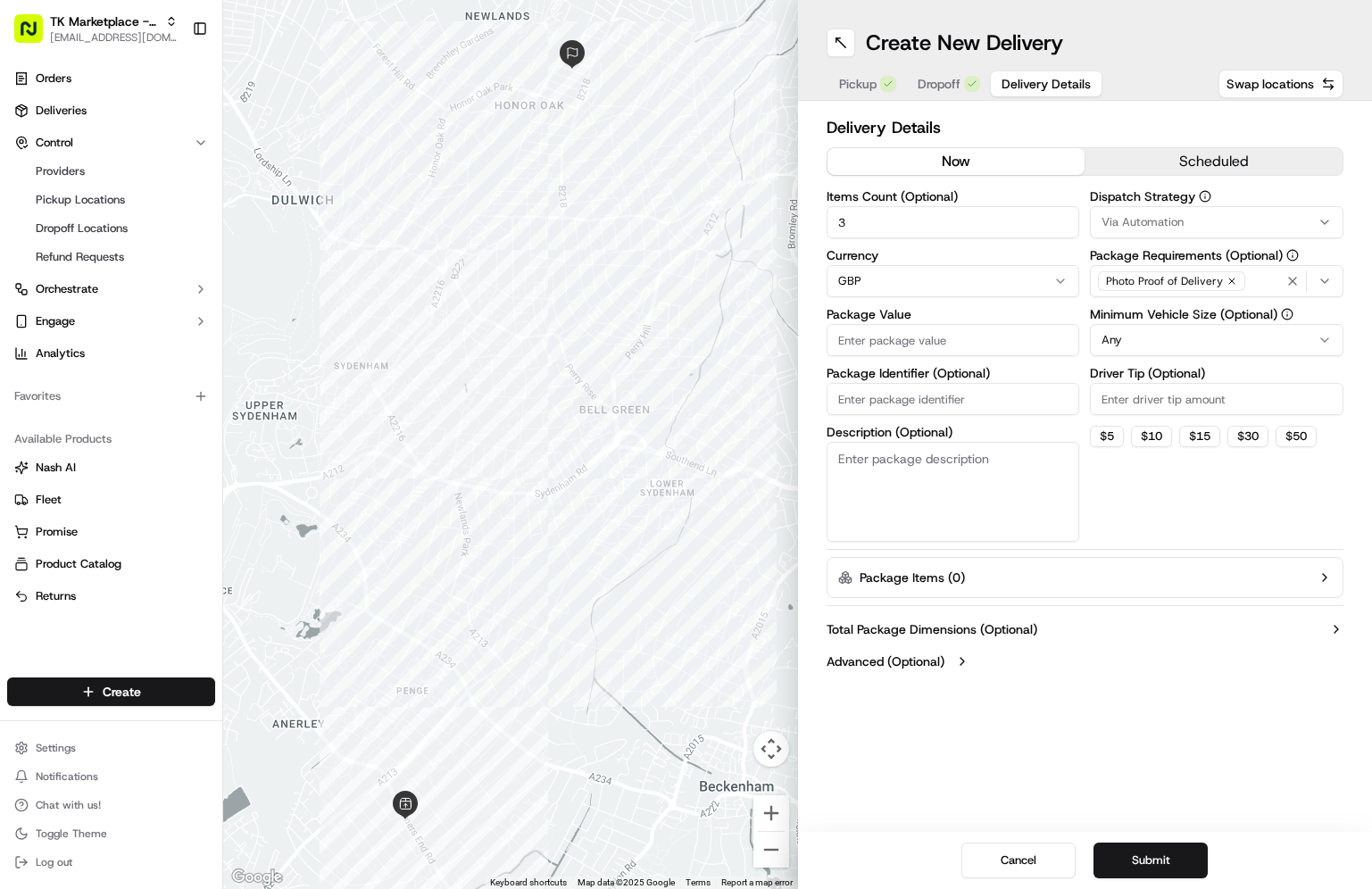
click at [804, 305] on div "Delivery Details now scheduled Items Count (Optional) 3 Currency GBP Package Va…" at bounding box center [1086, 396] width 575 height 591
click at [894, 338] on input "Package Value" at bounding box center [953, 339] width 254 height 32
paste input "21.63"
type input "21.63"
click at [982, 414] on input "Package Identifier (Optional)" at bounding box center [953, 398] width 254 height 32
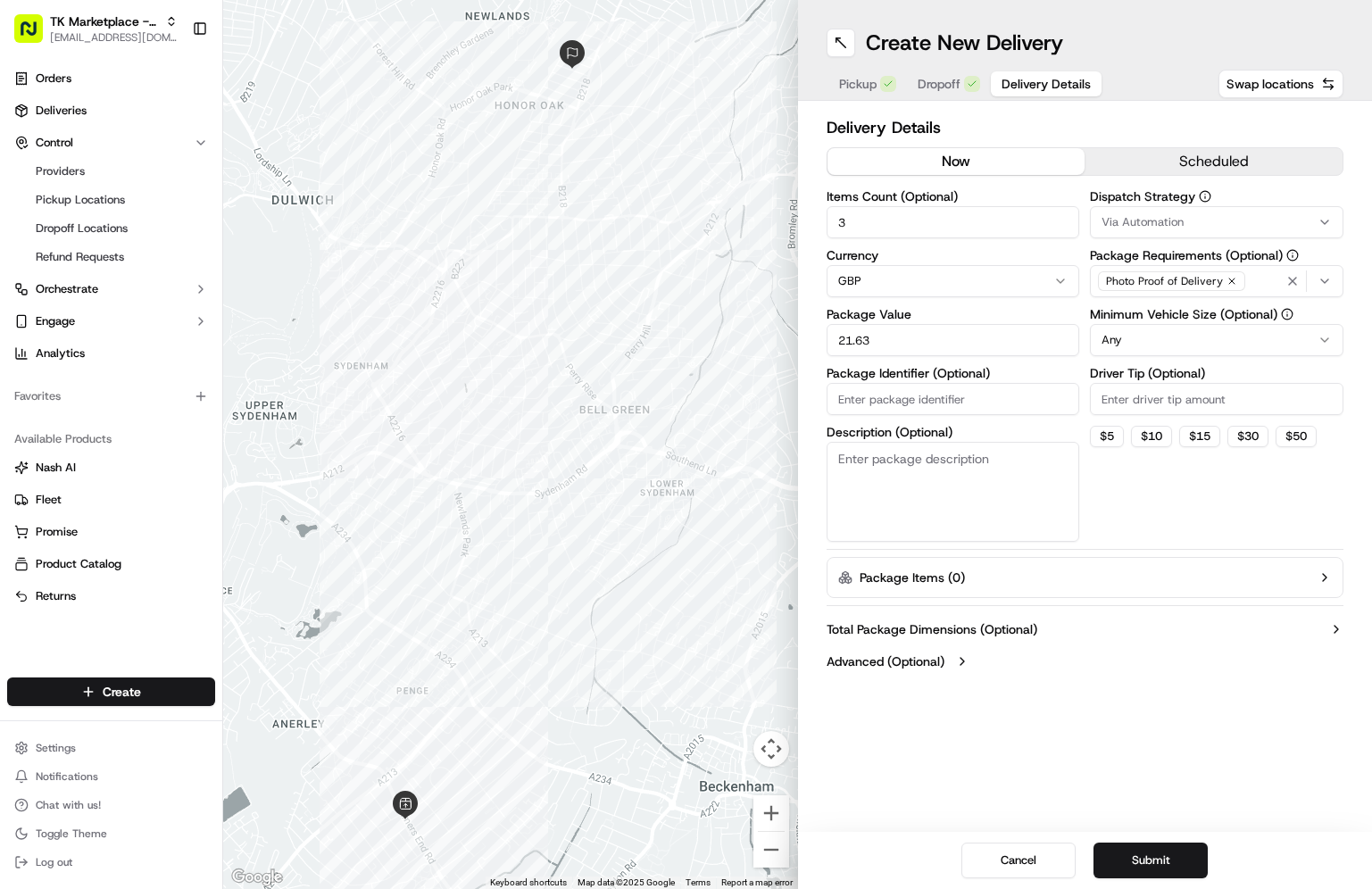
click at [981, 405] on input "Package Identifier (Optional)" at bounding box center [953, 398] width 254 height 32
paste input "5072080"
type input "TK5072080"
click at [1168, 342] on html "TK Marketplace - TKD jaminaguanzon@tradekart.com Toggle Sidebar Orders Deliveri…" at bounding box center [686, 444] width 1372 height 889
click at [904, 821] on div "Create New Delivery Pickup Dropoff Delivery Details Swap locations Delivery Det…" at bounding box center [1086, 444] width 575 height 889
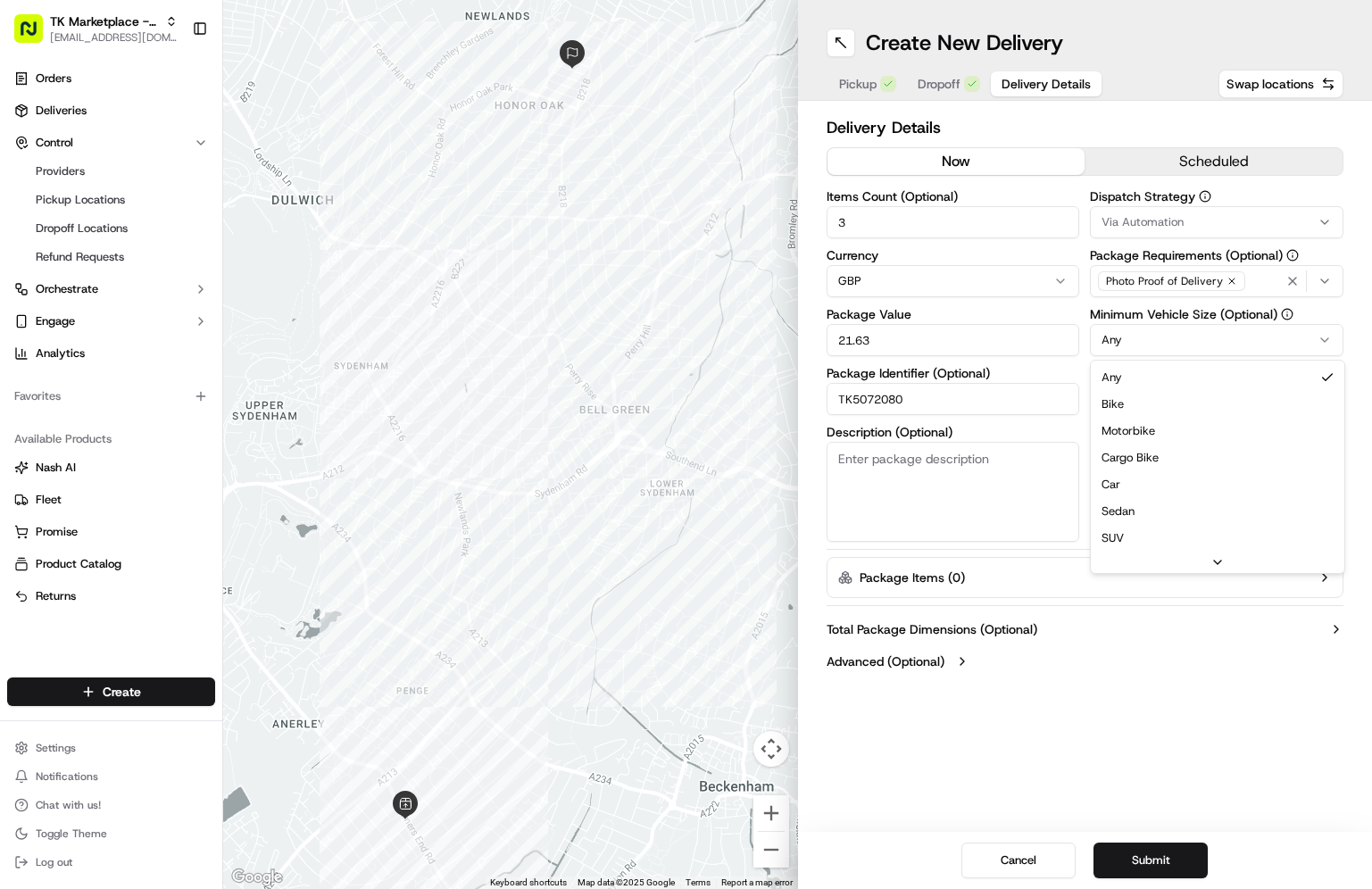
click at [1170, 344] on html "TK Marketplace - TKD jaminaguanzon@tradekart.com Toggle Sidebar Orders Deliveri…" at bounding box center [686, 444] width 1372 height 889
drag, startPoint x: 1145, startPoint y: 425, endPoint x: 1160, endPoint y: 427, distance: 15.1
drag, startPoint x: 1332, startPoint y: 631, endPoint x: 1258, endPoint y: 701, distance: 101.9
click at [1265, 699] on div "Create New Delivery Pickup Dropoff Delivery Details Swap locations Delivery Det…" at bounding box center [1086, 444] width 575 height 889
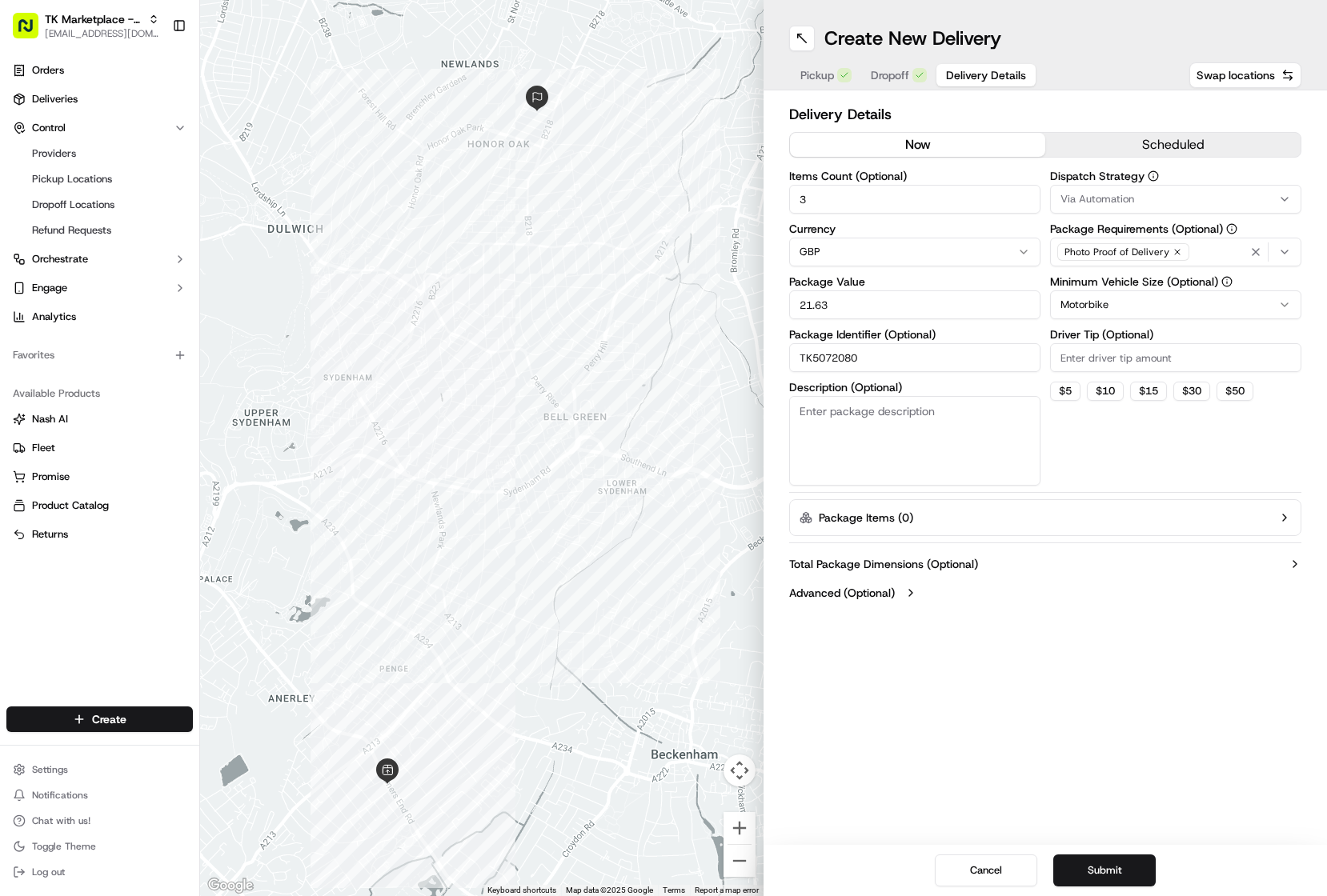
click at [937, 144] on button "now" at bounding box center [917, 145] width 255 height 24
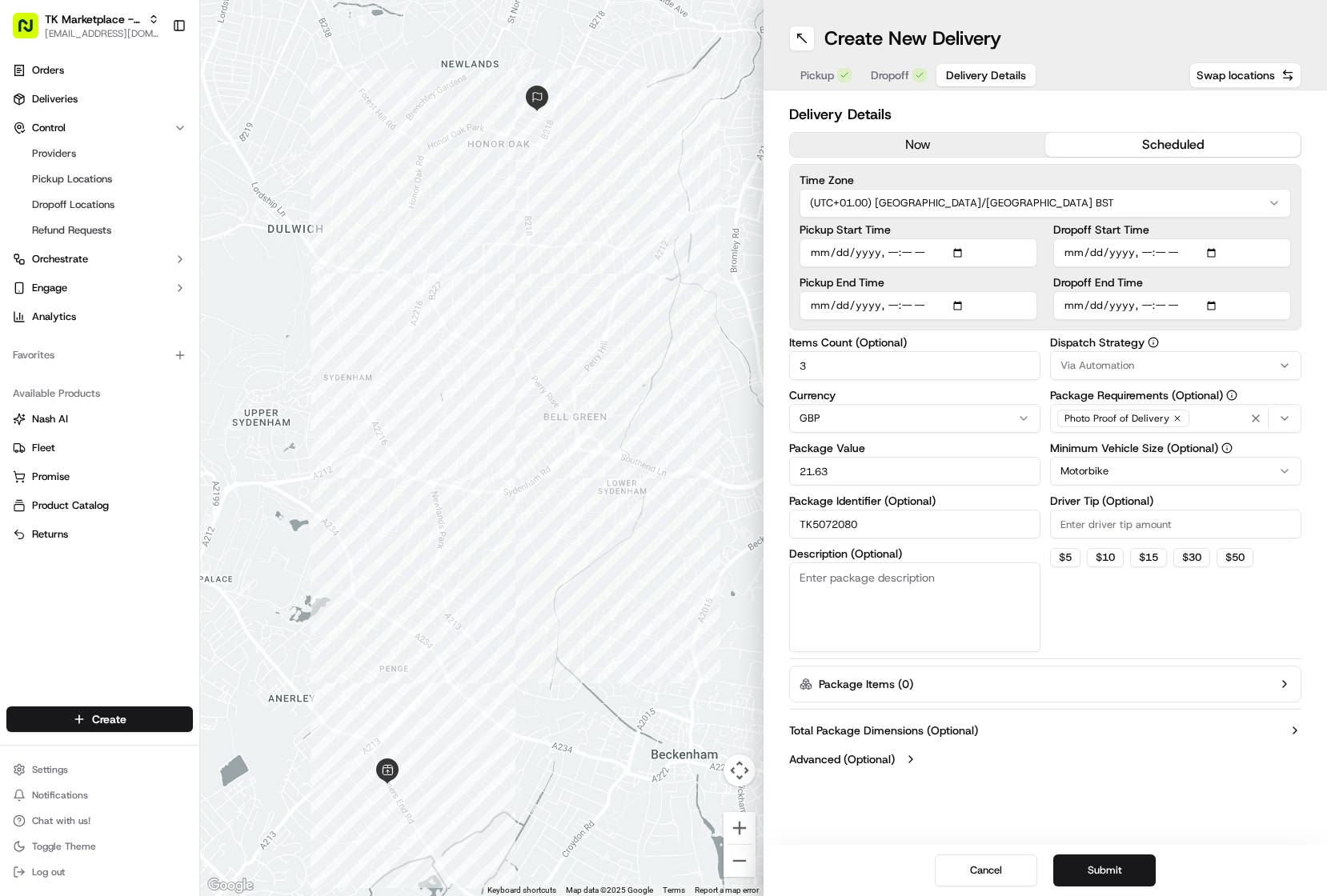
click at [1201, 147] on button "scheduled" at bounding box center [1172, 145] width 255 height 24
click at [931, 35] on h1 "Create New Delivery" at bounding box center [913, 39] width 177 height 26
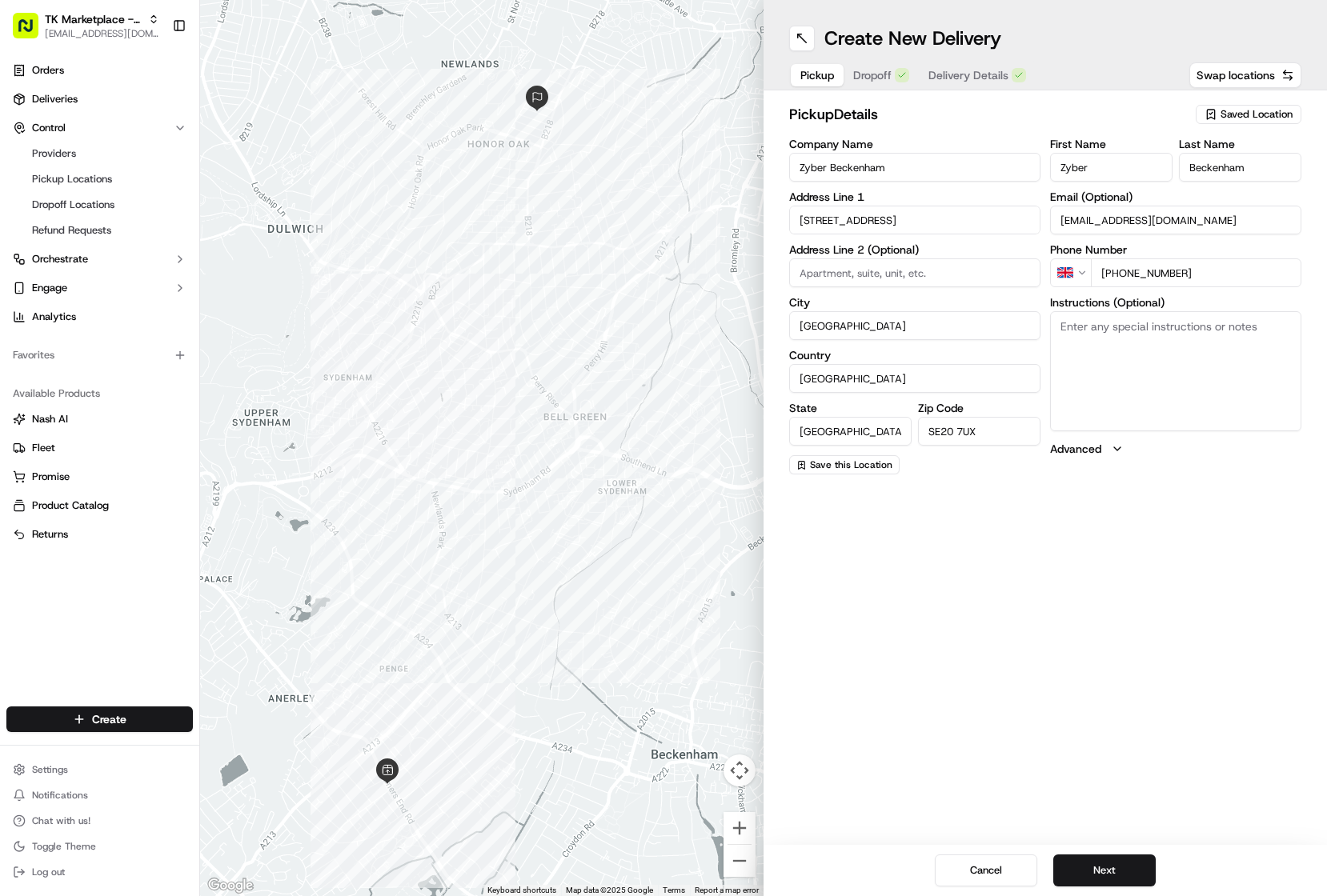
click at [828, 68] on span "Pickup" at bounding box center [817, 75] width 34 height 16
click at [871, 79] on span "Dropoff" at bounding box center [890, 75] width 38 height 16
click at [826, 78] on span "Pickup" at bounding box center [817, 75] width 34 height 16
drag, startPoint x: 911, startPoint y: 158, endPoint x: 762, endPoint y: 163, distance: 149.1
click at [762, 163] on div "← Move left → Move right ↑ Move up ↓ Move down + Zoom in - Zoom out Home Jump l…" at bounding box center [763, 448] width 1127 height 896
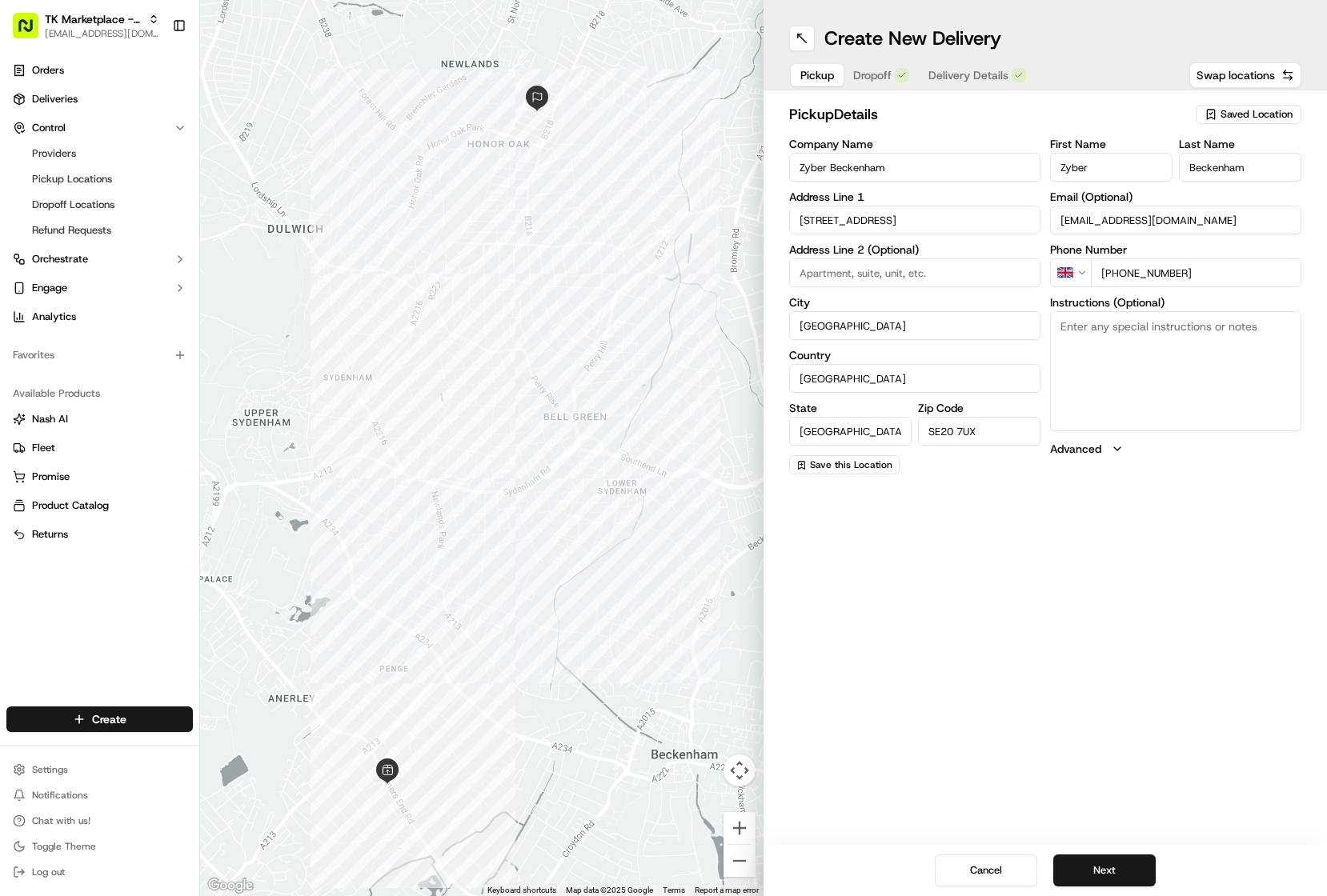
click at [807, 173] on input "Zyber Beckenham" at bounding box center [915, 167] width 252 height 29
paste input "5072080"
type input "TK5072080"
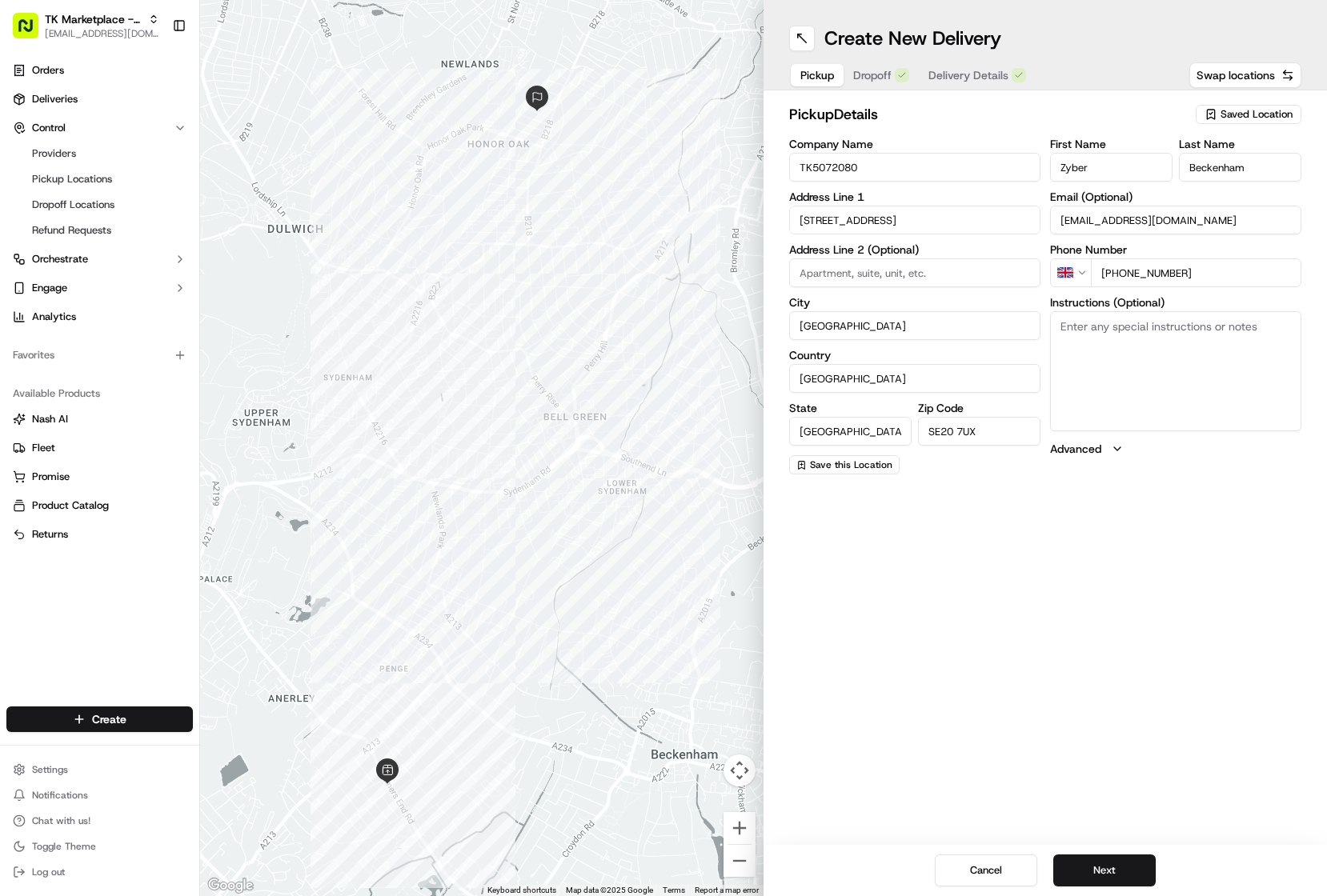
click at [951, 76] on span "Delivery Details" at bounding box center [968, 75] width 80 height 16
click at [903, 79] on span "Dropoff" at bounding box center [890, 75] width 38 height 16
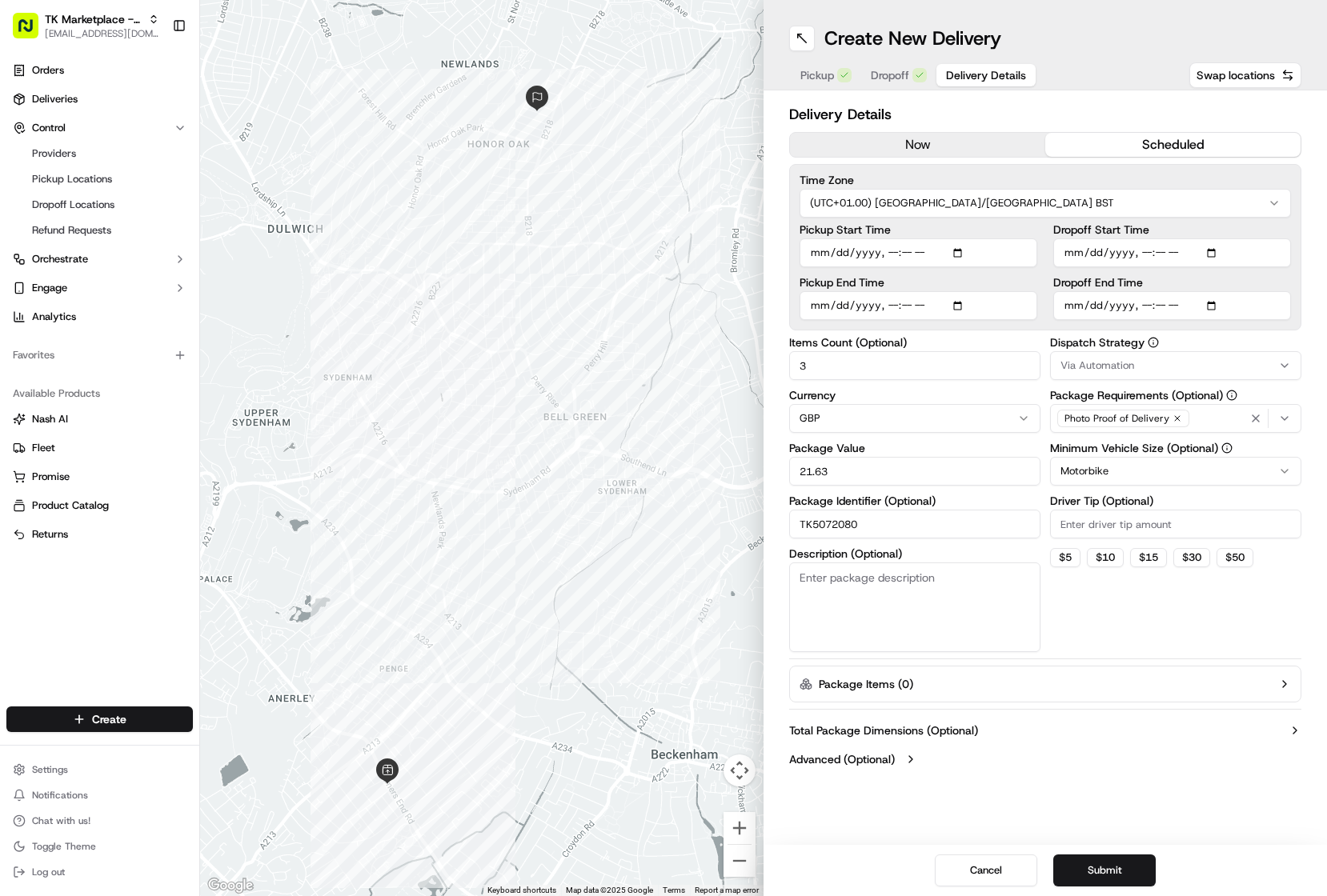
click at [958, 81] on span "Delivery Details" at bounding box center [986, 75] width 80 height 16
click at [1290, 359] on icon "button" at bounding box center [1285, 365] width 13 height 13
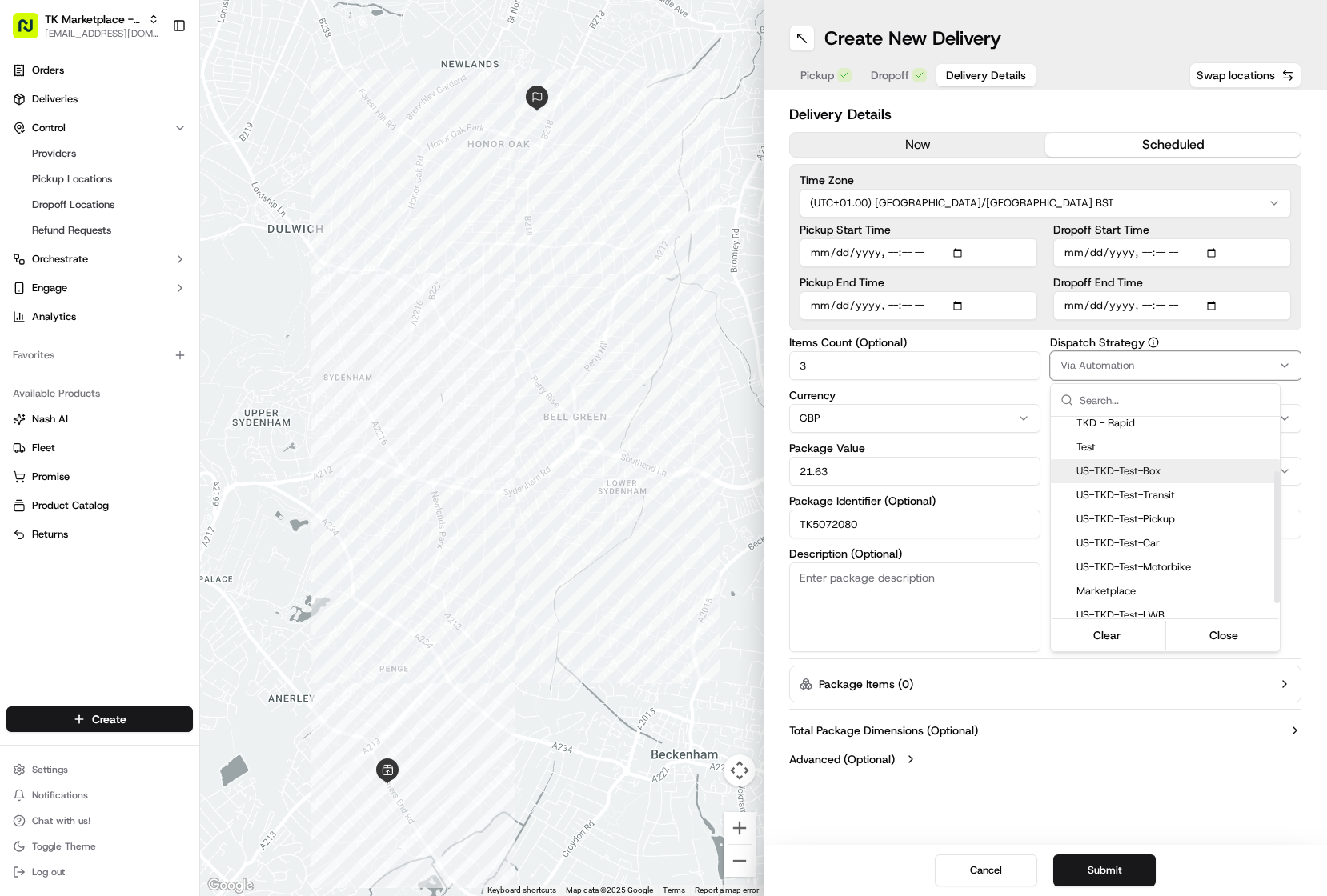
scroll to position [103, 0]
click at [1152, 548] on span "Marketplace" at bounding box center [1175, 542] width 197 height 15
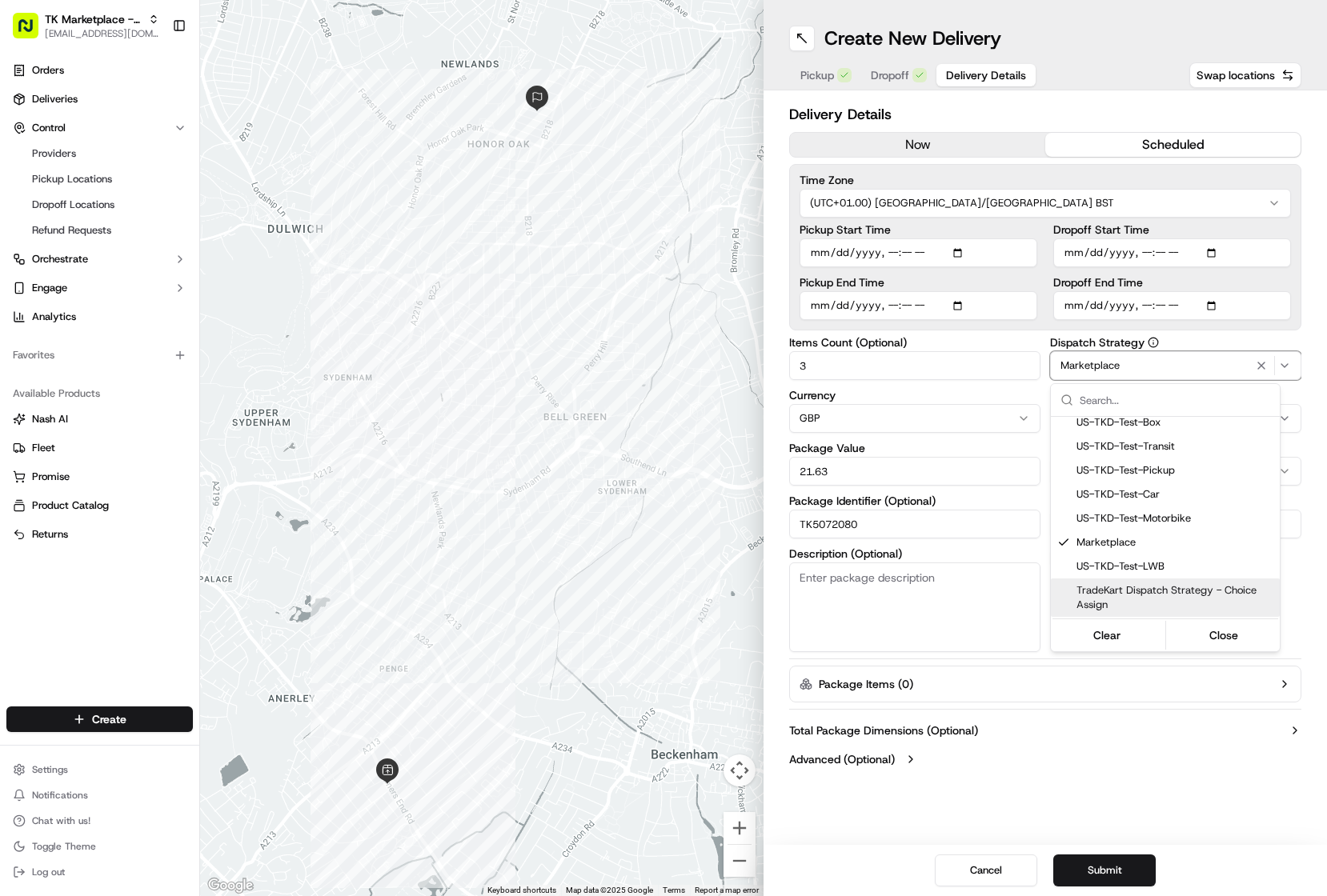
click at [1183, 750] on html "TK Marketplace - TKD jaminaguanzon@tradekart.com Toggle Sidebar Orders Deliveri…" at bounding box center [663, 448] width 1327 height 896
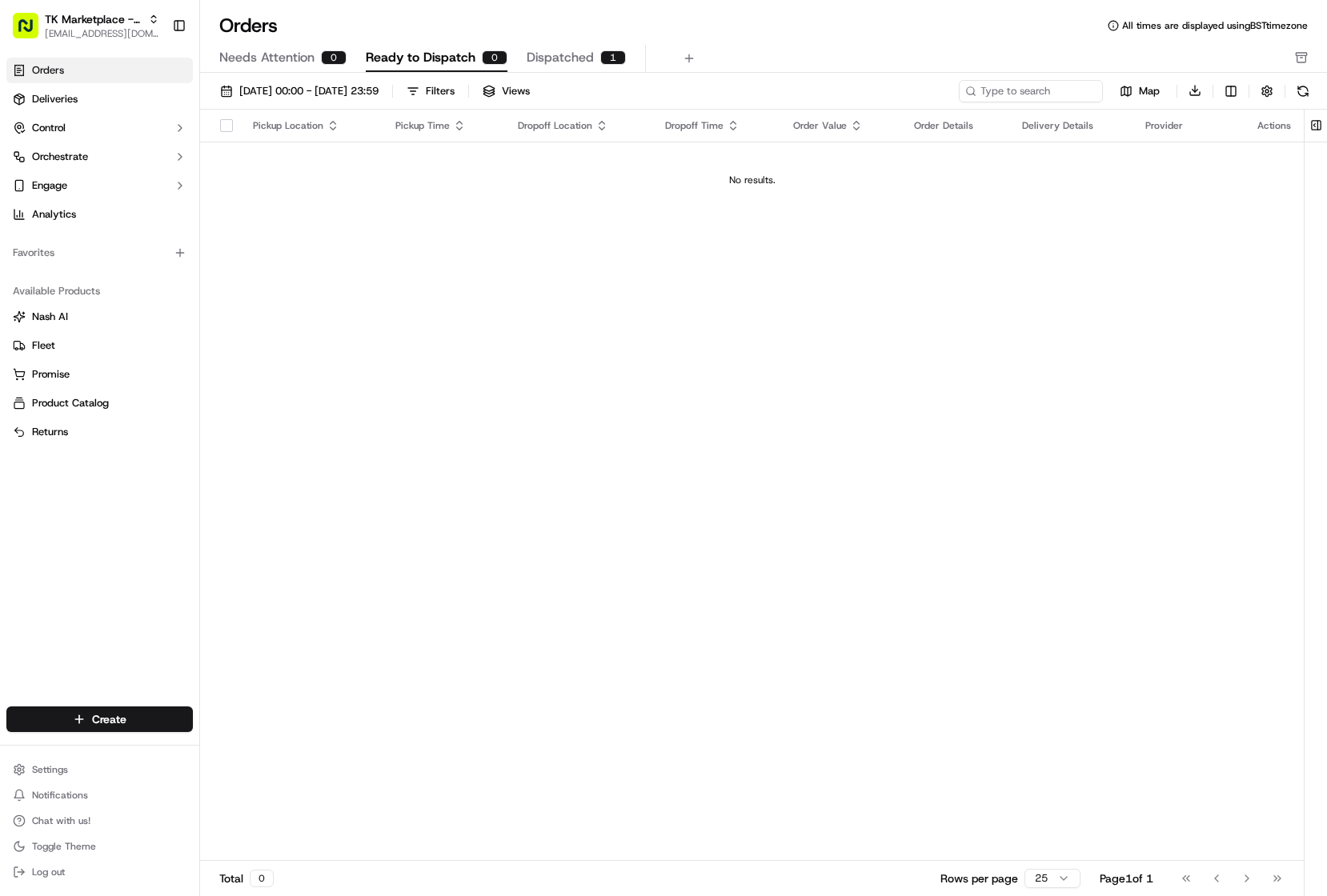
click at [466, 354] on div "Pickup Location Pickup Time Dropoff Location Dropoff Time Order Value Order Det…" at bounding box center [751, 486] width 1104 height 752
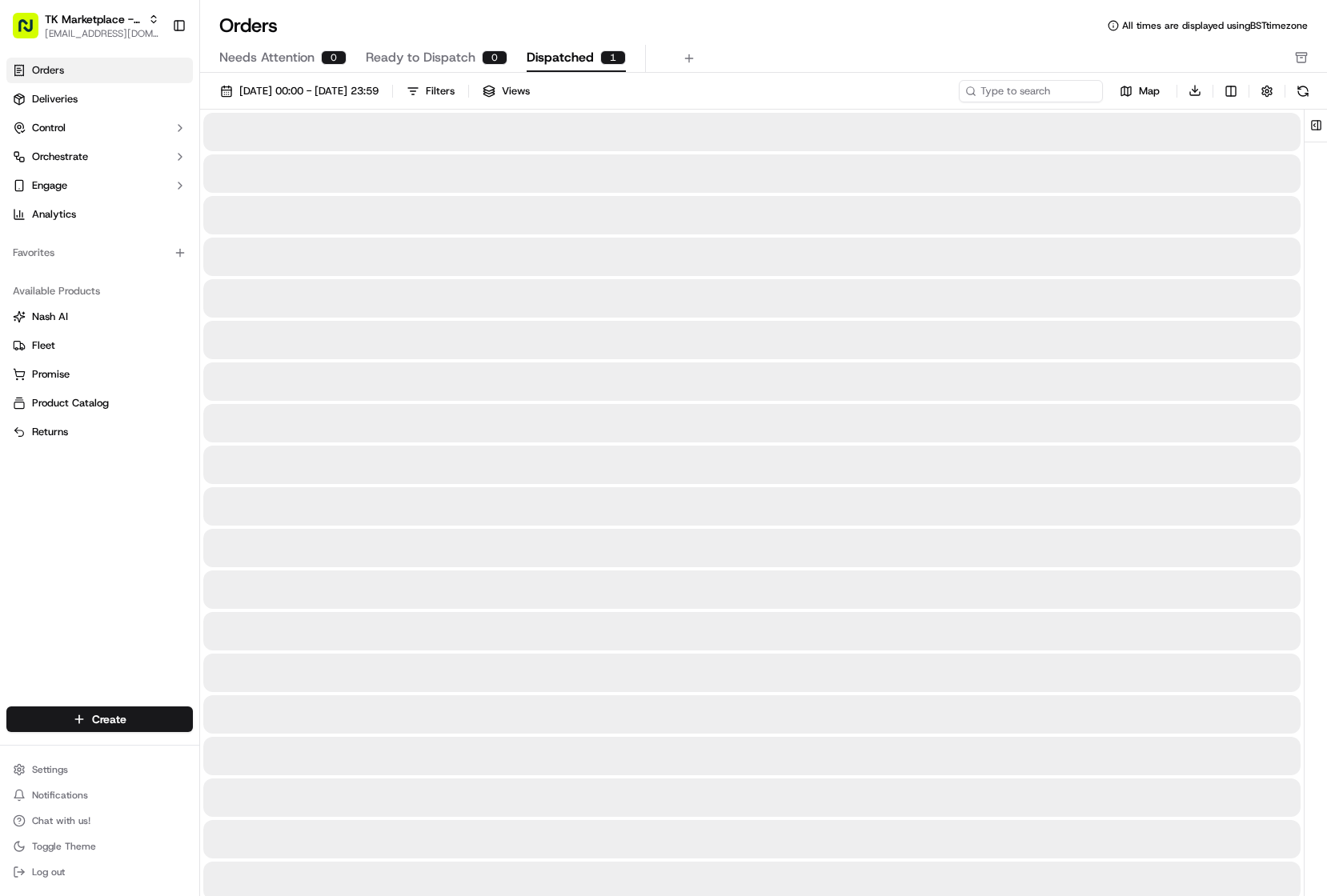
click at [568, 60] on span "Dispatched" at bounding box center [560, 58] width 67 height 19
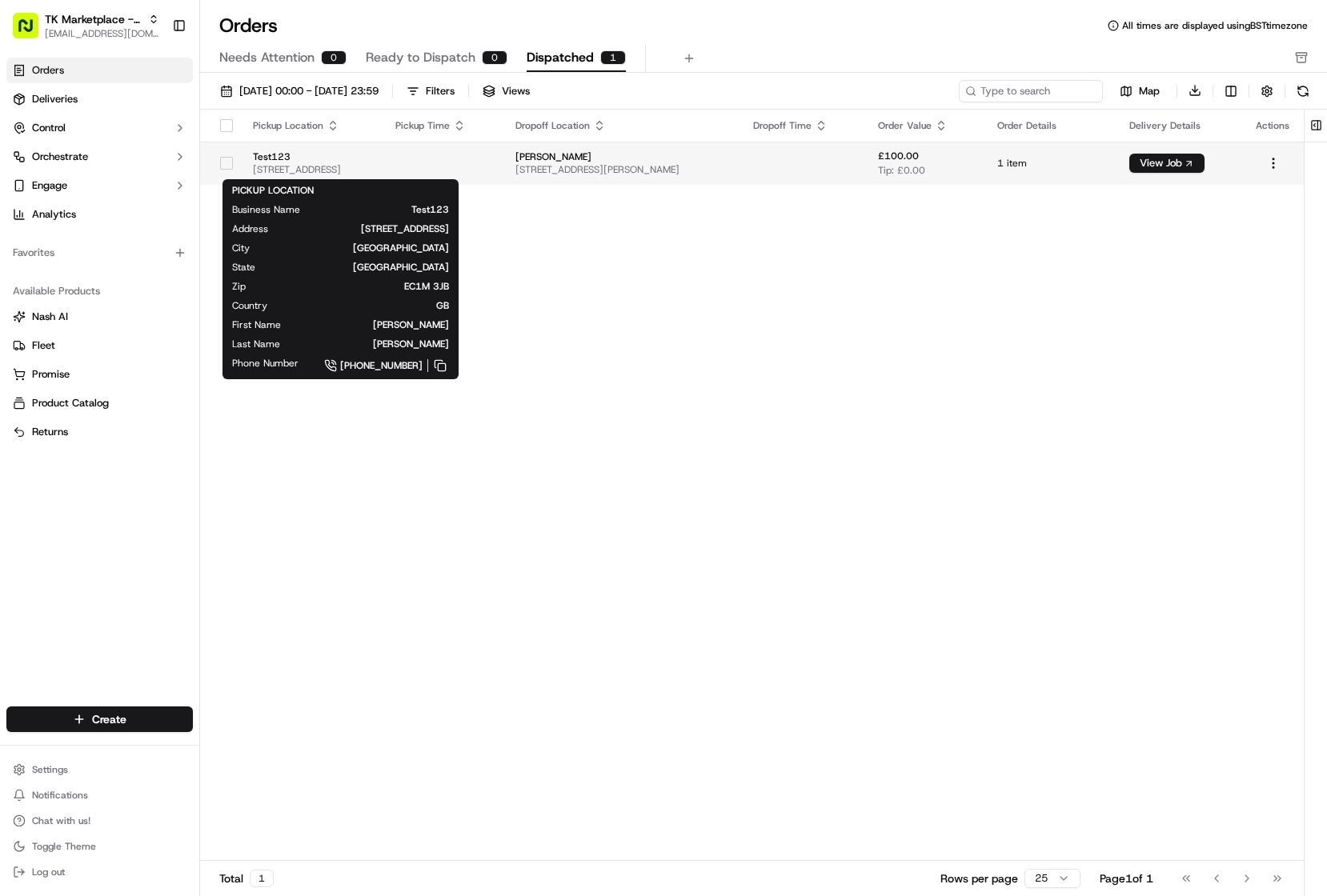
click at [370, 167] on span "[STREET_ADDRESS]" at bounding box center [311, 169] width 117 height 13
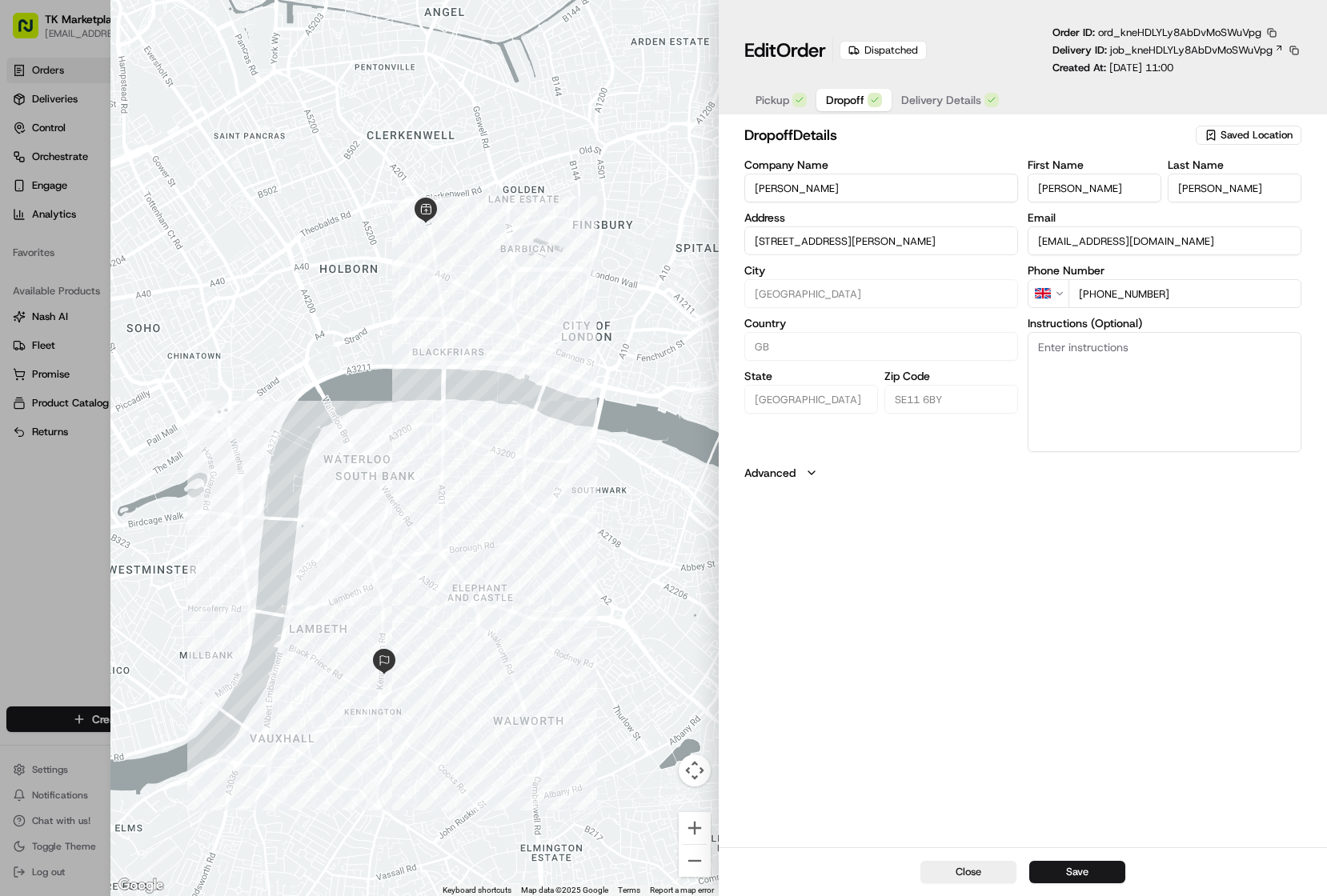
click at [851, 105] on span "Dropoff" at bounding box center [845, 99] width 38 height 16
click at [923, 99] on span "Delivery Details" at bounding box center [941, 99] width 80 height 16
click at [768, 106] on span "Pickup" at bounding box center [772, 99] width 34 height 16
drag, startPoint x: 857, startPoint y: 161, endPoint x: 740, endPoint y: 164, distance: 117.0
click at [740, 164] on div "pickup Details Saved Location Company Name Test123 Address [STREET_ADDRESS] Zip…" at bounding box center [1023, 484] width 609 height 727
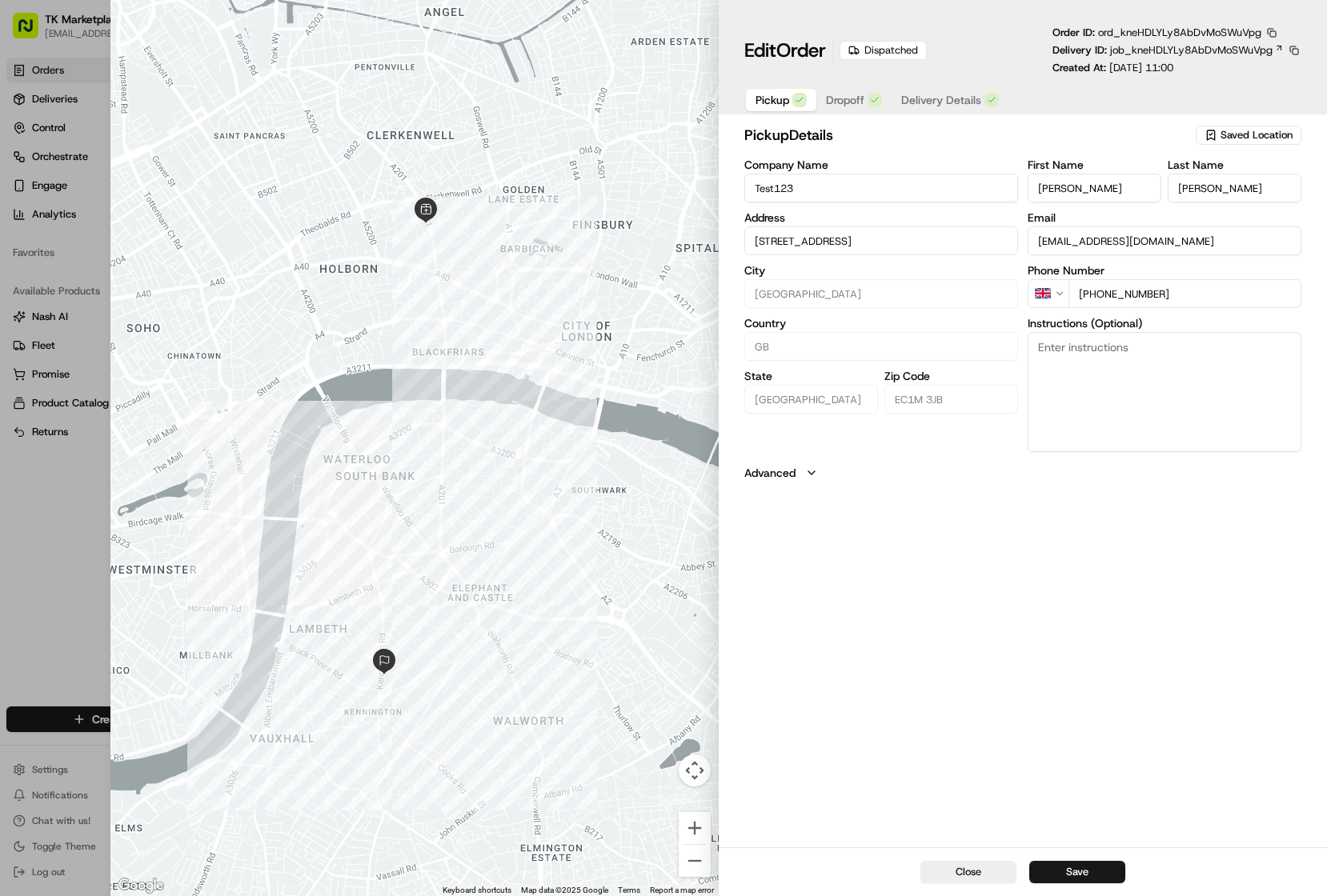
click at [842, 99] on span "Dropoff" at bounding box center [845, 99] width 38 height 16
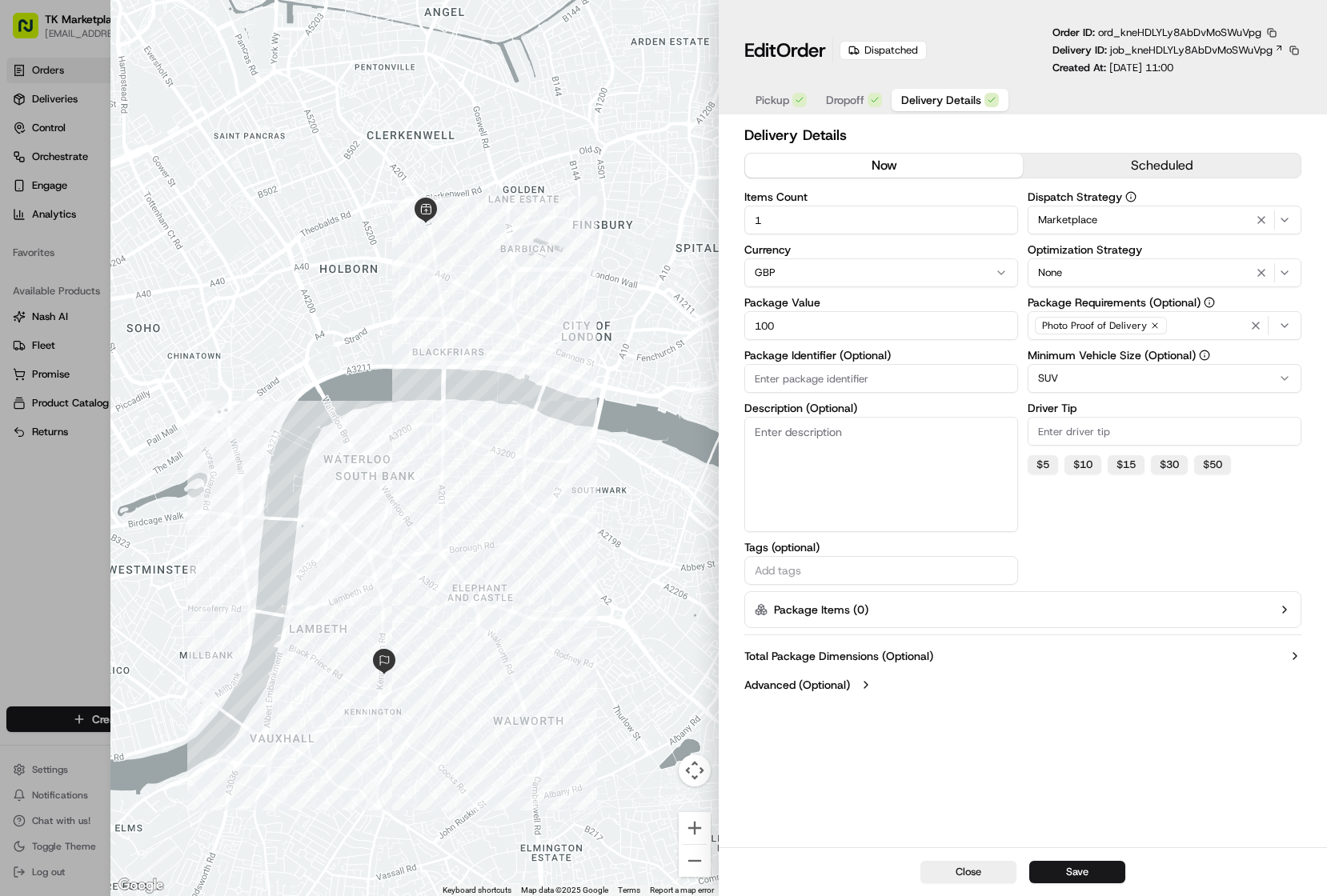
click at [922, 104] on span "Delivery Details" at bounding box center [941, 99] width 80 height 16
click at [1291, 220] on icon "button" at bounding box center [1285, 219] width 13 height 13
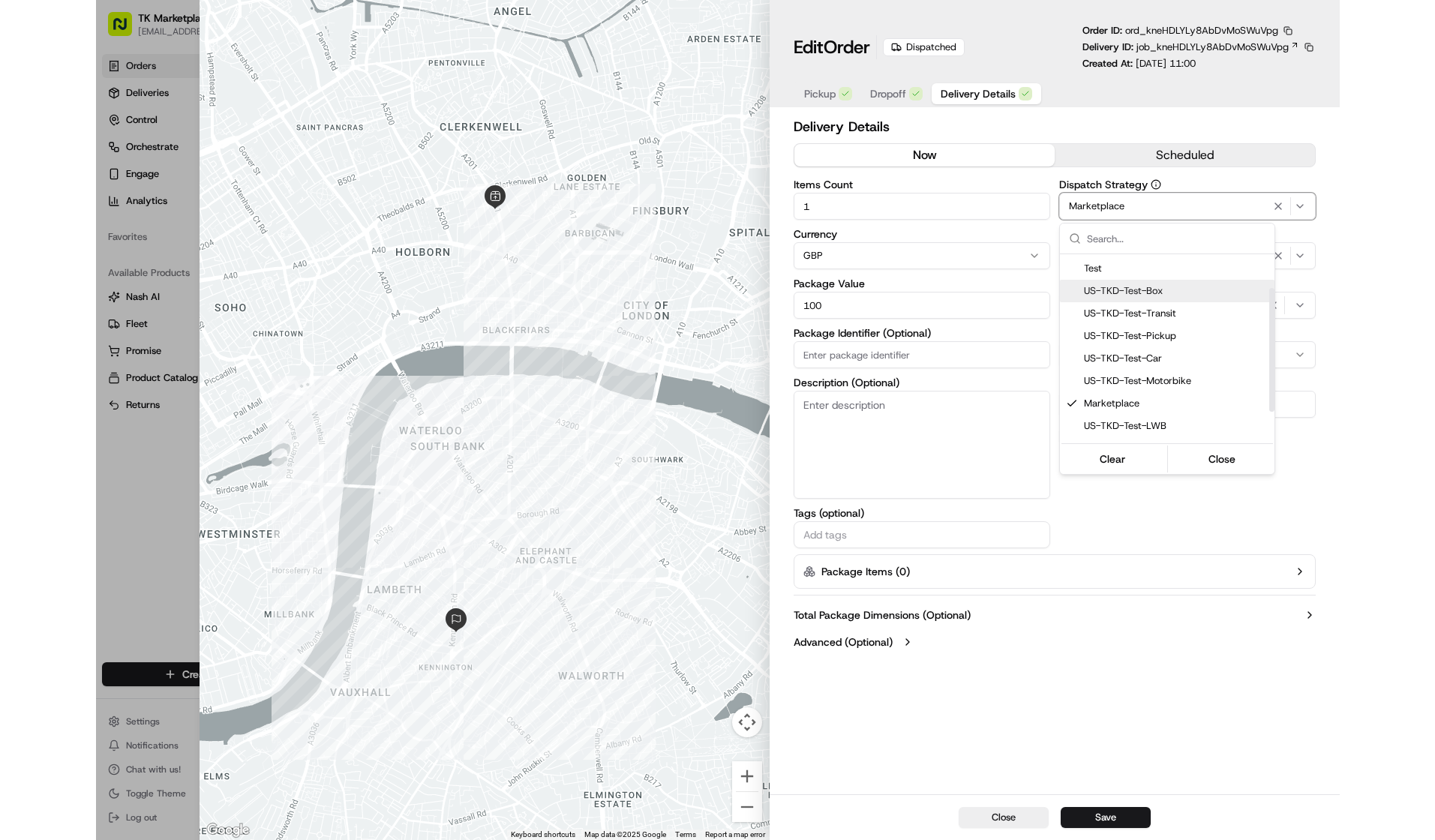
scroll to position [96, 0]
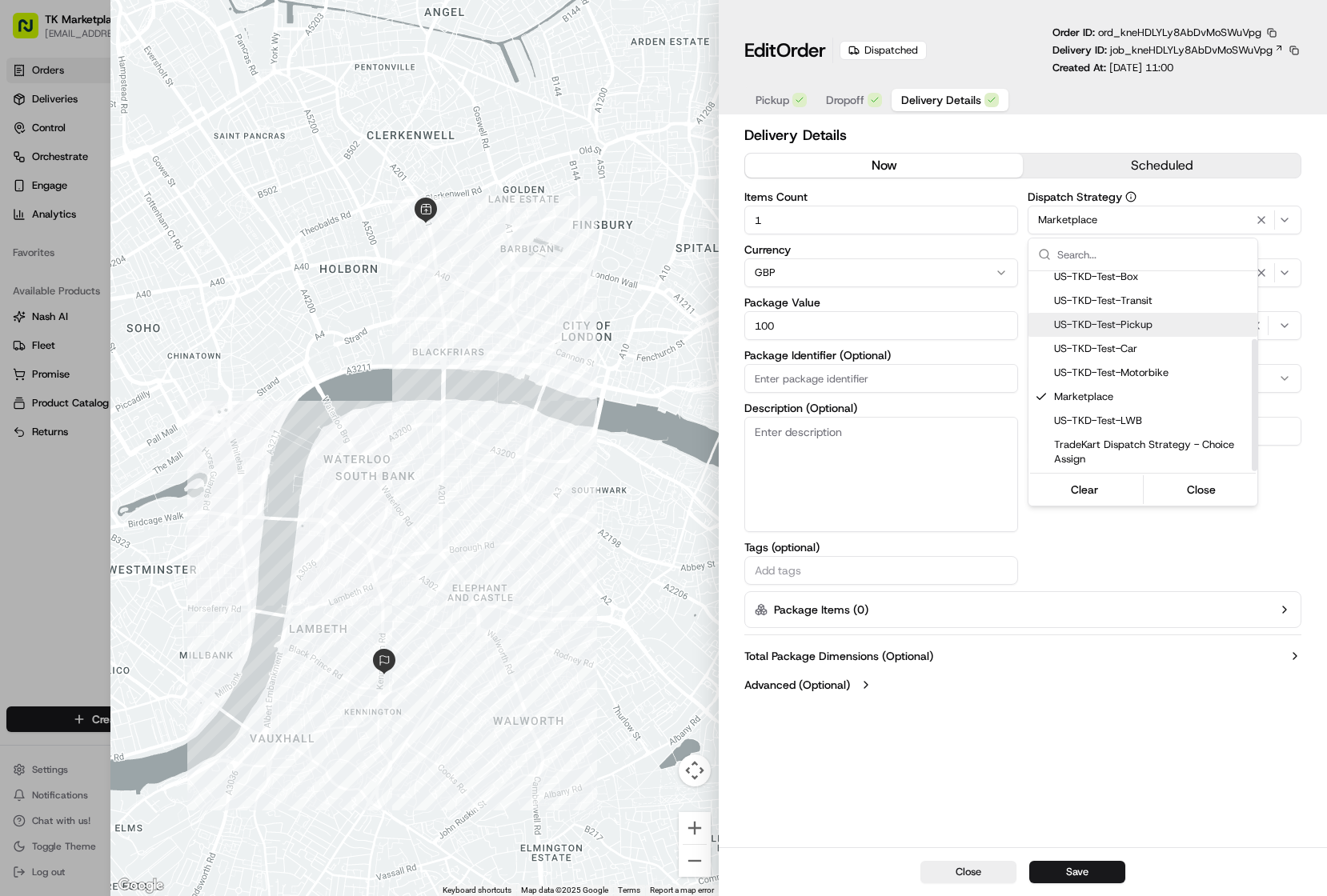
click at [1312, 244] on div at bounding box center [663, 448] width 1327 height 896
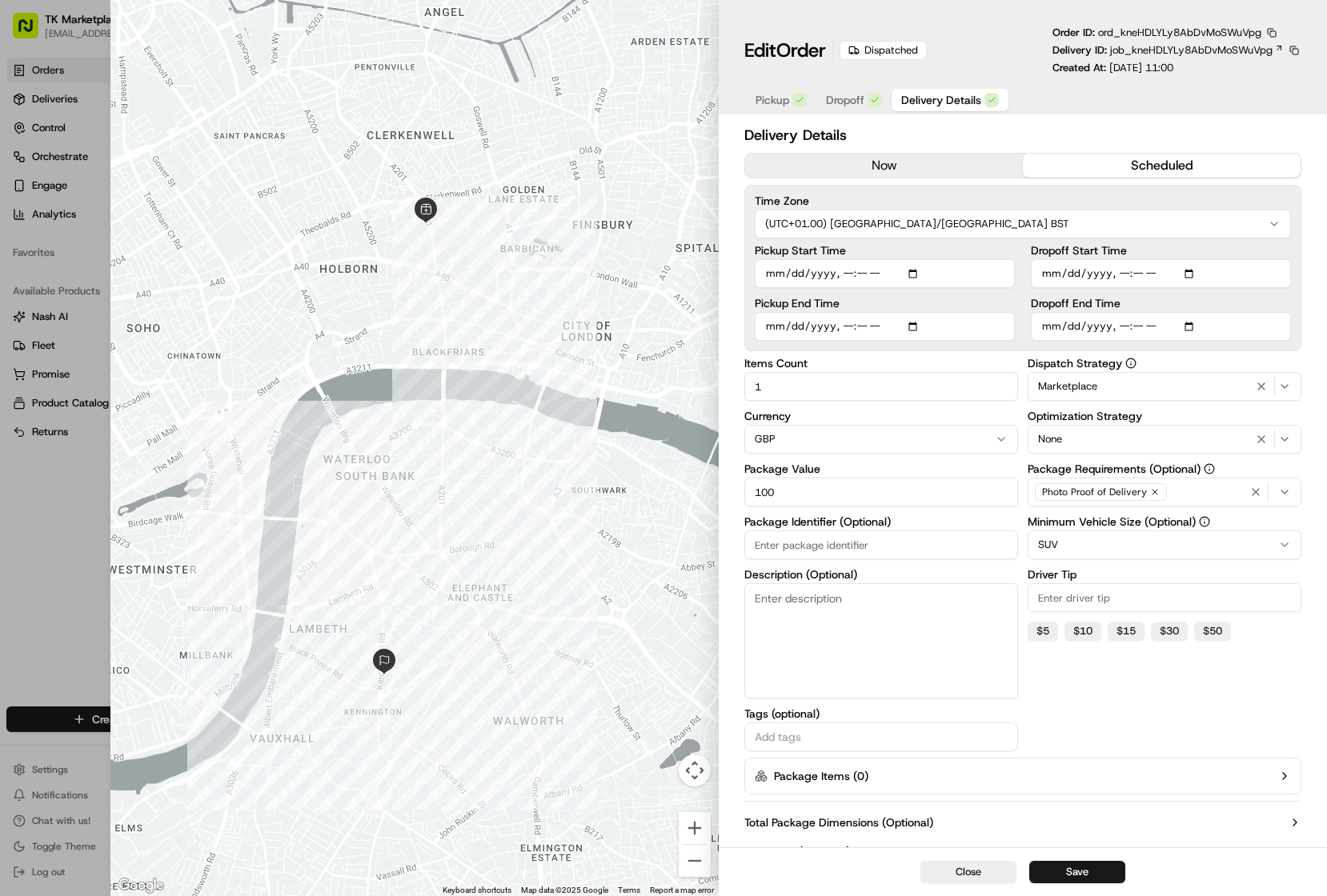
click at [1097, 159] on button "scheduled" at bounding box center [1161, 166] width 278 height 24
click at [574, 200] on div at bounding box center [415, 448] width 609 height 896
click at [662, 135] on div at bounding box center [415, 448] width 609 height 896
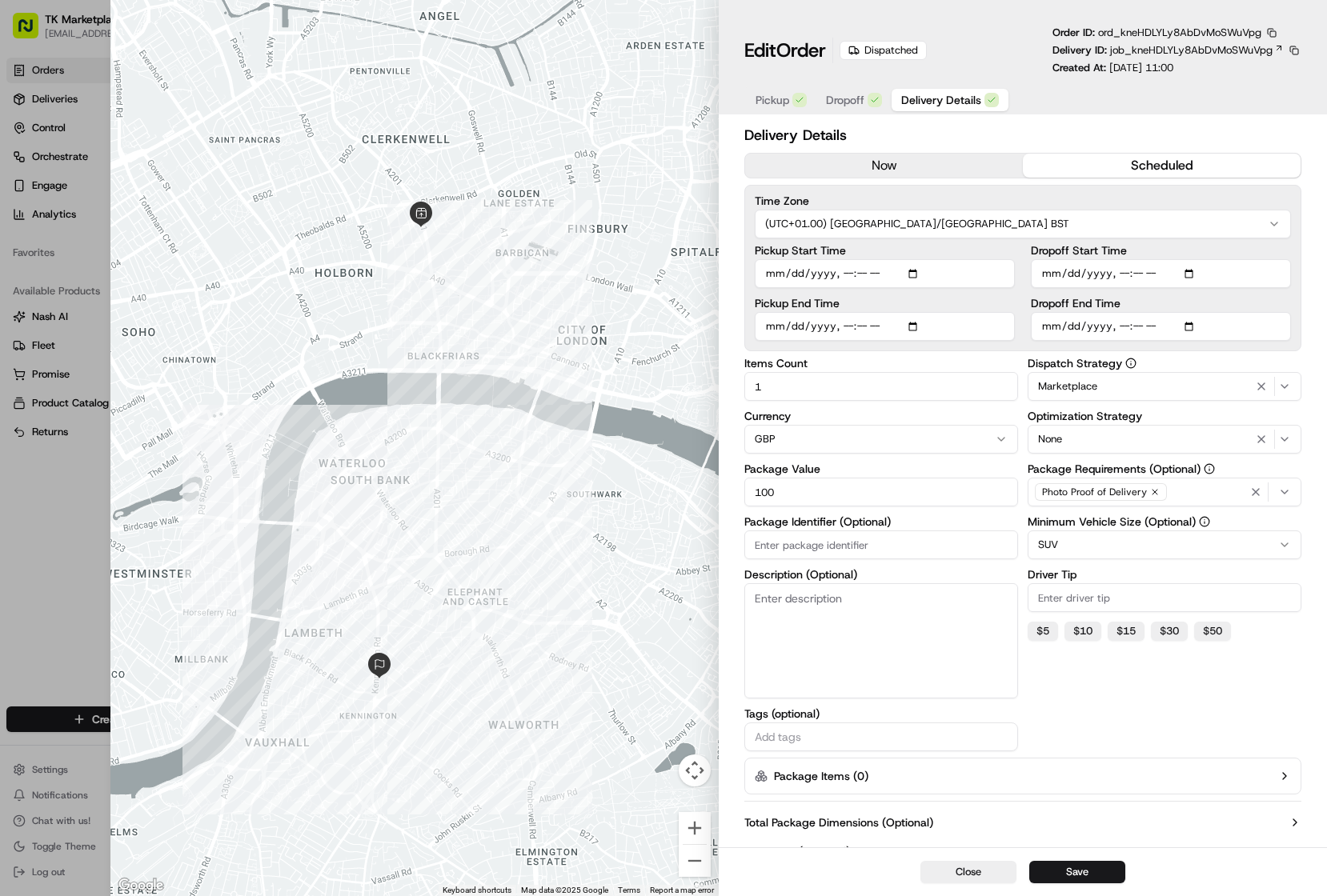
click at [780, 54] on h1 "Edit Order" at bounding box center [785, 51] width 81 height 26
click at [871, 53] on div "Dispatched" at bounding box center [883, 50] width 87 height 19
click at [902, 48] on div "Dispatched" at bounding box center [883, 50] width 87 height 19
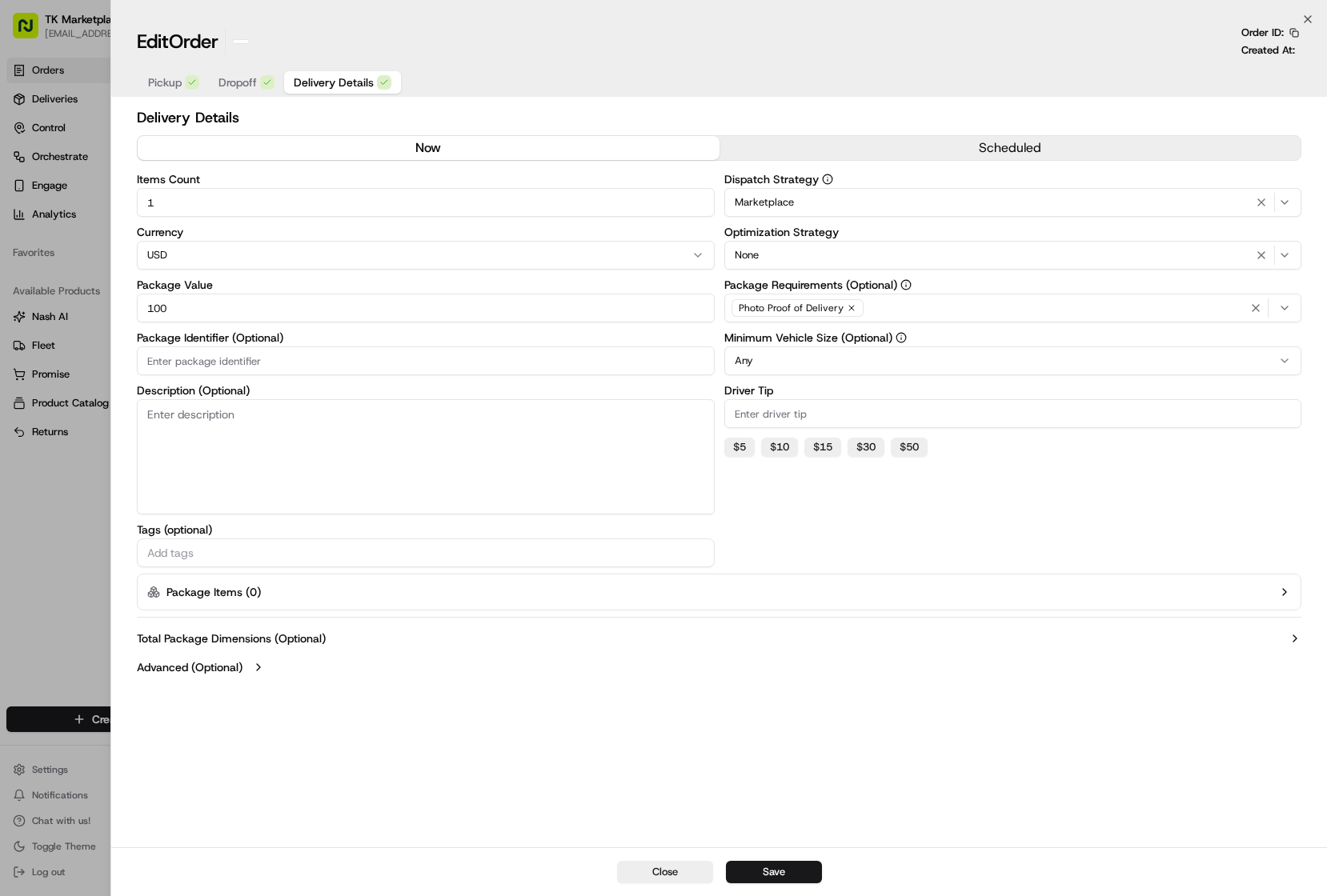
click at [74, 70] on div at bounding box center [663, 448] width 1327 height 896
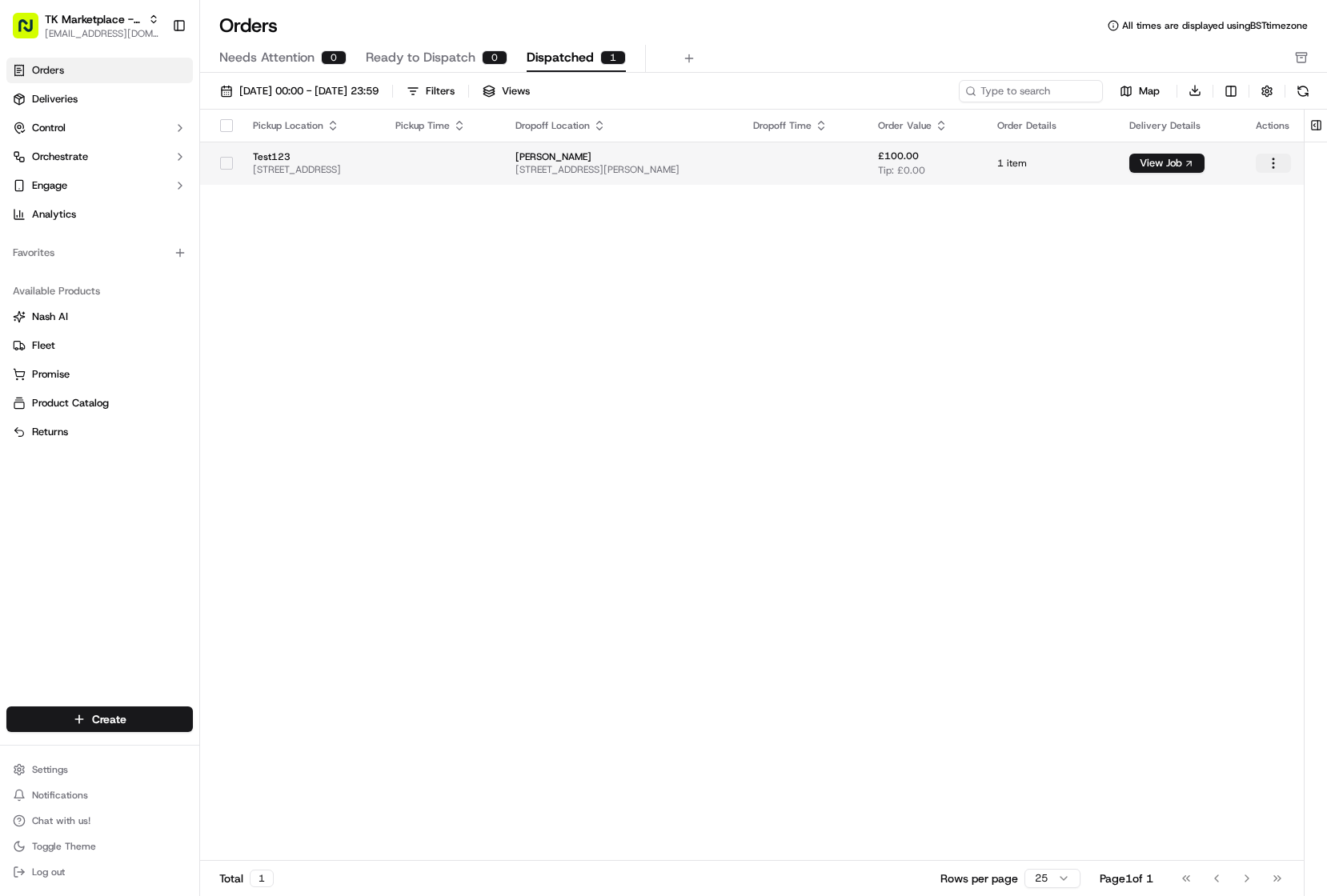
click at [1272, 164] on html "TK Marketplace - TKD [EMAIL_ADDRESS][DOMAIN_NAME] Toggle Sidebar Orders Deliver…" at bounding box center [663, 448] width 1327 height 896
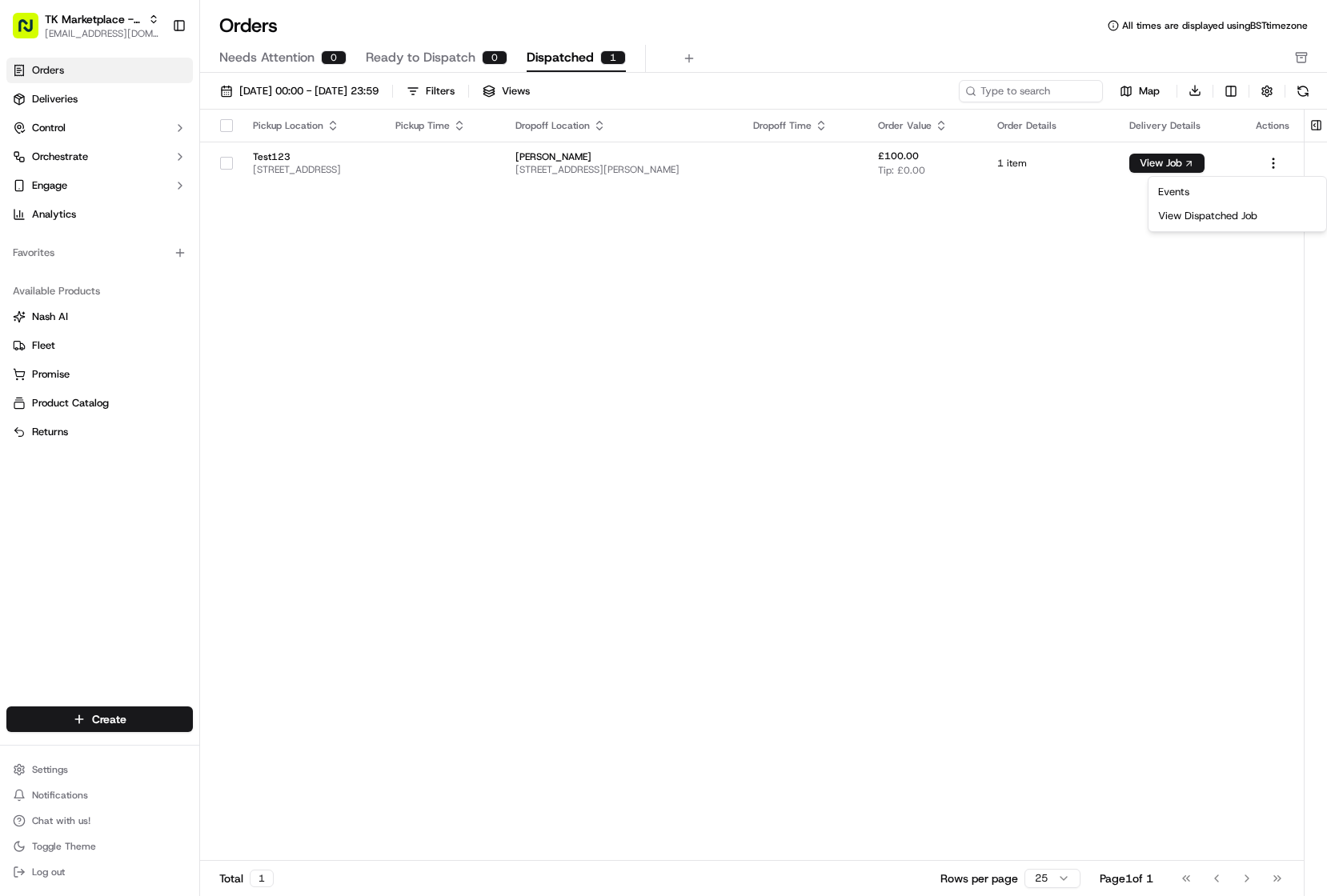
click at [235, 166] on html "TK Marketplace - TKD [EMAIL_ADDRESS][DOMAIN_NAME] Toggle Sidebar Orders Deliver…" at bounding box center [663, 448] width 1327 height 896
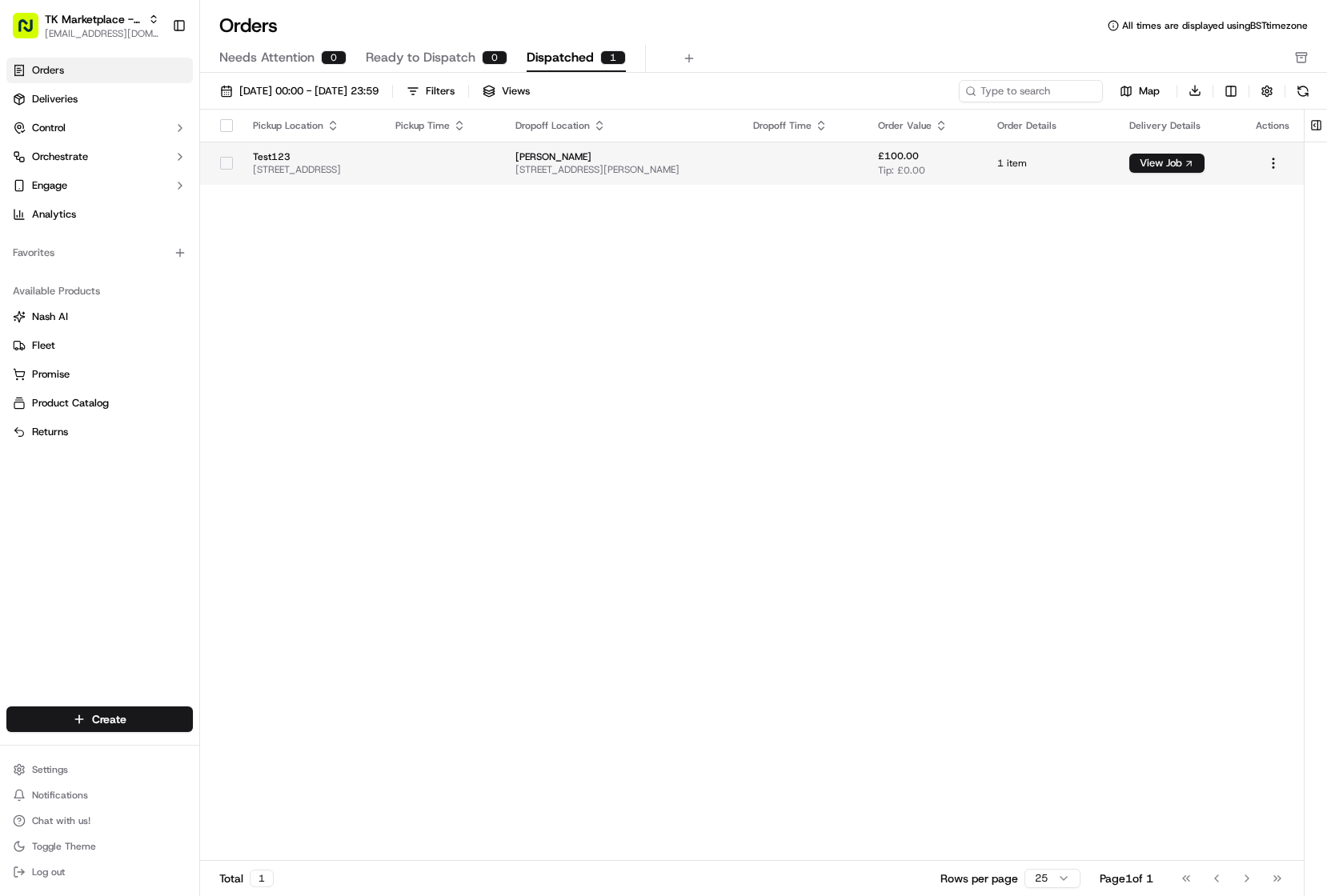
click at [226, 164] on button "button" at bounding box center [226, 162] width 13 height 13
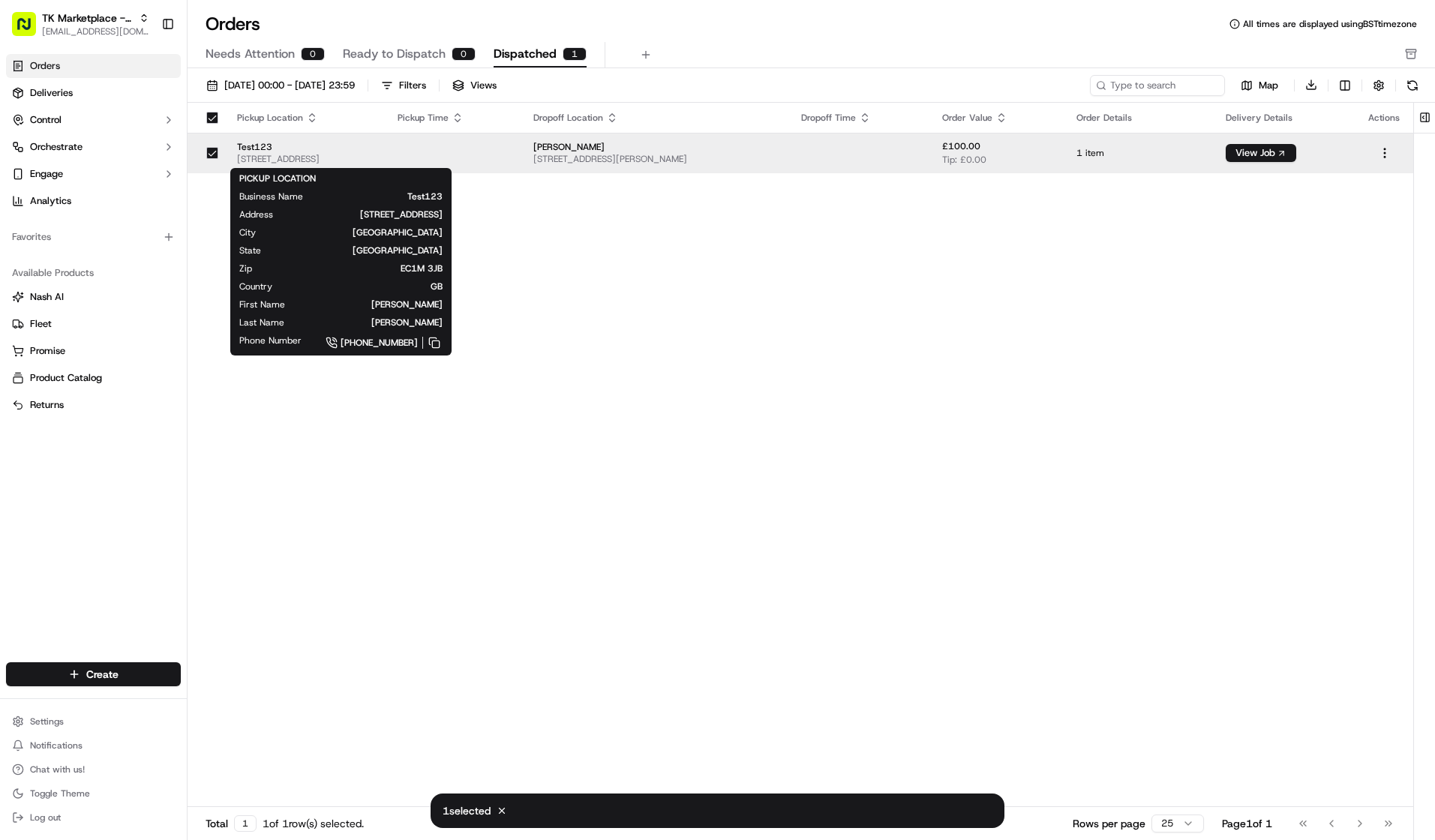
drag, startPoint x: 318, startPoint y: 143, endPoint x: 703, endPoint y: 287, distance: 411.0
click at [703, 287] on div "Pickup Location Pickup Time Dropoff Location Dropoff Time Order Value Order Det…" at bounding box center [800, 455] width 1226 height 705
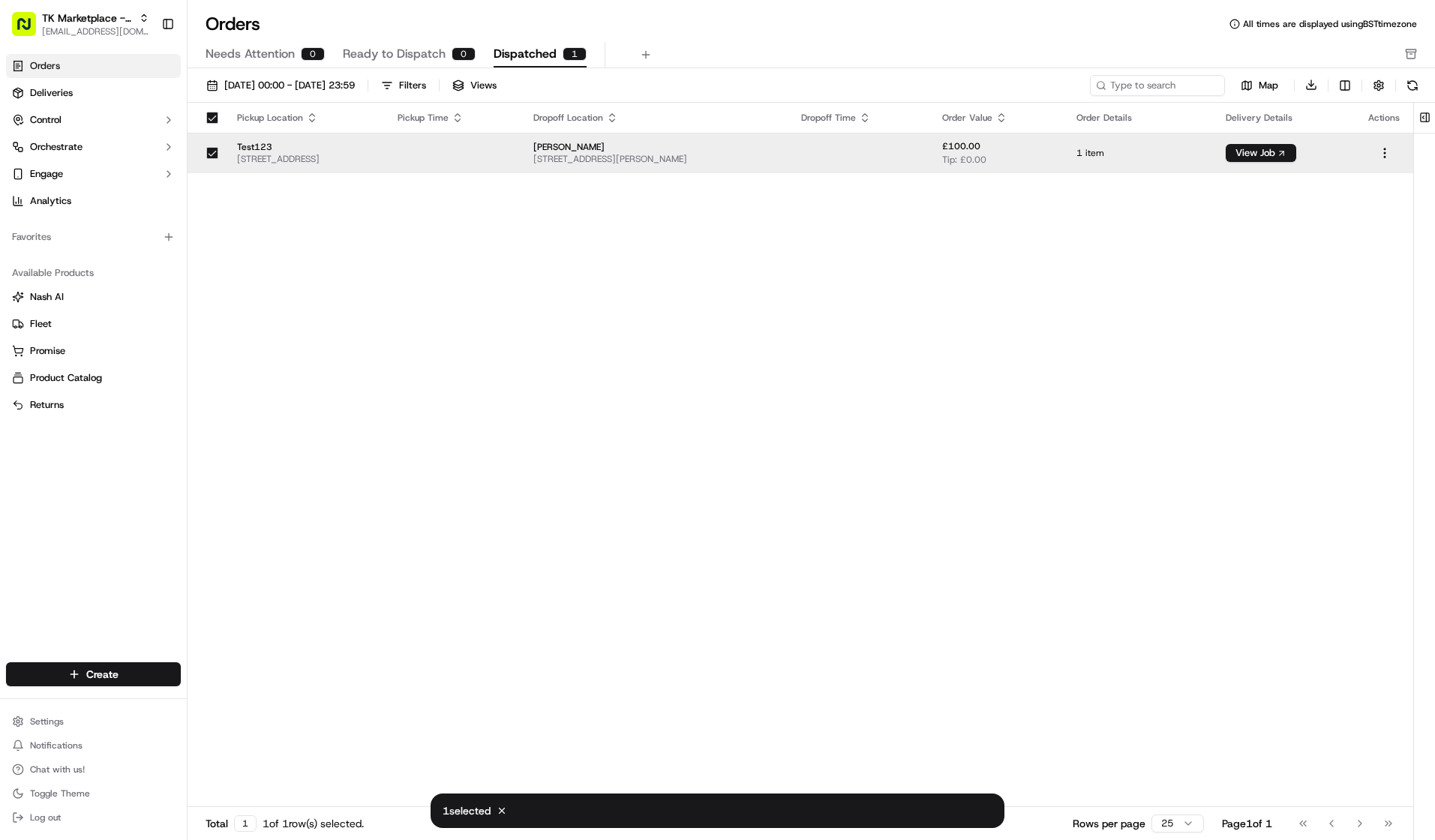
click at [1243, 141] on td at bounding box center [1385, 153] width 57 height 41
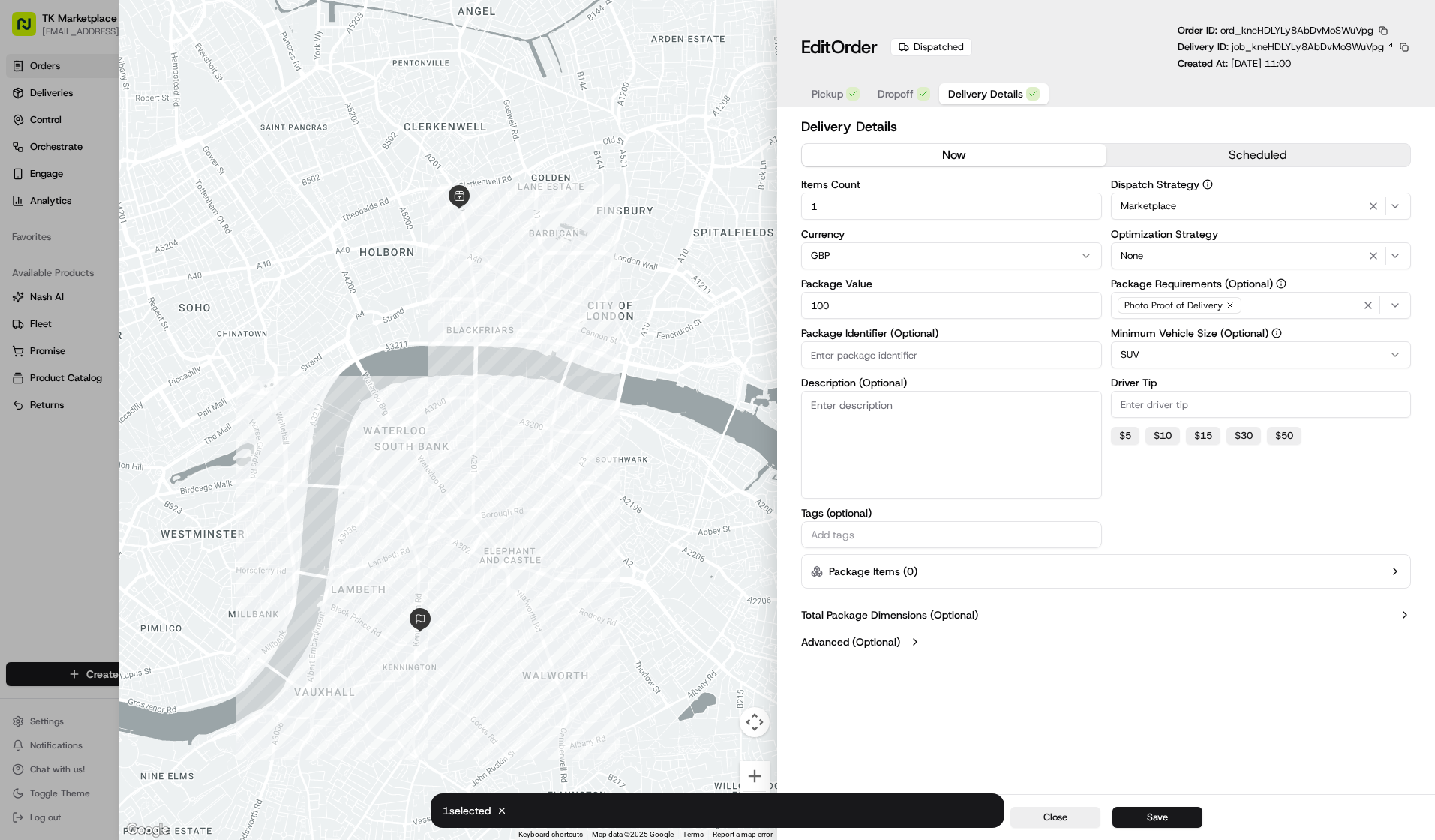
click at [916, 643] on icon "button" at bounding box center [915, 642] width 12 height 12
click at [916, 642] on icon "button" at bounding box center [915, 642] width 12 height 12
click at [965, 614] on label "Total Package Dimensions (Optional)" at bounding box center [890, 615] width 177 height 15
click at [511, 273] on div at bounding box center [448, 420] width 658 height 840
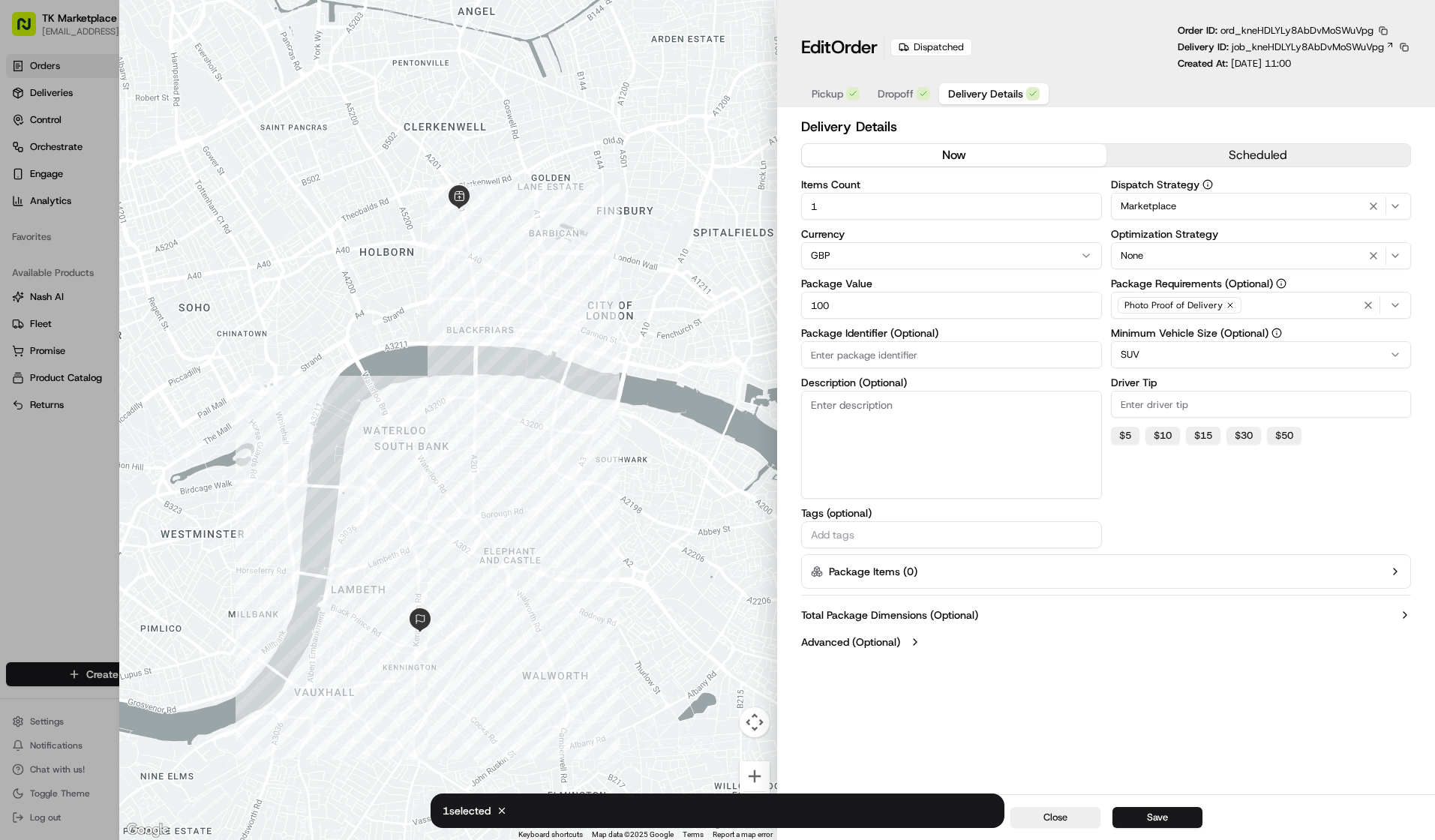
click at [62, 130] on div at bounding box center [717, 420] width 1435 height 840
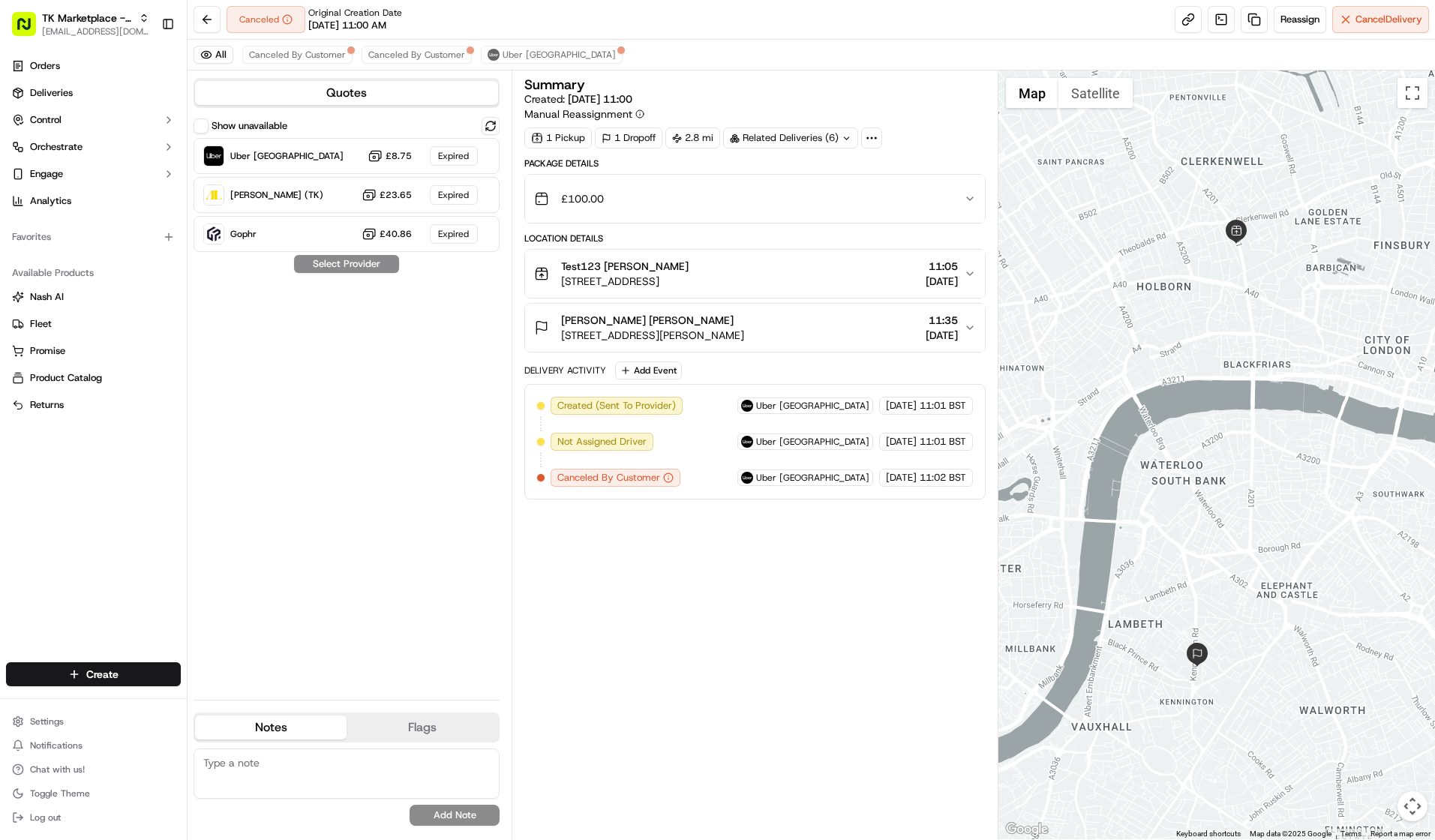
click at [284, 92] on button "Quotes" at bounding box center [347, 93] width 303 height 24
click at [318, 56] on span "Canceled By Customer" at bounding box center [297, 54] width 96 height 12
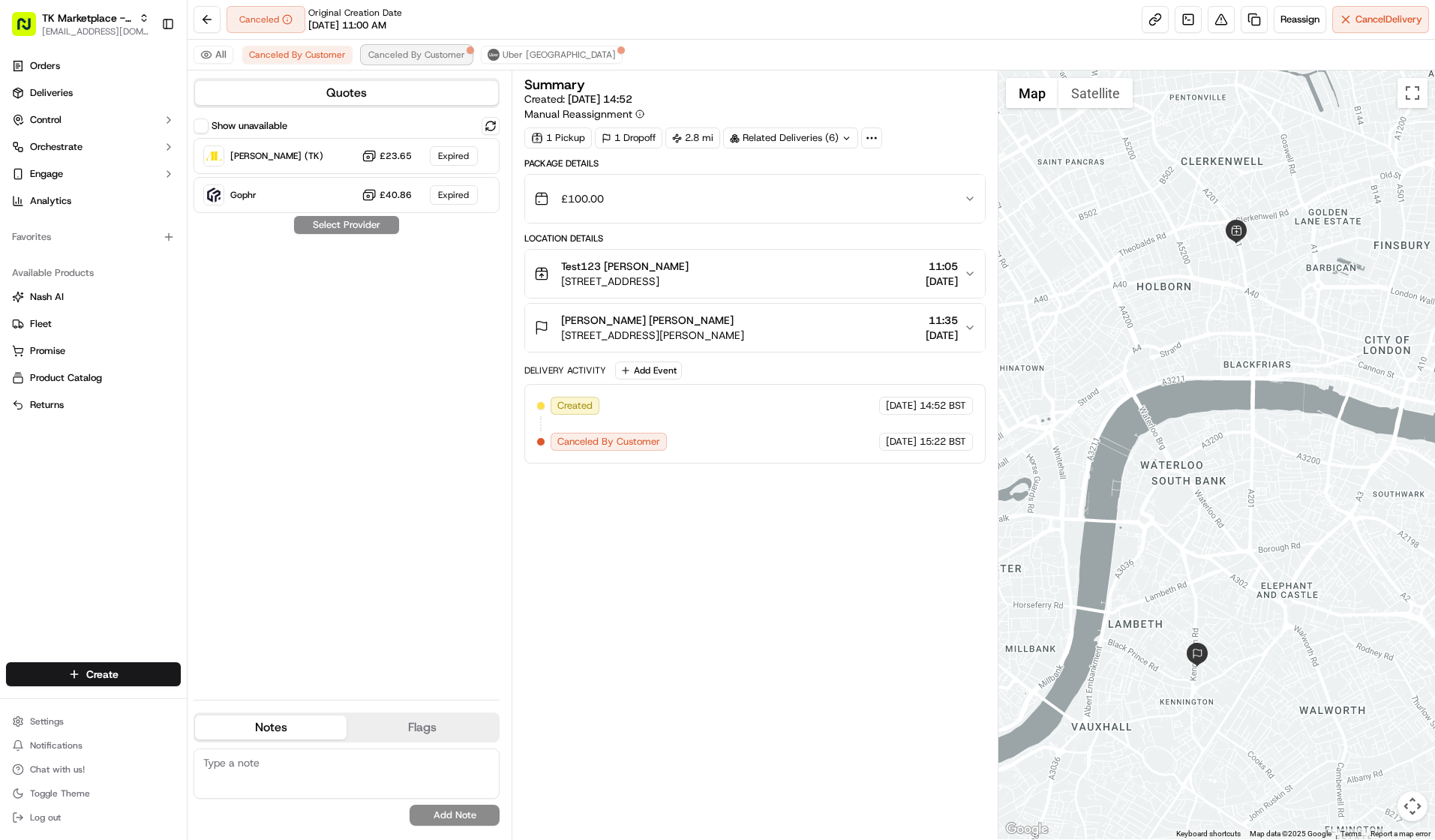
click at [422, 55] on span "Canceled By Customer" at bounding box center [416, 54] width 96 height 12
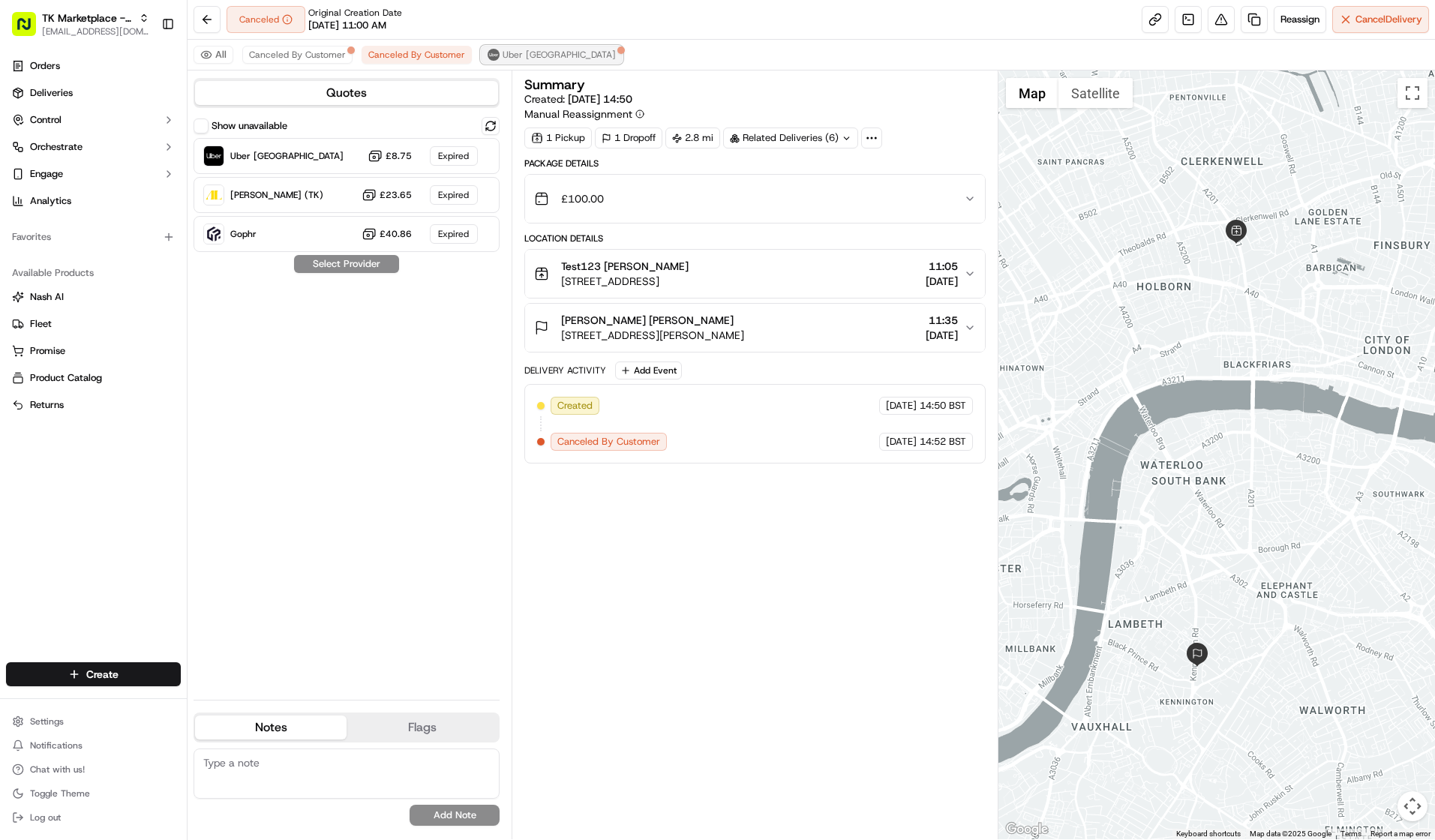
click at [514, 53] on span "Uber UK" at bounding box center [559, 54] width 113 height 12
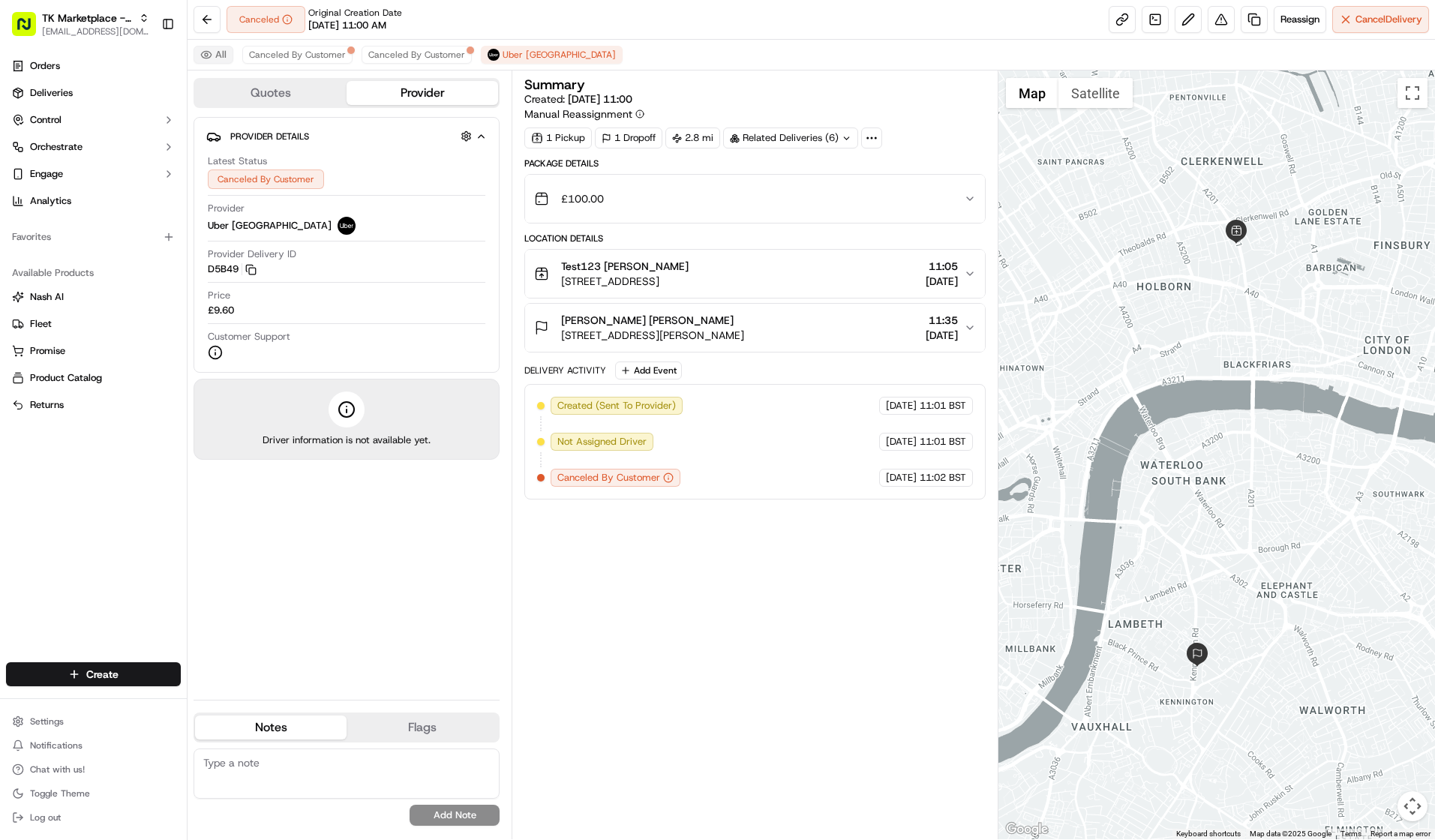
click at [221, 52] on button "All" at bounding box center [213, 54] width 40 height 18
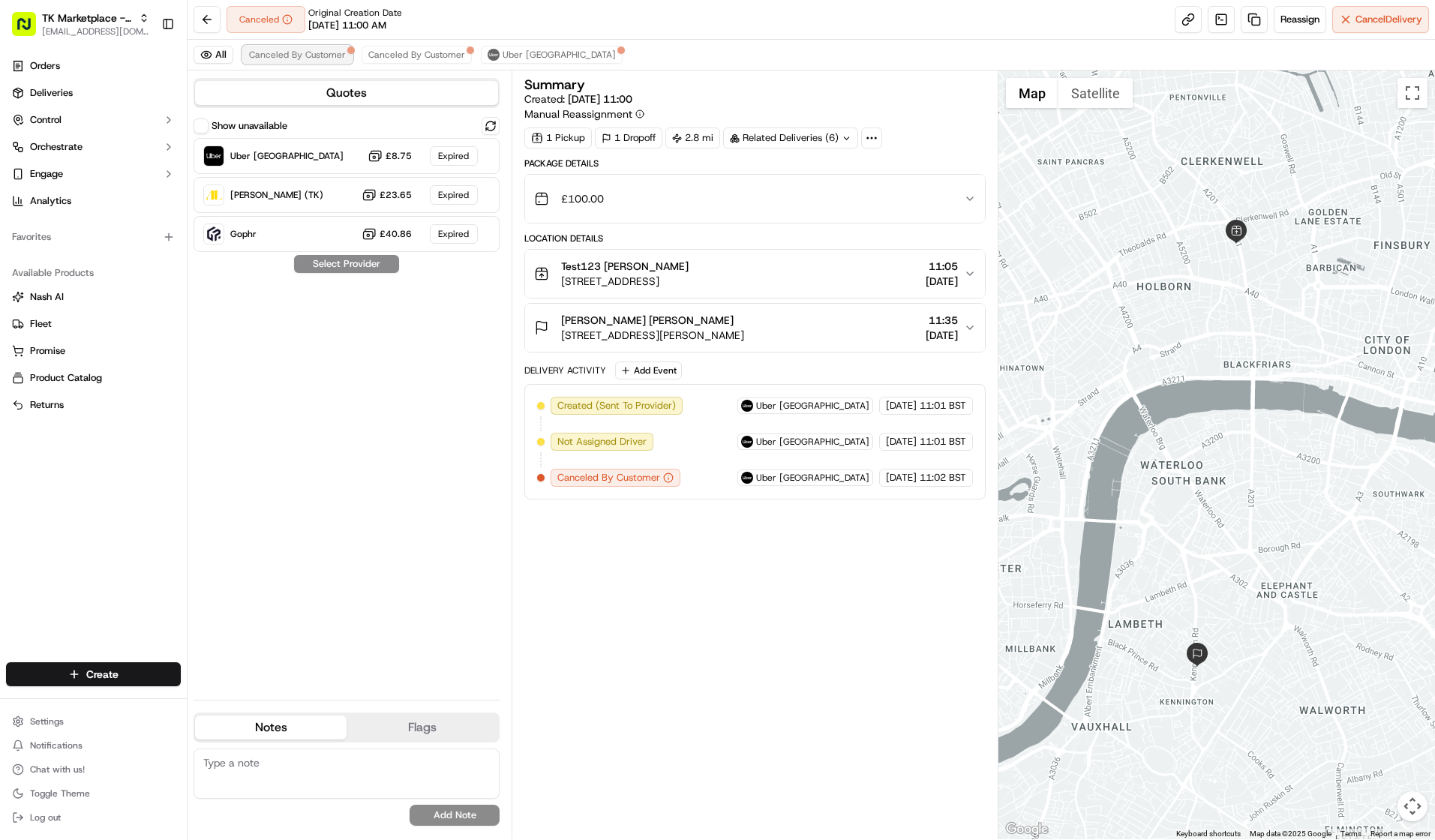
click at [267, 58] on span "Canceled By Customer" at bounding box center [297, 54] width 96 height 12
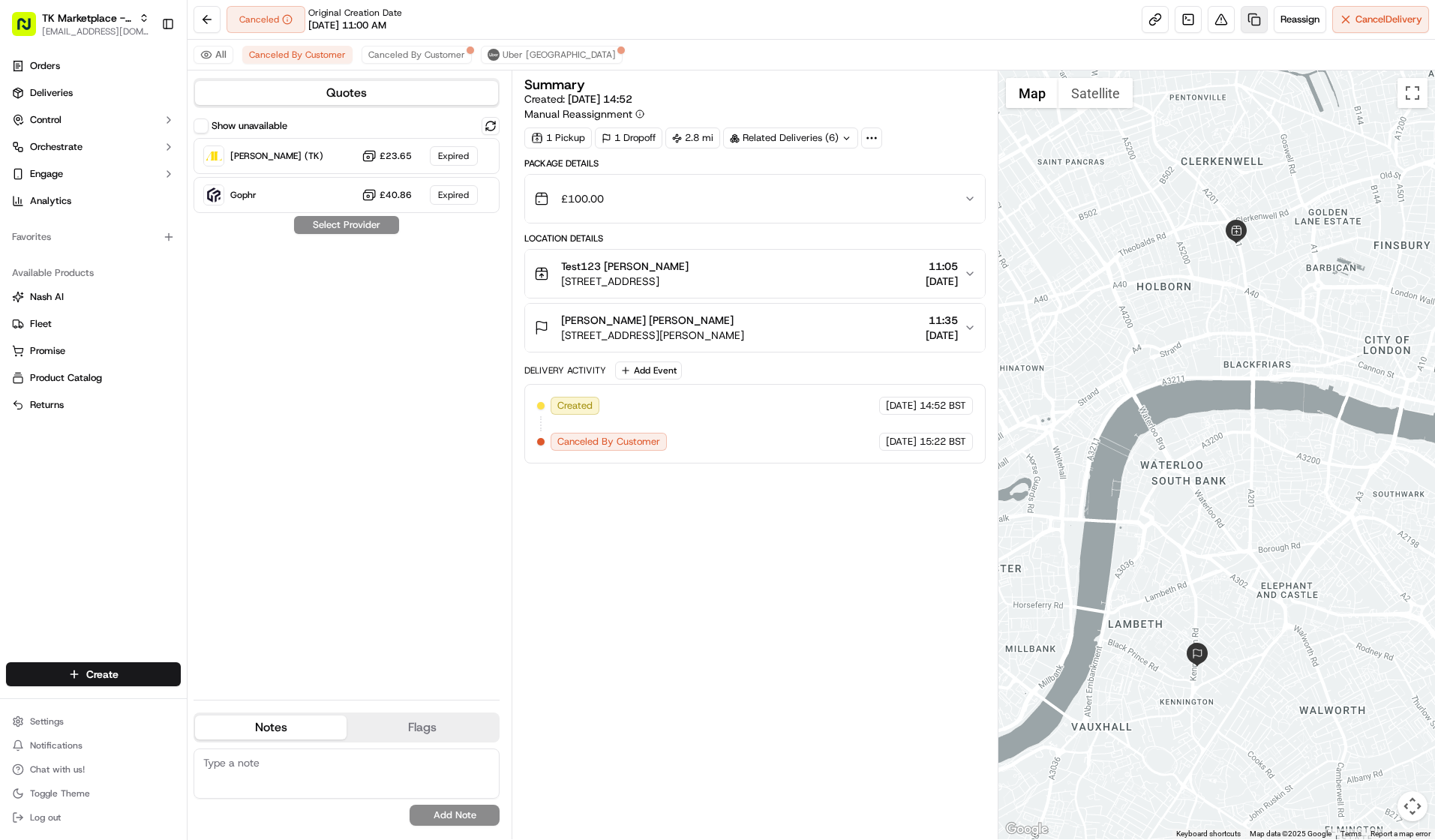
click at [1243, 15] on link at bounding box center [1253, 19] width 27 height 27
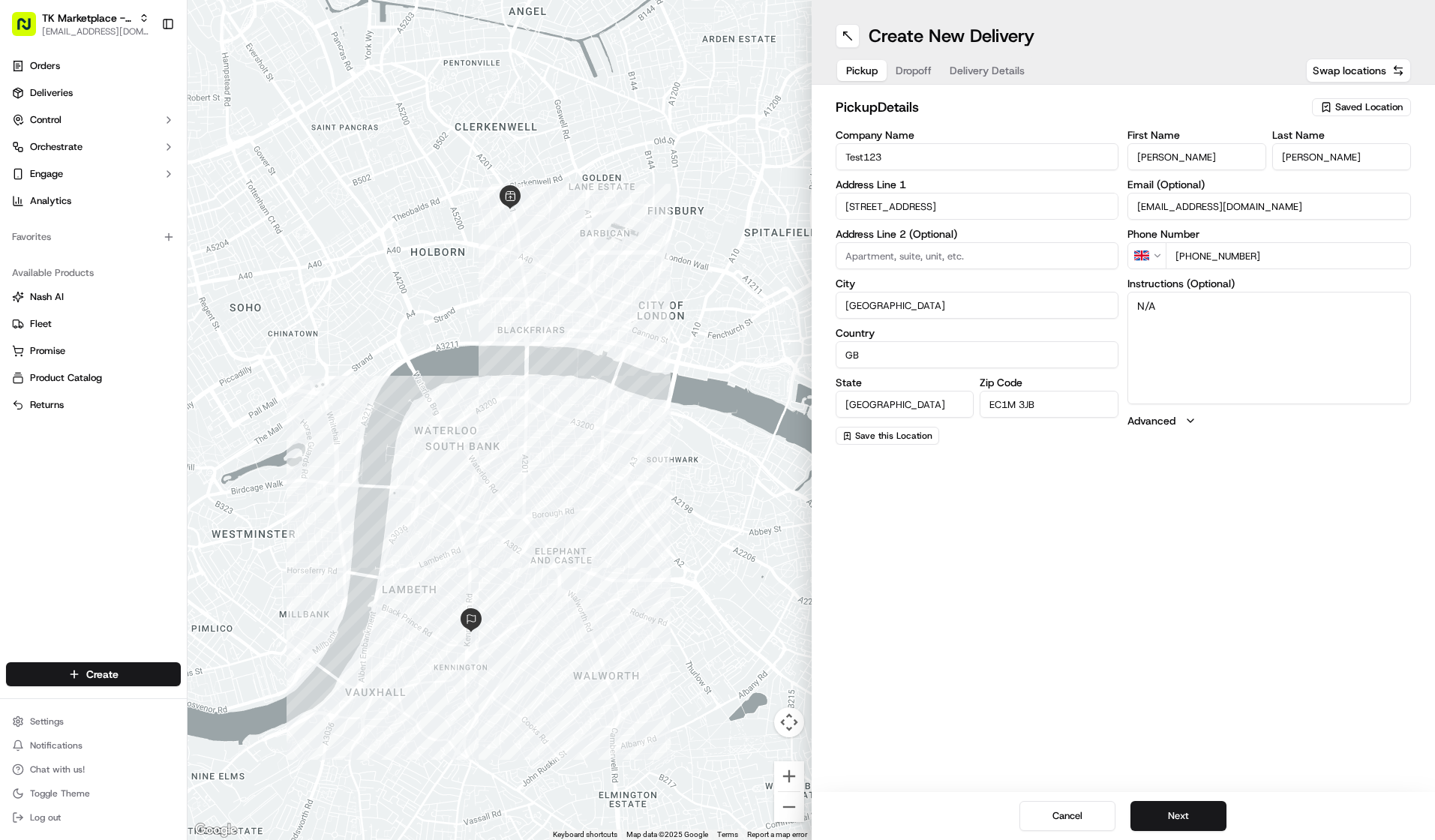
click at [908, 82] on div "Pickup Dropoff Delivery Details" at bounding box center [935, 70] width 199 height 27
click at [917, 74] on span "Dropoff" at bounding box center [913, 70] width 36 height 15
click at [993, 73] on span "Delivery Details" at bounding box center [987, 70] width 75 height 15
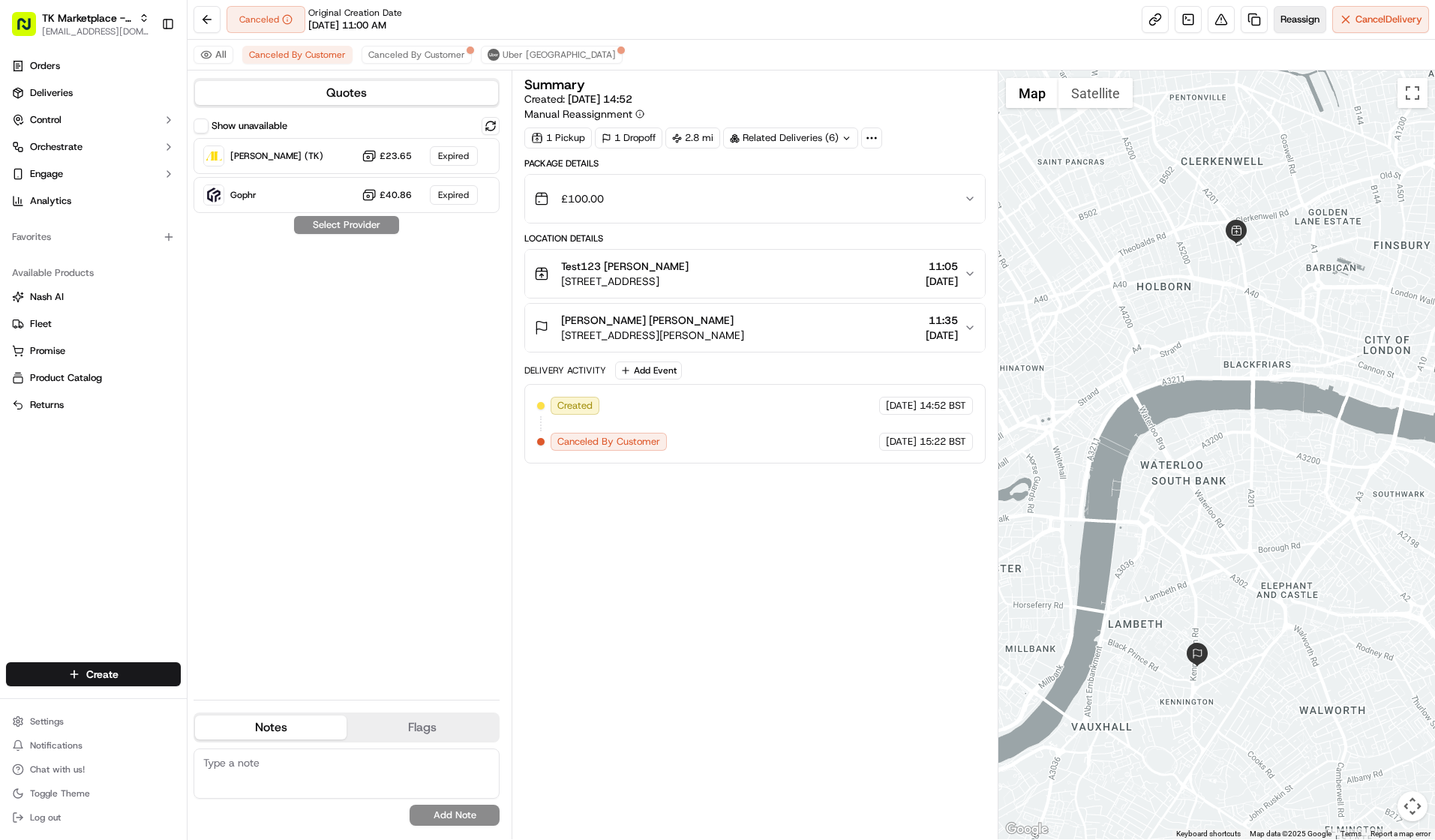
click at [1243, 19] on span "Reassign" at bounding box center [1300, 19] width 39 height 14
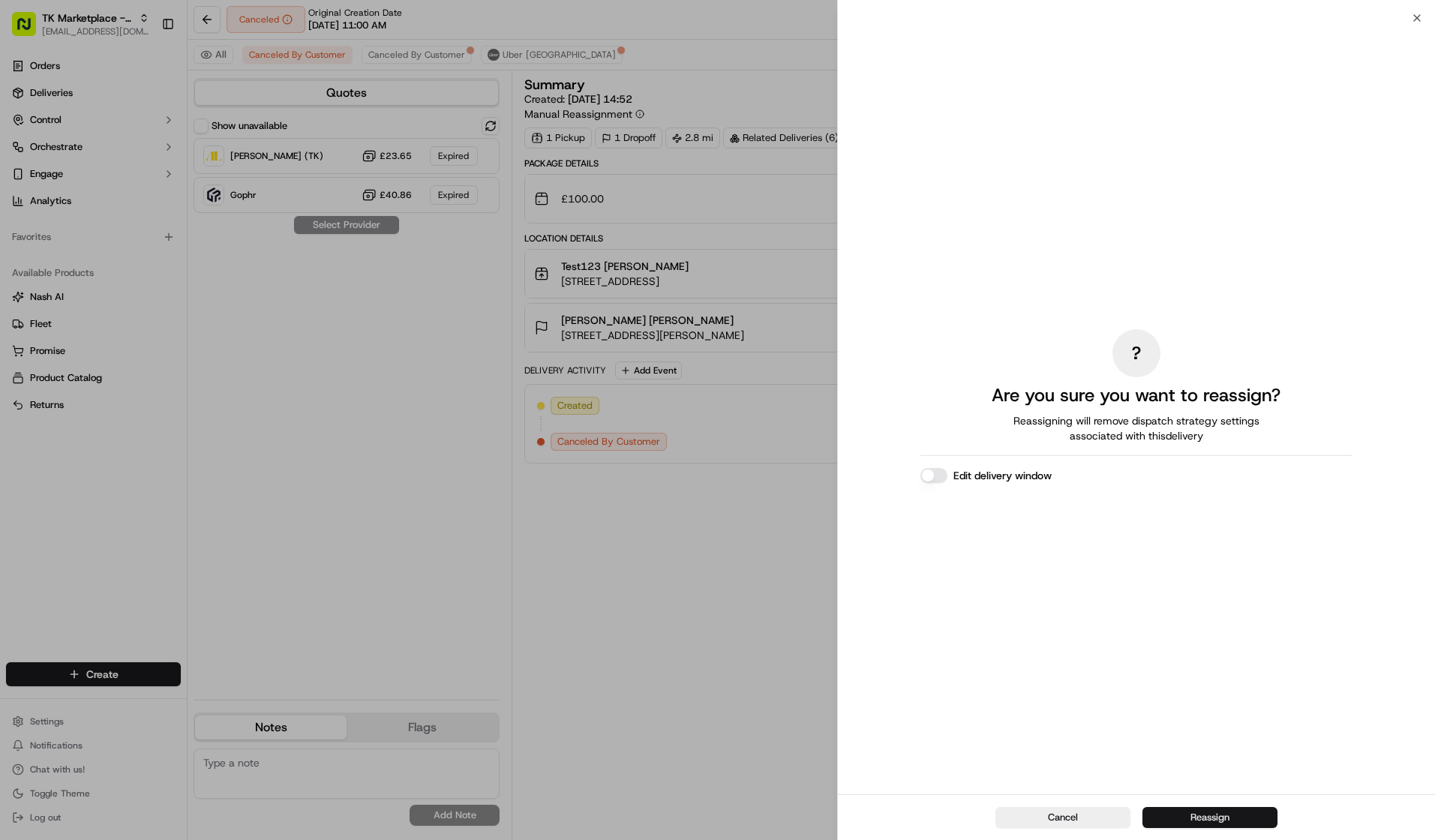
click at [1228, 816] on button "Reassign" at bounding box center [1210, 817] width 135 height 21
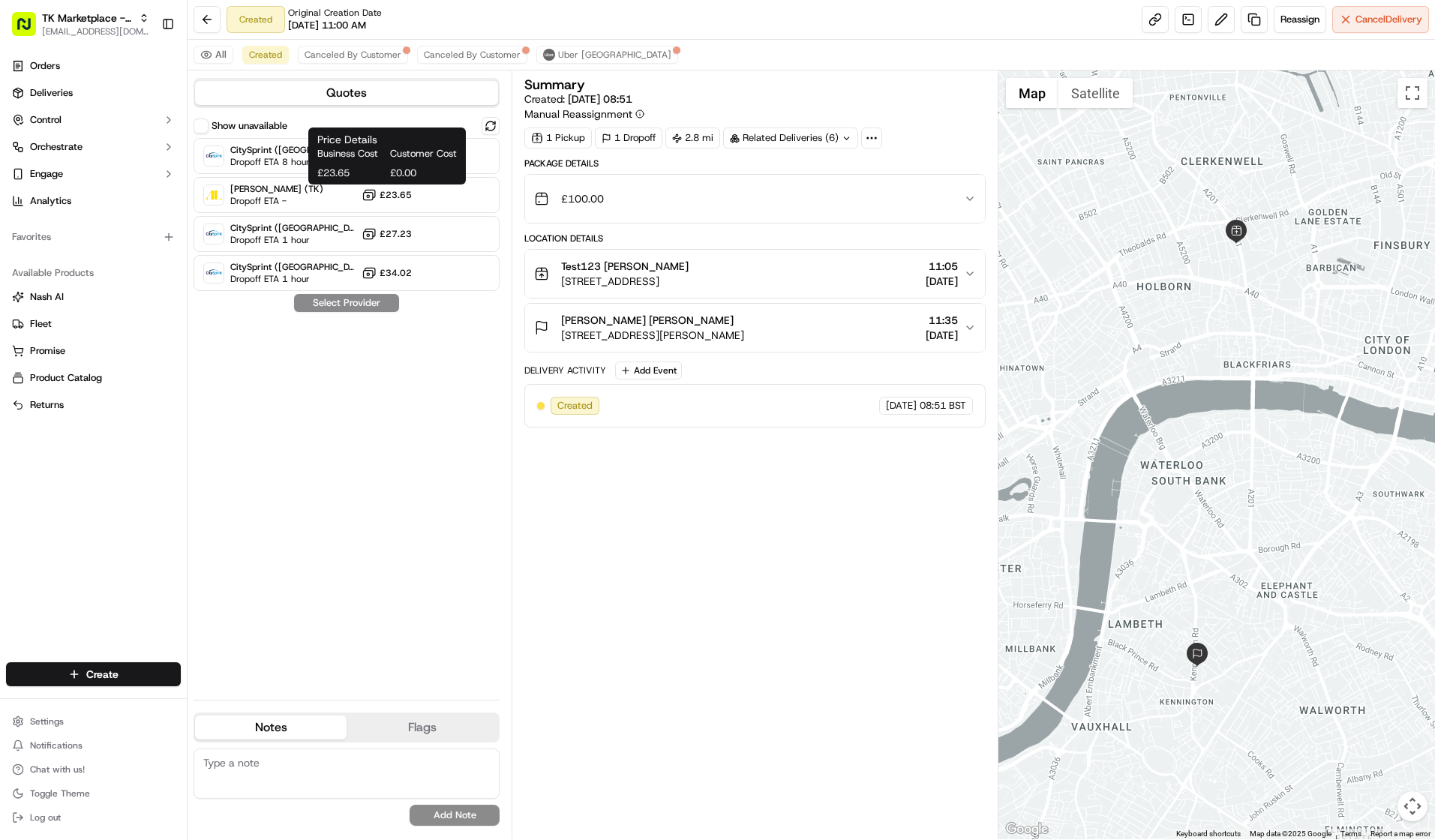
click at [327, 160] on div "Business Cost Customer Cost £23.65 £0.00" at bounding box center [387, 163] width 139 height 33
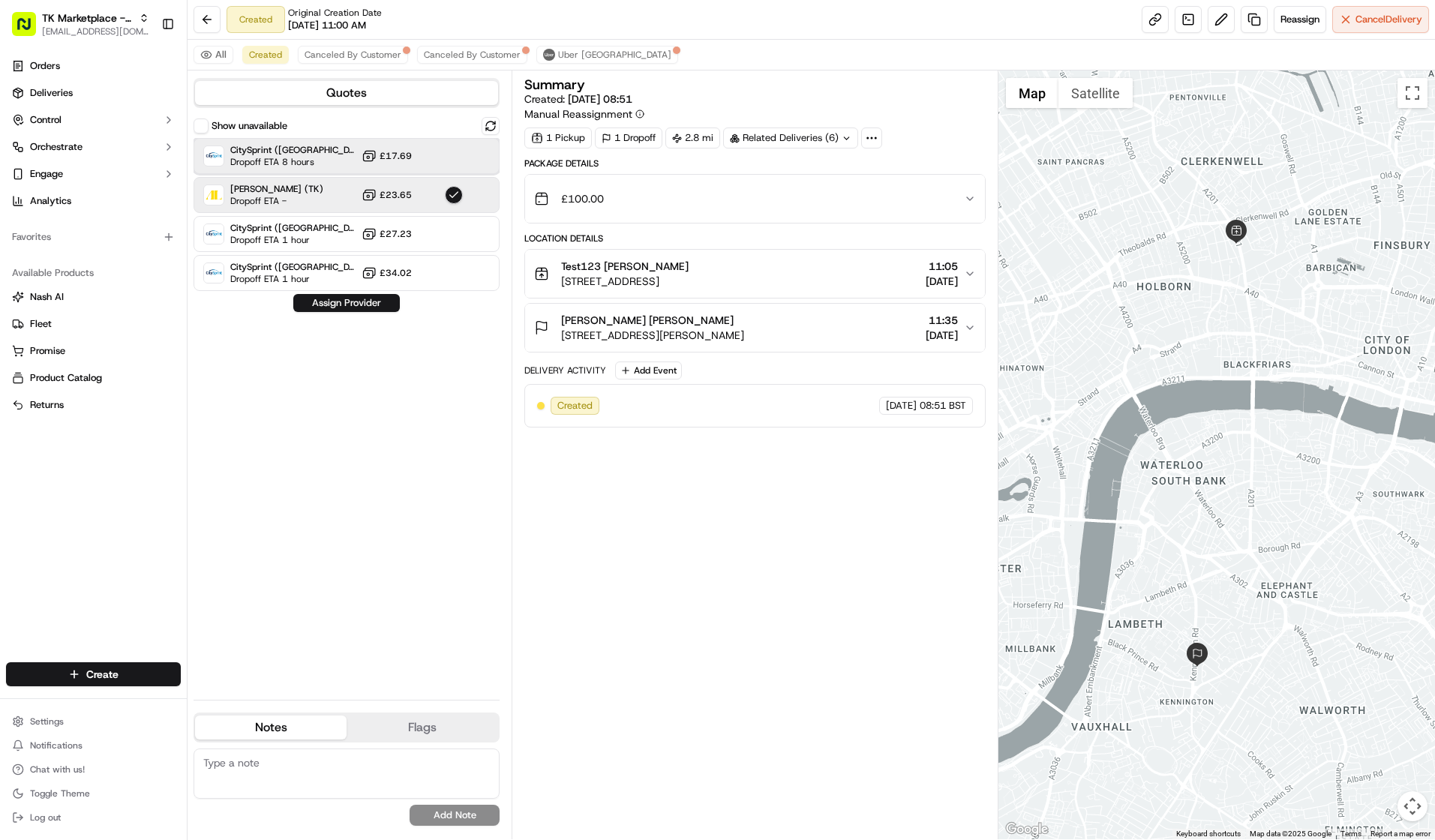
click at [291, 152] on span "CitySprint (UK) Sameday" at bounding box center [293, 150] width 126 height 12
drag, startPoint x: 251, startPoint y: 54, endPoint x: 196, endPoint y: 283, distance: 235.5
click at [192, 310] on div "Quotes Show unavailable CitySprint (UK) Sameday Dropoff ETA 8 hours £17.69 Addi…" at bounding box center [349, 454] width 324 height 769
click at [279, 56] on span "Created" at bounding box center [265, 54] width 33 height 12
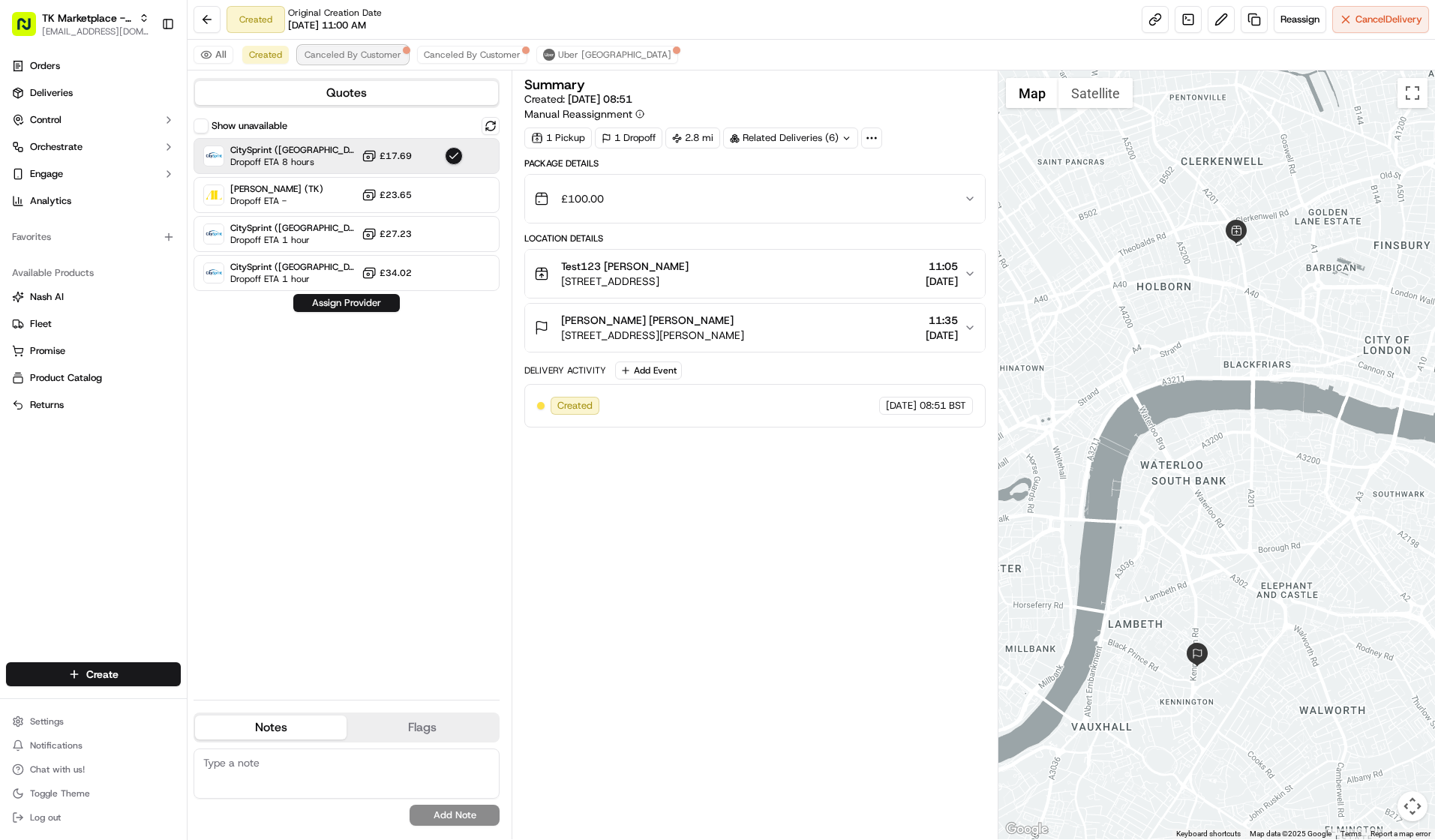
click at [335, 52] on span "Canceled By Customer" at bounding box center [352, 54] width 96 height 12
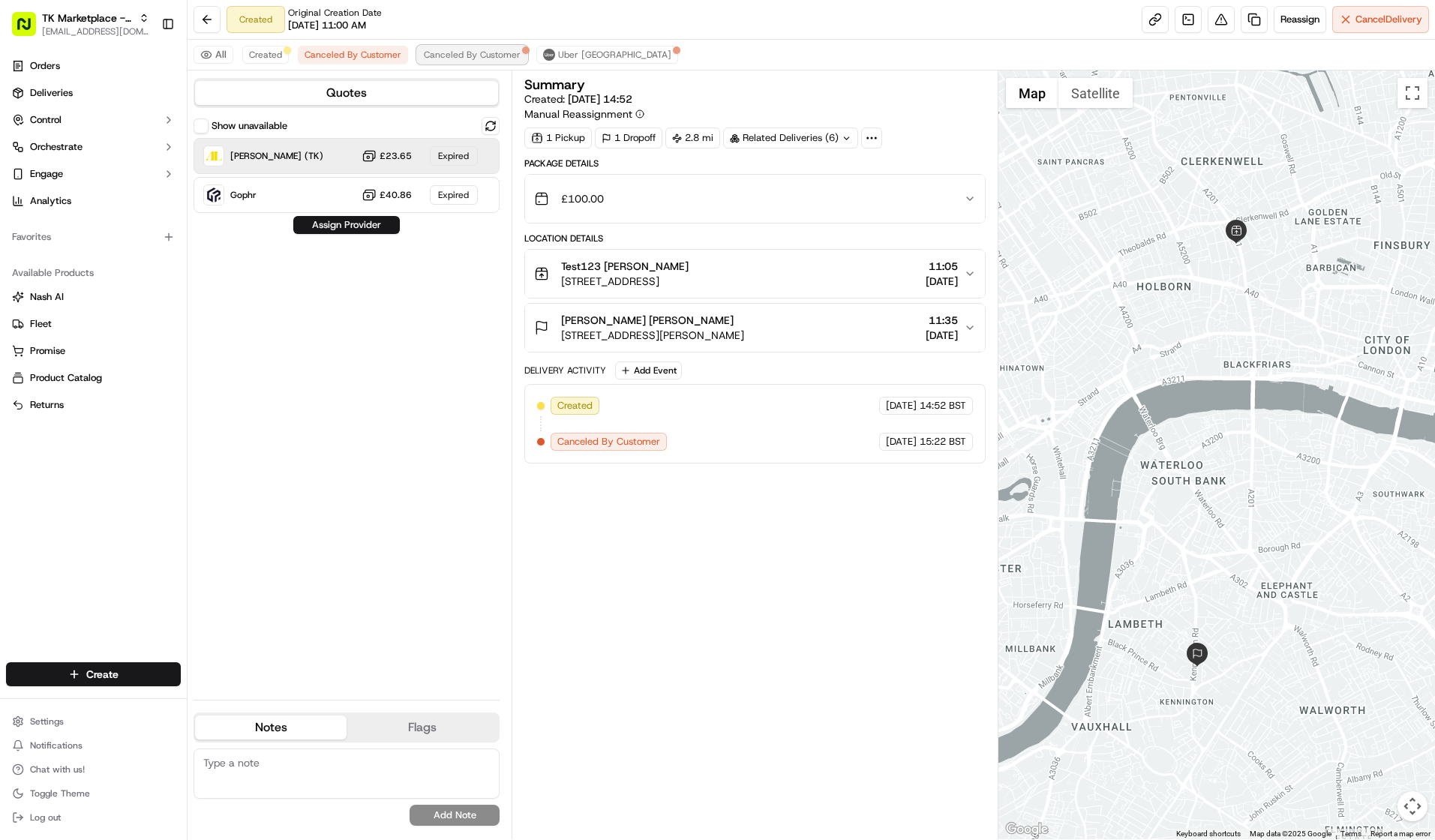
click at [465, 47] on button "Canceled By Customer" at bounding box center [472, 54] width 110 height 18
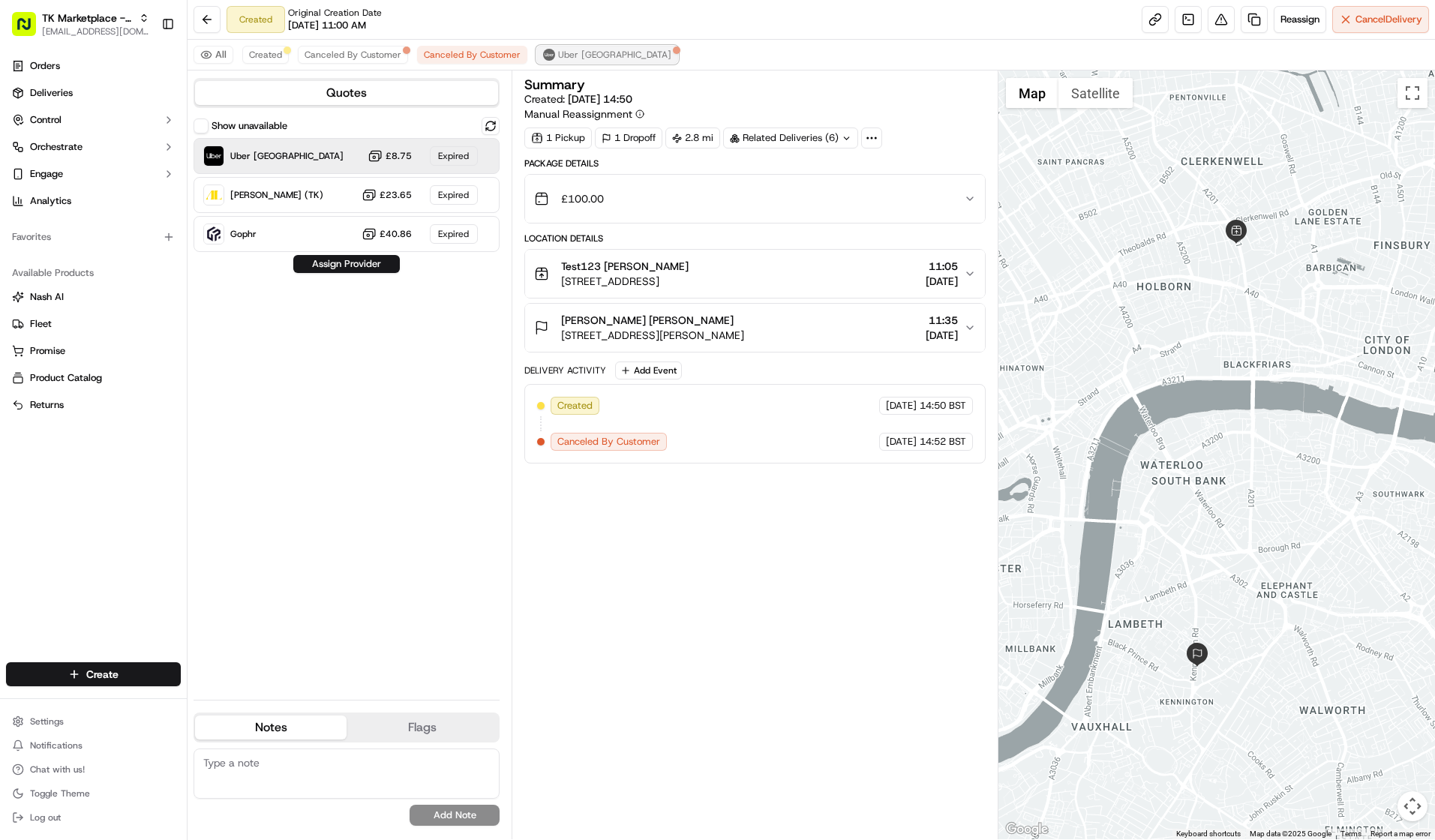
click at [568, 54] on span "Uber UK" at bounding box center [615, 54] width 113 height 12
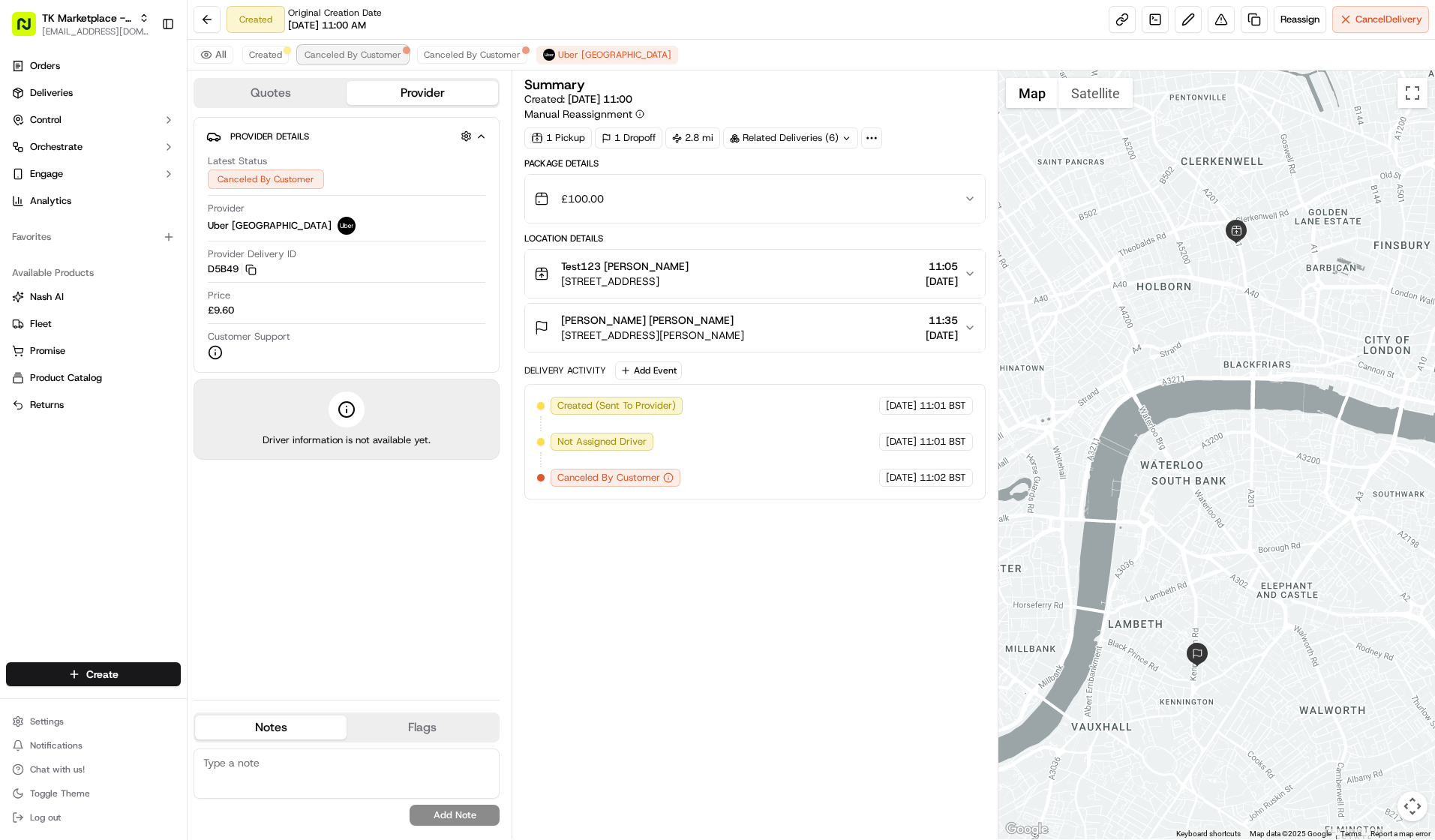
click at [367, 56] on span "Canceled By Customer" at bounding box center [352, 54] width 96 height 12
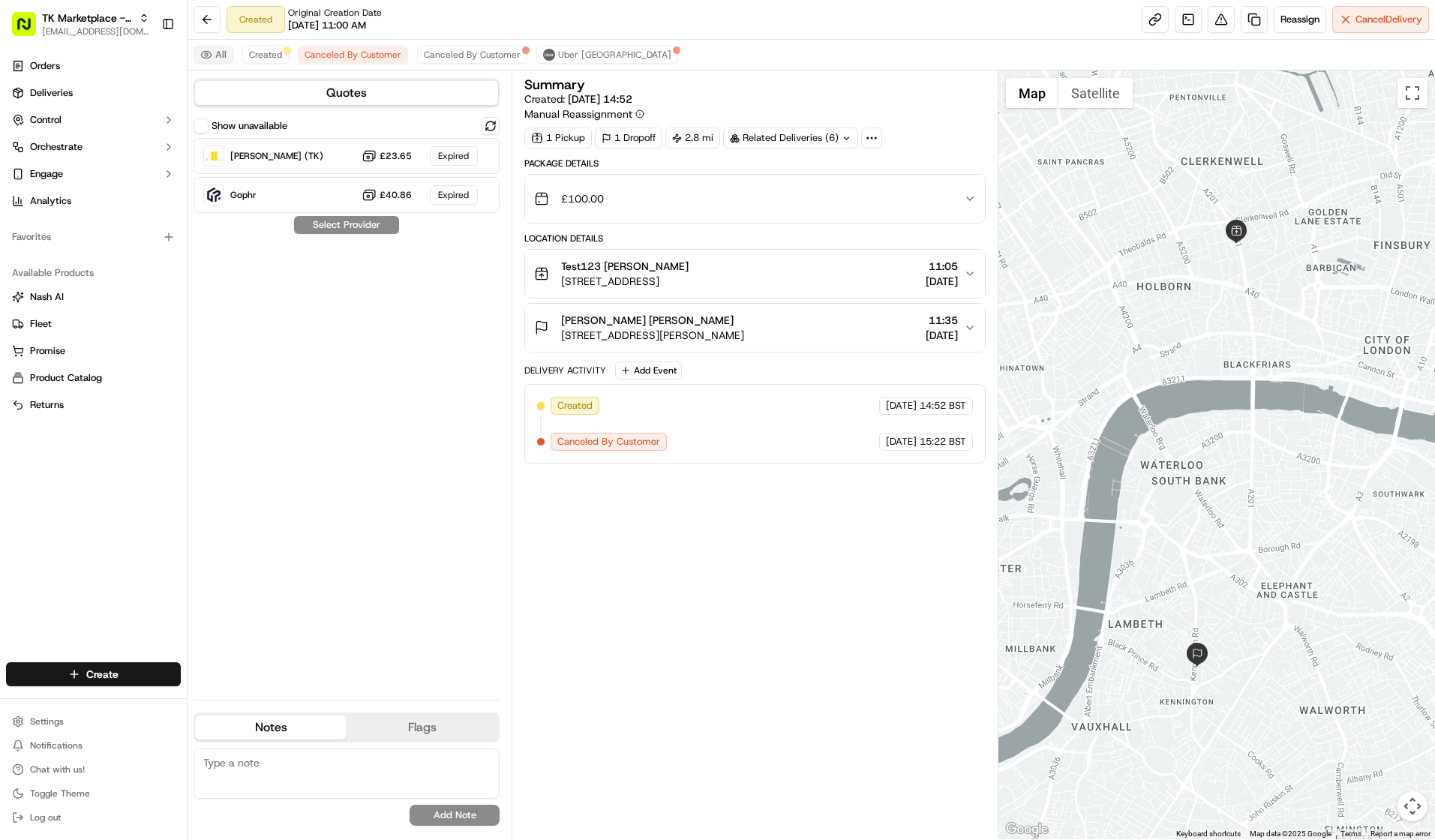
click at [211, 50] on button "All" at bounding box center [213, 54] width 40 height 18
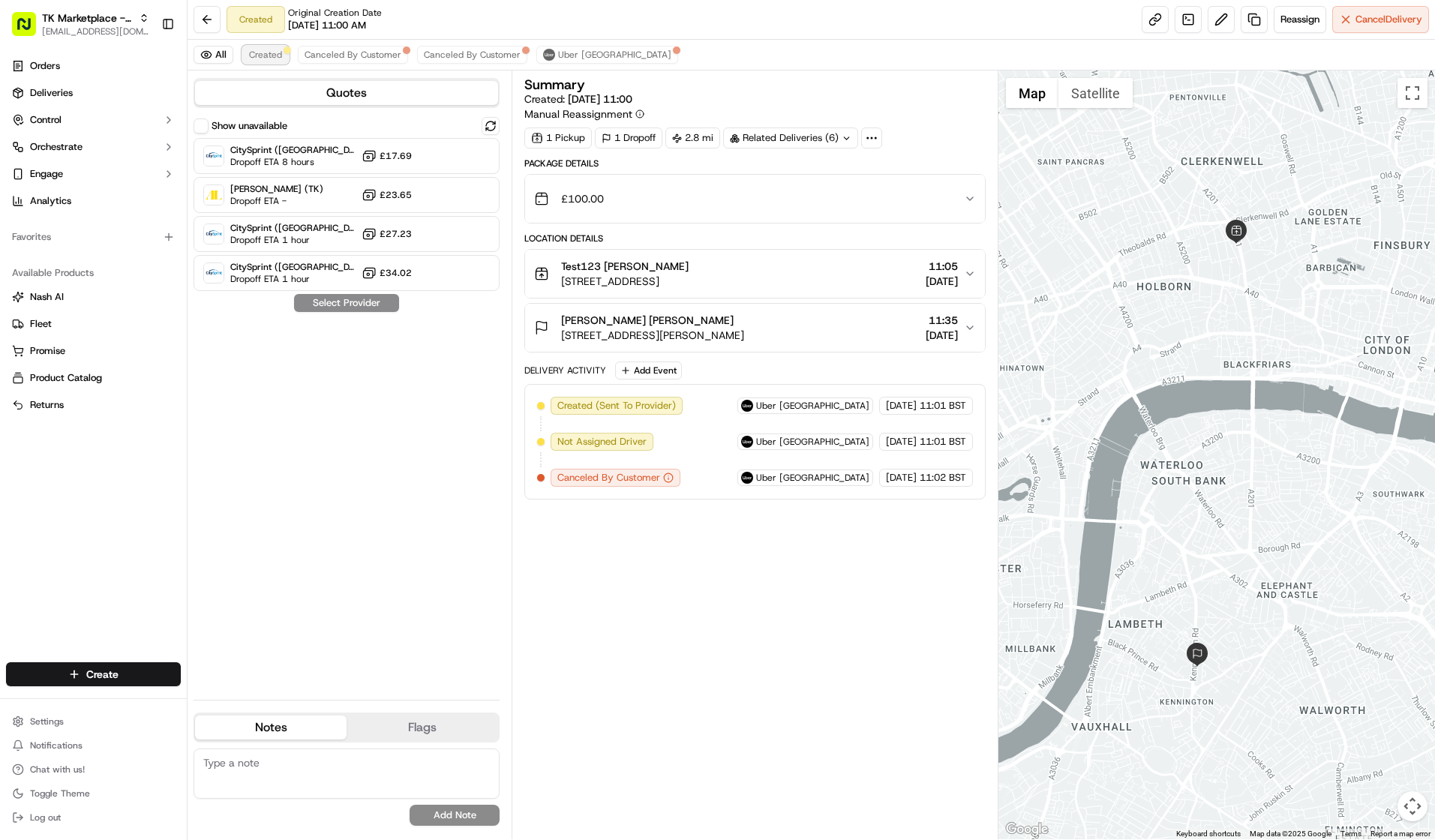
click at [268, 50] on span "Created" at bounding box center [265, 54] width 33 height 12
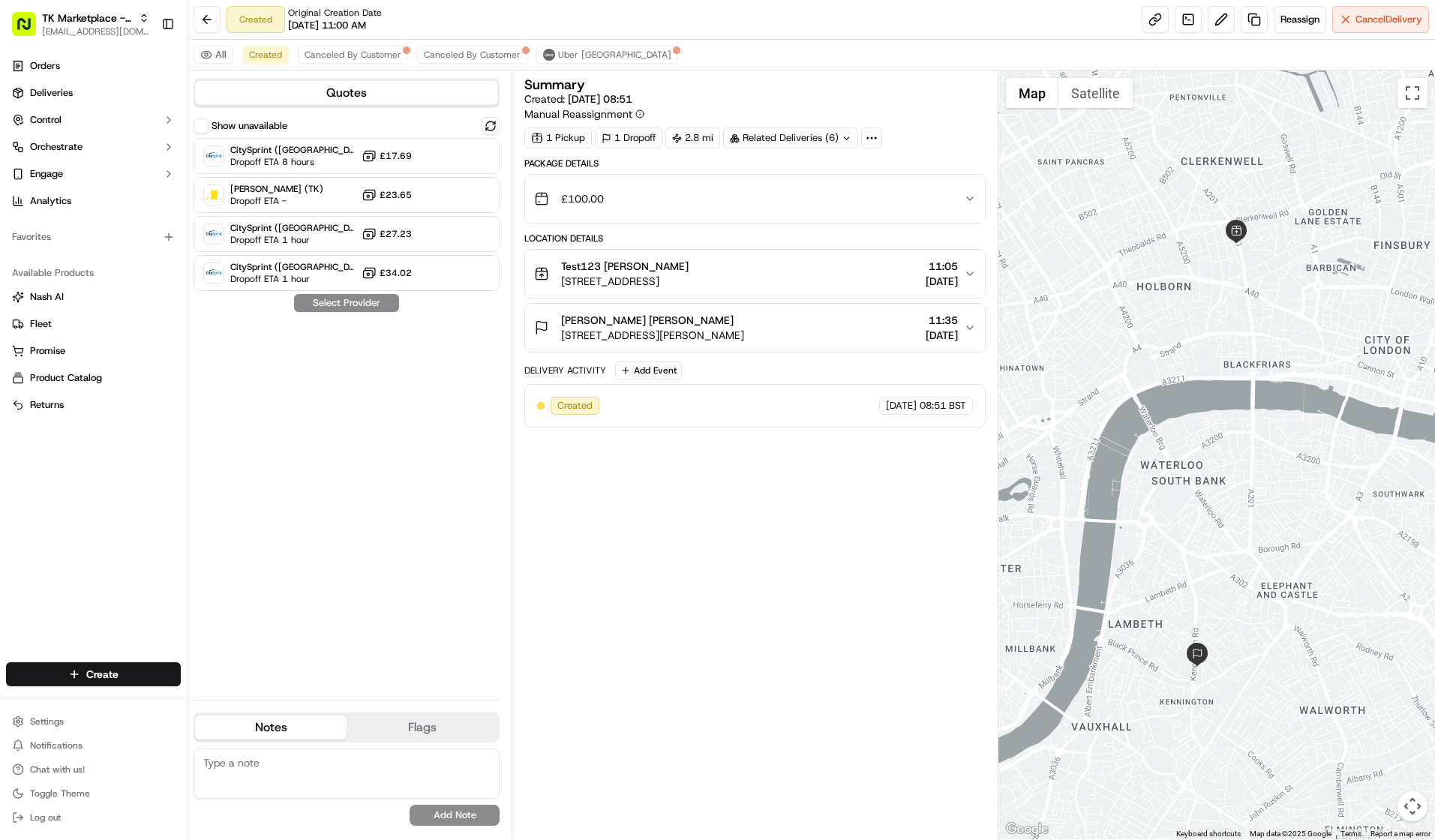
click at [263, 16] on div "Created Original Creation Date 09/04/2025 11:00 AM" at bounding box center [305, 19] width 156 height 27
click at [356, 23] on span "09/04/2025 11:00 AM" at bounding box center [327, 25] width 78 height 14
click at [440, 727] on button "Flags" at bounding box center [422, 727] width 152 height 24
click at [309, 730] on button "Notes" at bounding box center [271, 727] width 152 height 24
click at [873, 137] on icon at bounding box center [872, 138] width 14 height 14
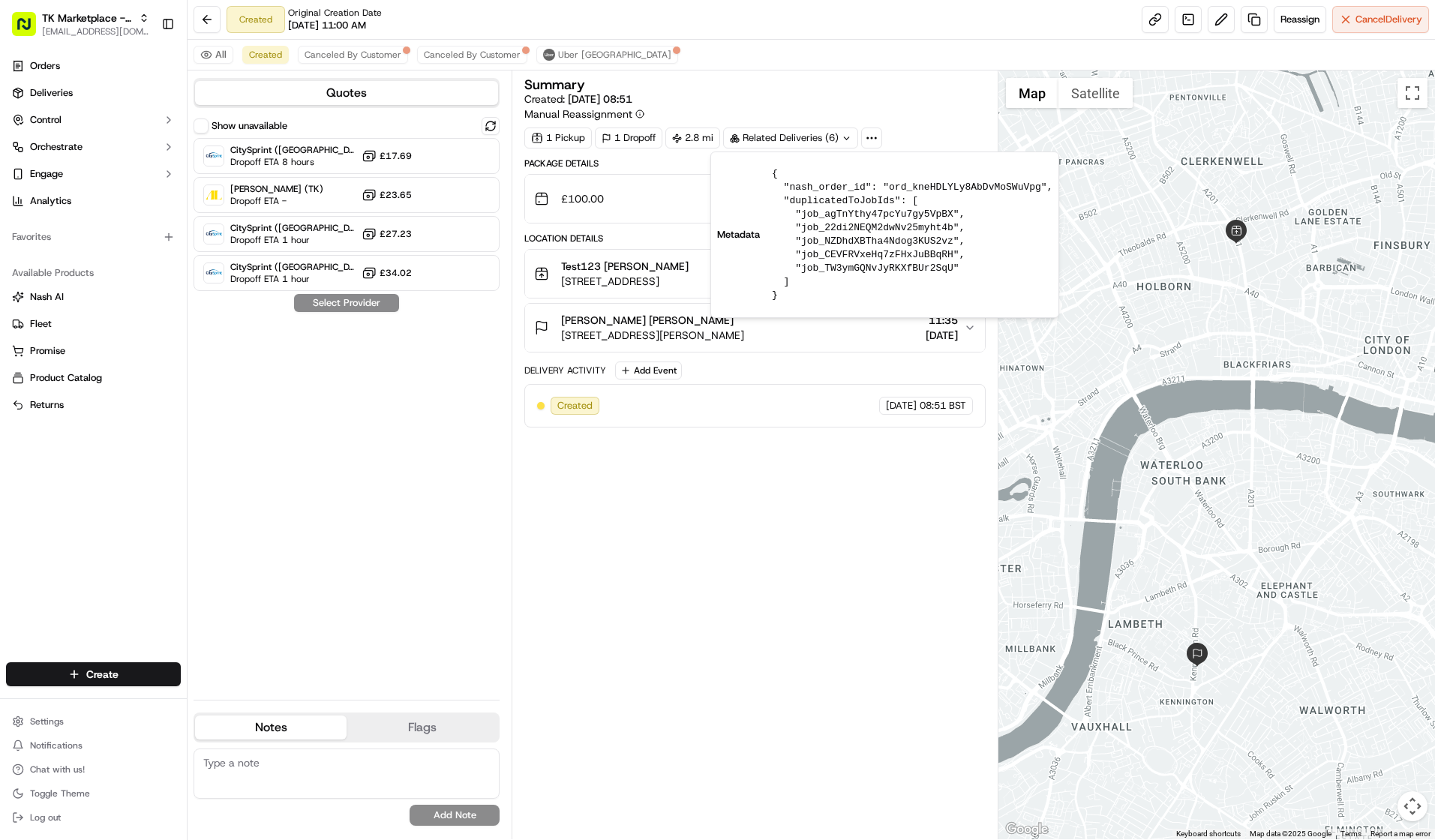
click at [907, 126] on div "Summary Created: 17/09/2025 08:51 Manual Reassignment 1 Pickup 1 Dropoff 2.8 mi…" at bounding box center [754, 113] width 461 height 70
